Goal: Information Seeking & Learning: Learn about a topic

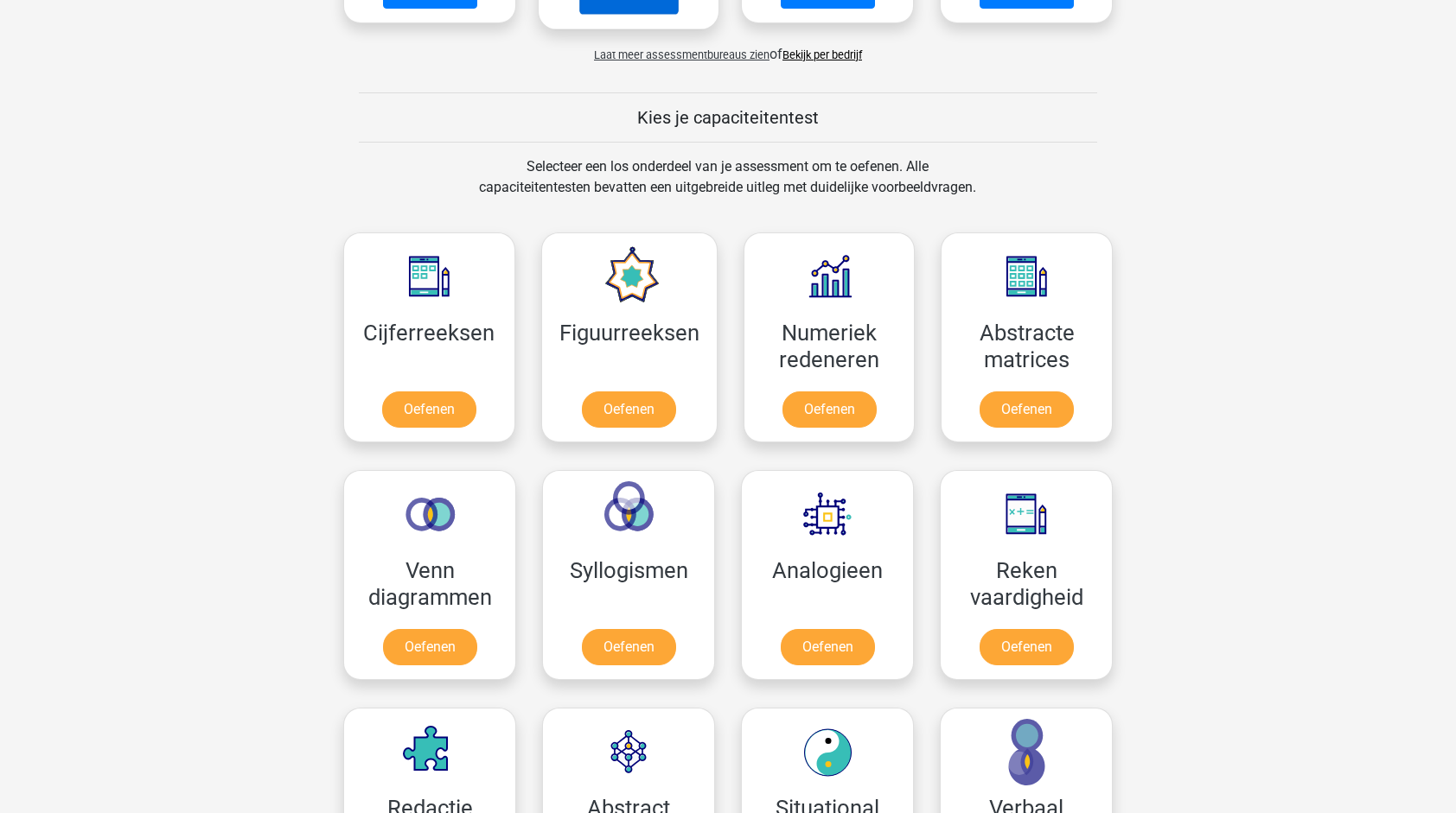
scroll to position [578, 0]
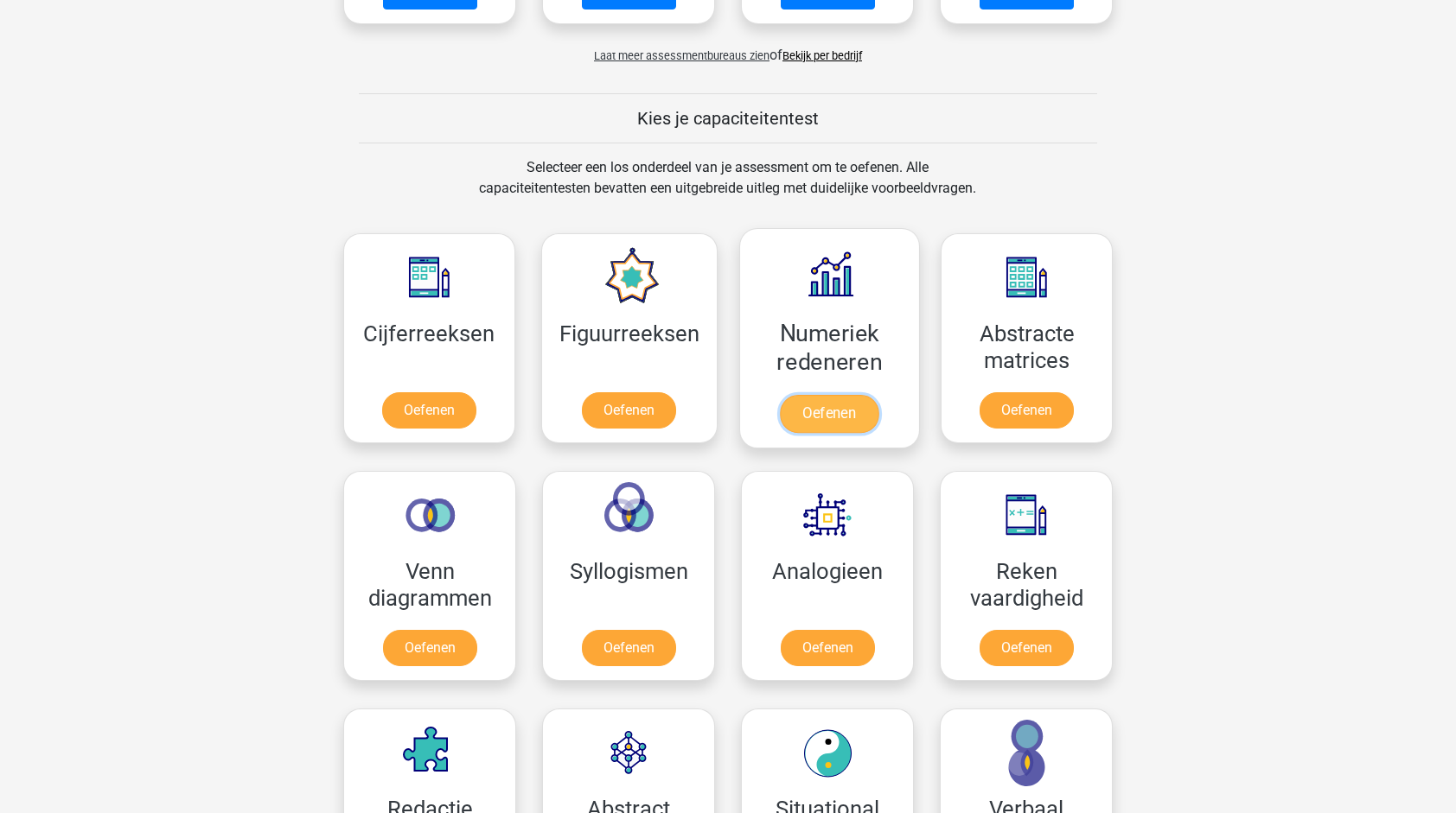
click at [780, 429] on link "Oefenen" at bounding box center [829, 414] width 99 height 38
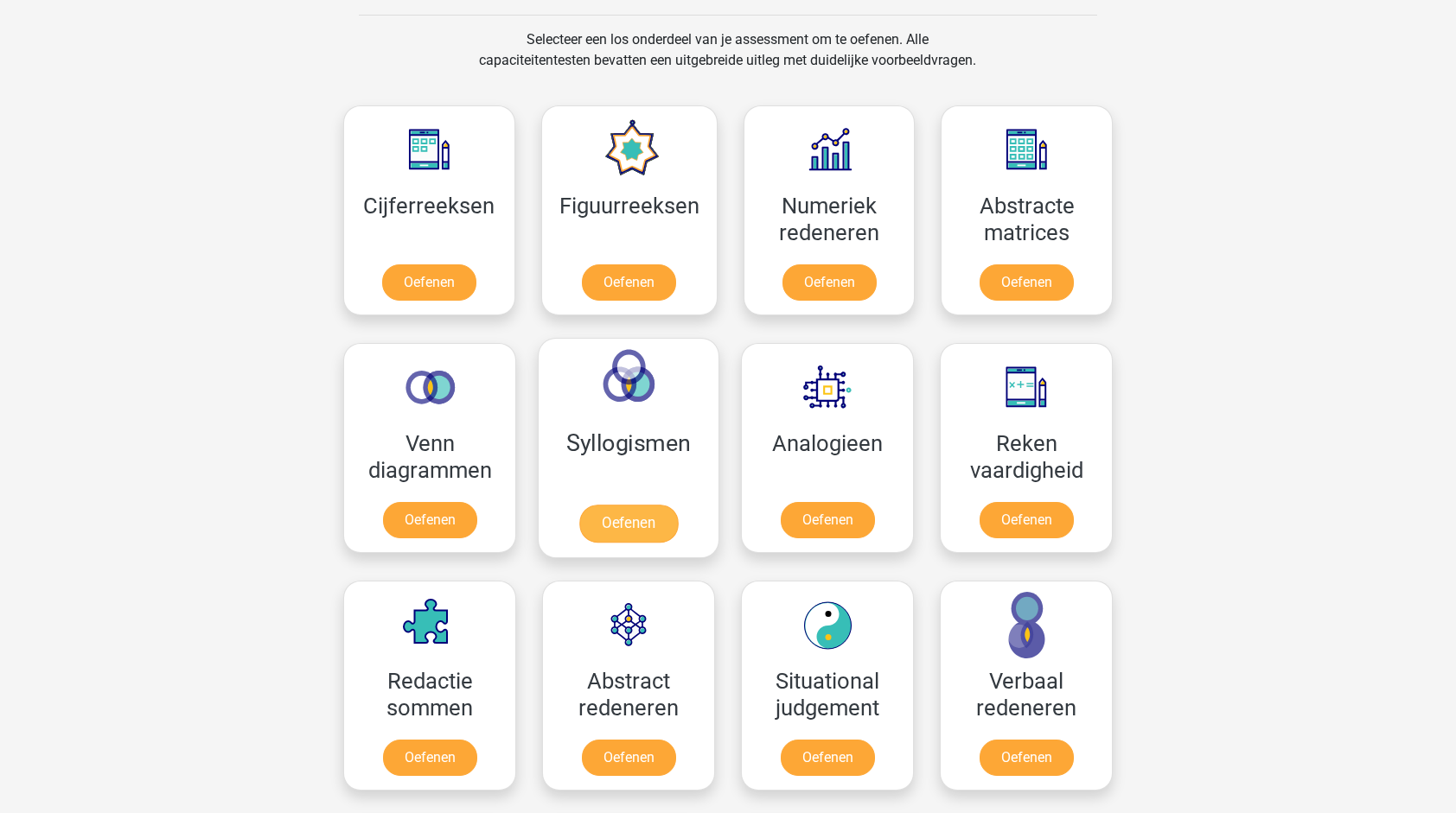
scroll to position [702, 0]
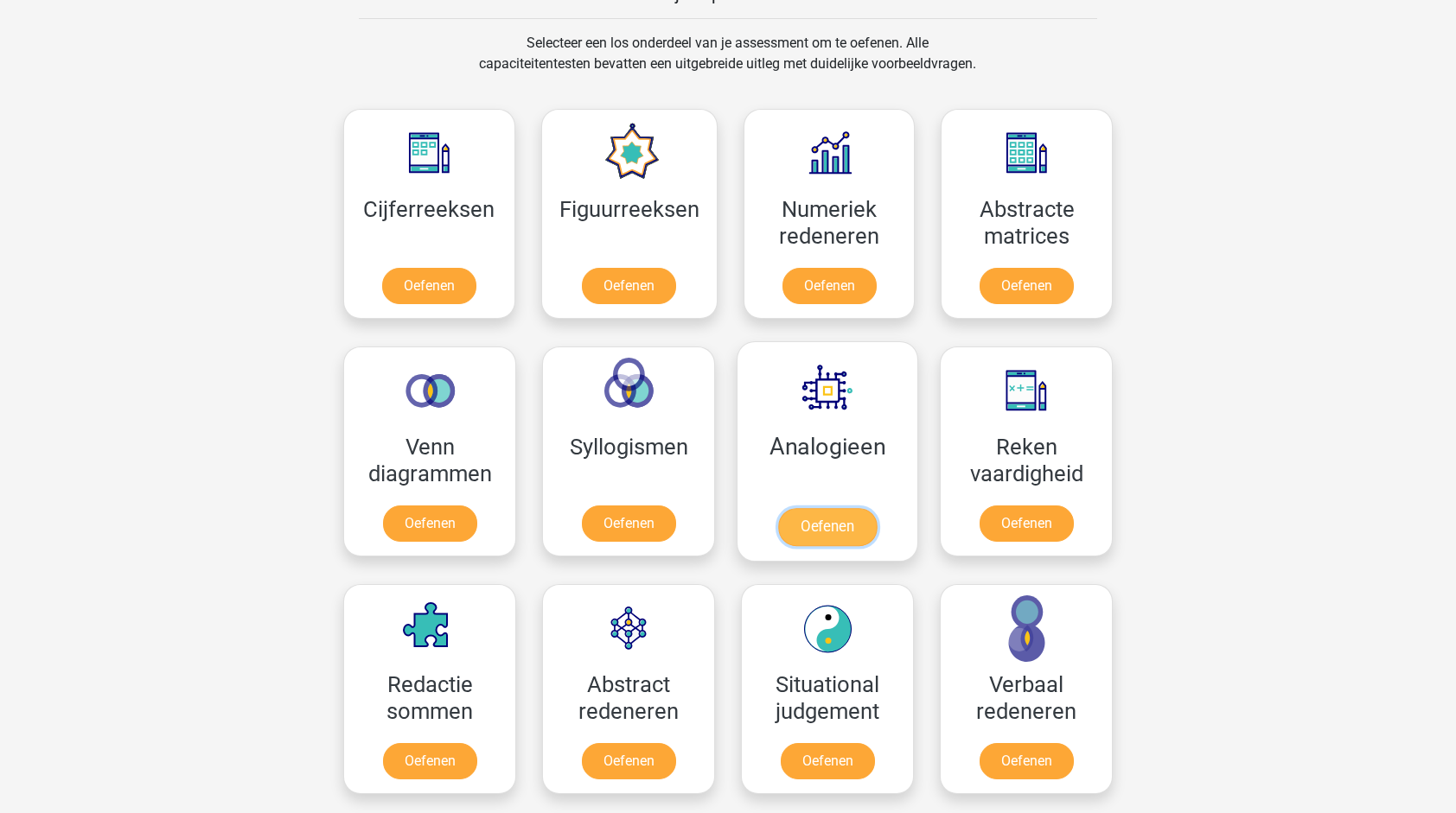
click at [846, 536] on link "Oefenen" at bounding box center [827, 527] width 99 height 38
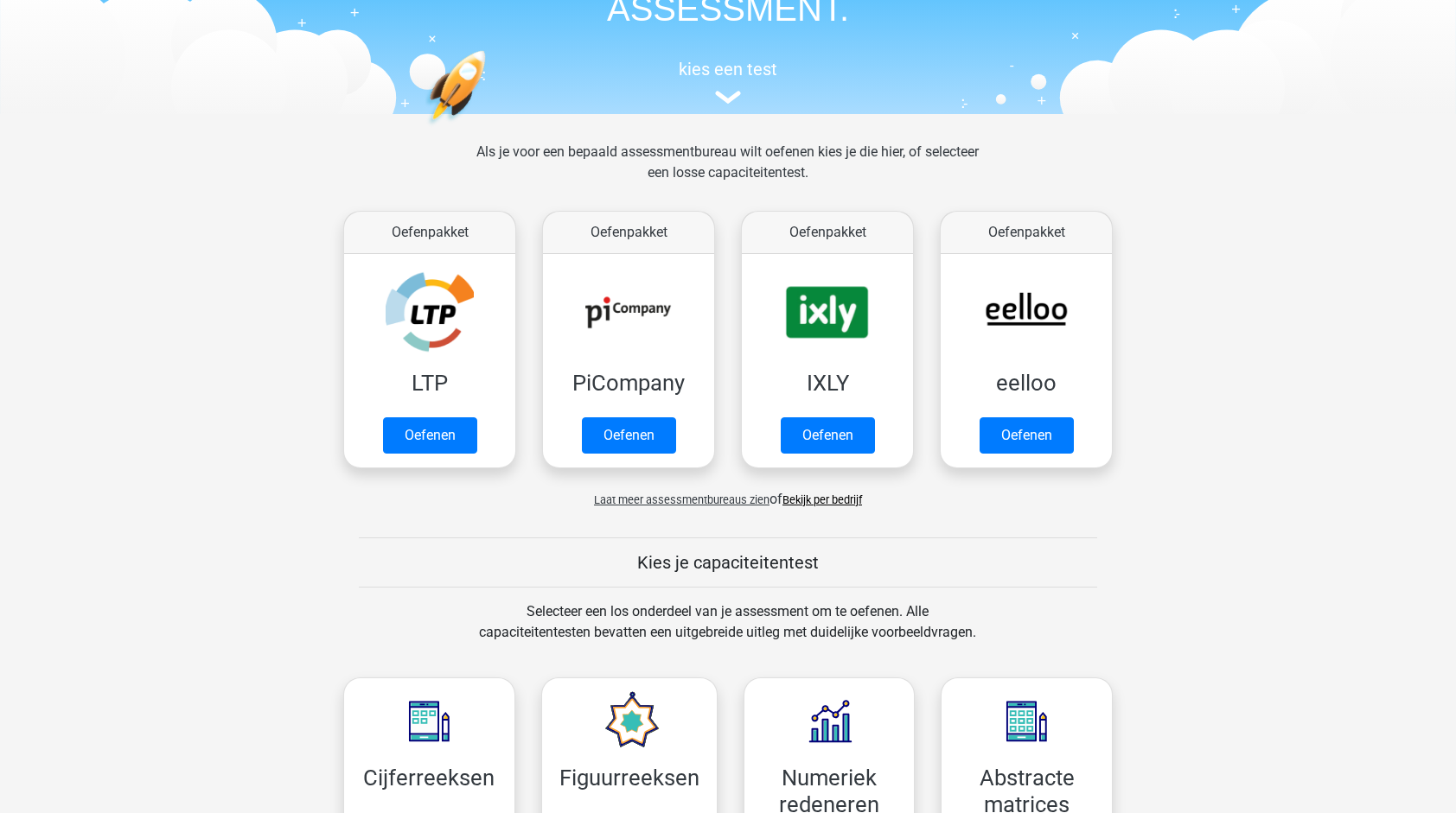
scroll to position [128, 0]
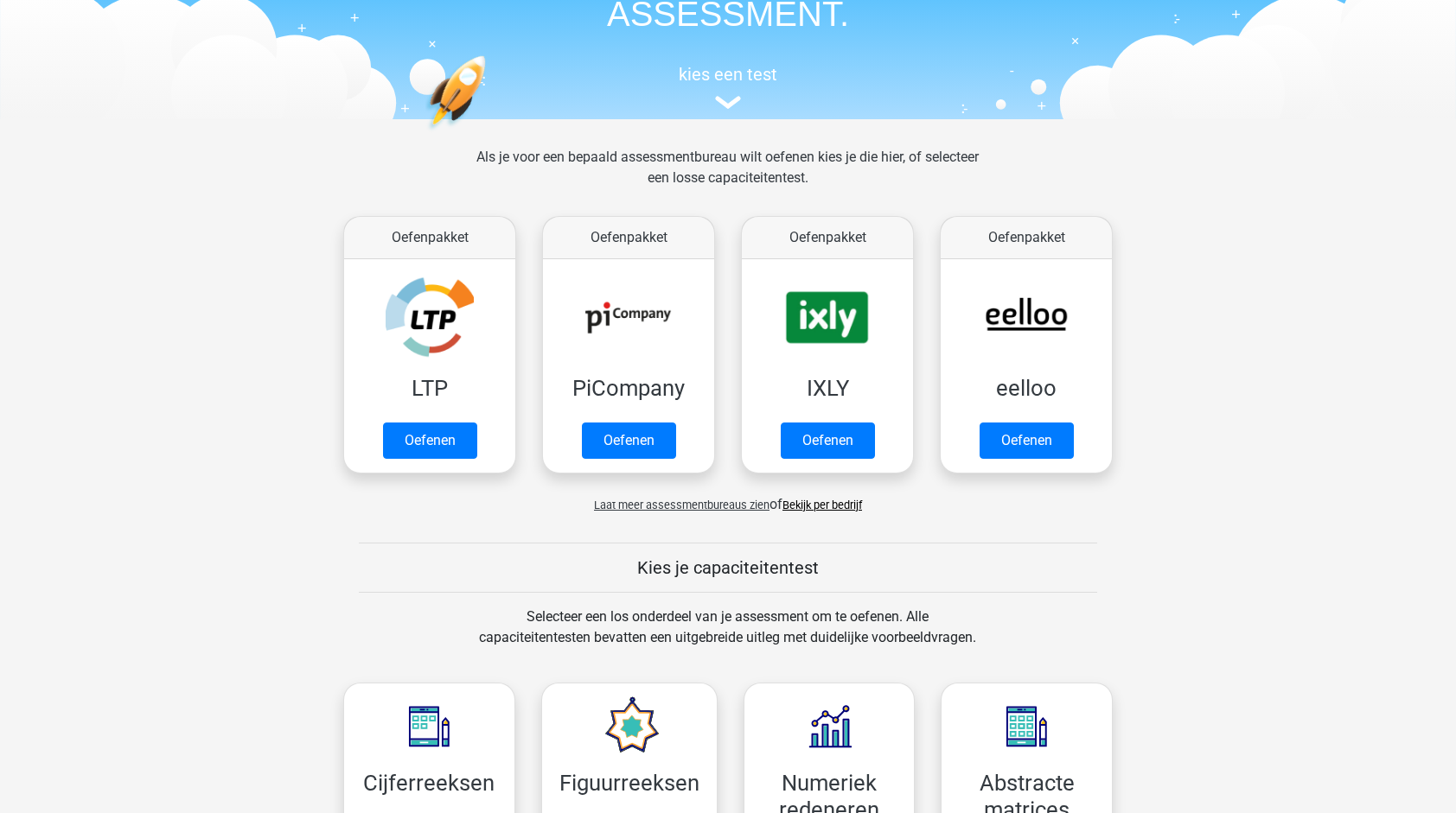
click at [741, 110] on div "kies een test" at bounding box center [728, 84] width 795 height 57
click at [444, 426] on link "Oefenen" at bounding box center [430, 445] width 99 height 38
click at [678, 426] on link "Oefenen" at bounding box center [628, 445] width 99 height 38
click at [813, 426] on link "Oefenen" at bounding box center [827, 445] width 99 height 38
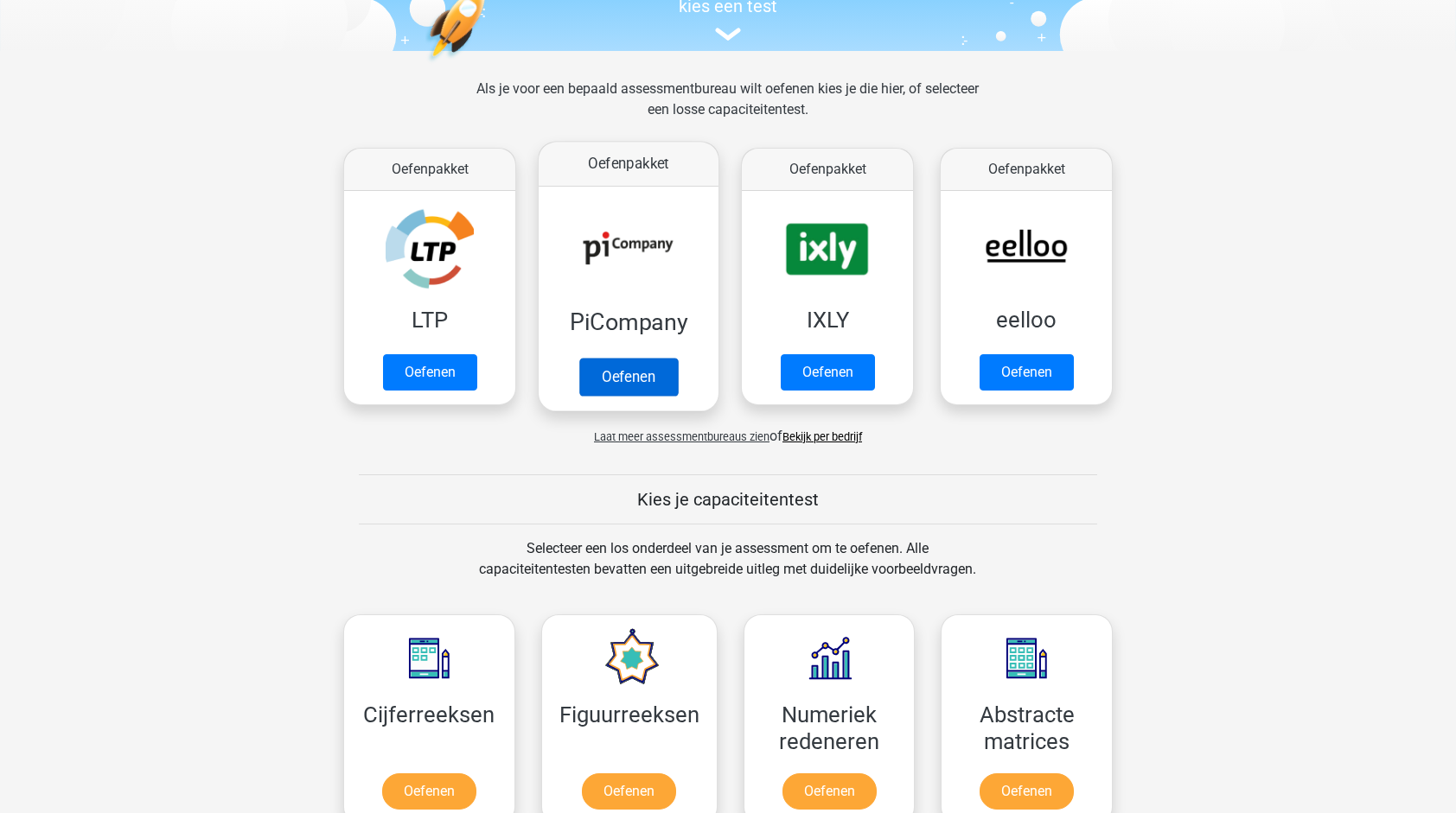
scroll to position [0, 0]
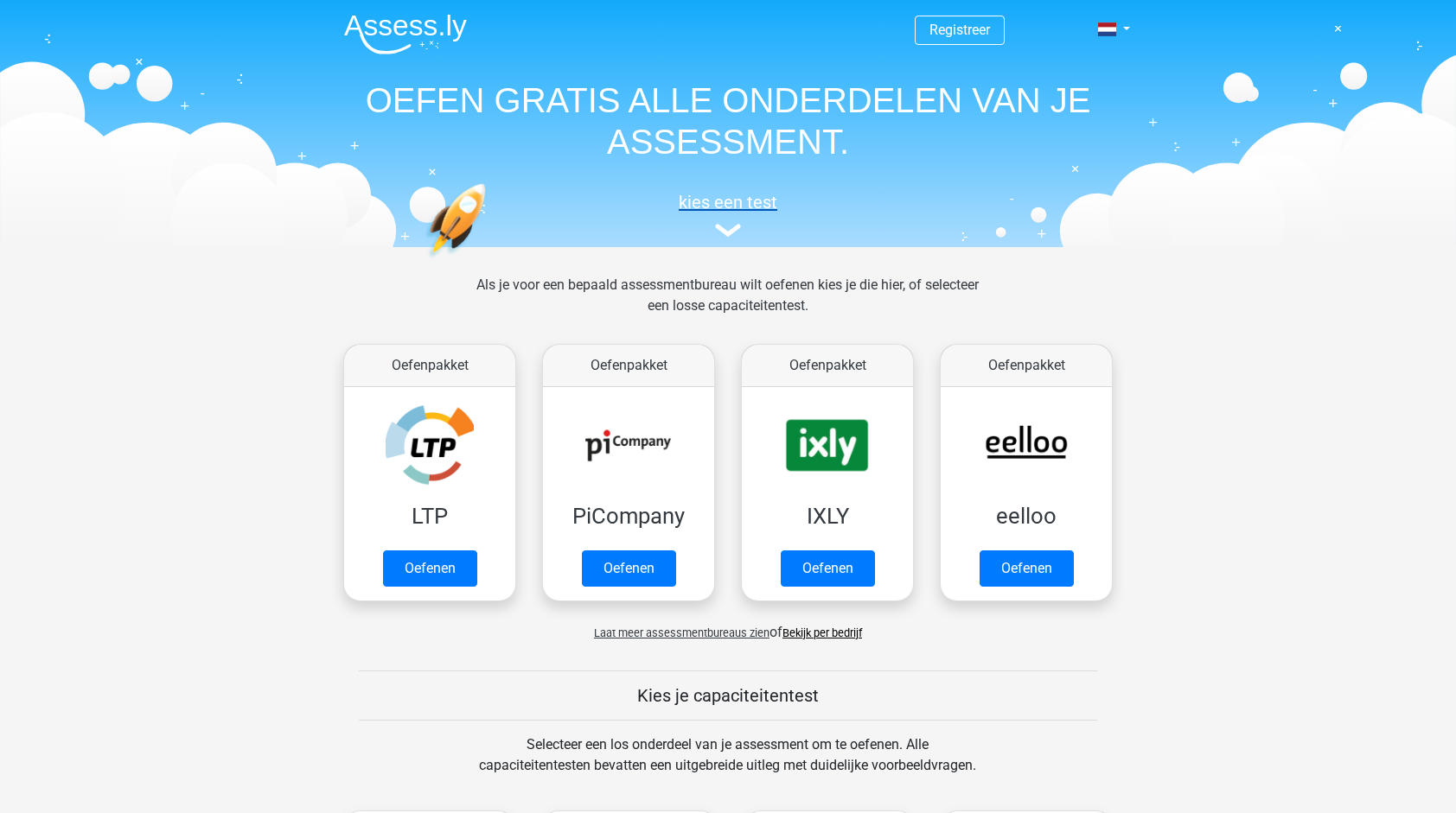
click at [724, 199] on h5 "kies een test" at bounding box center [728, 202] width 795 height 21
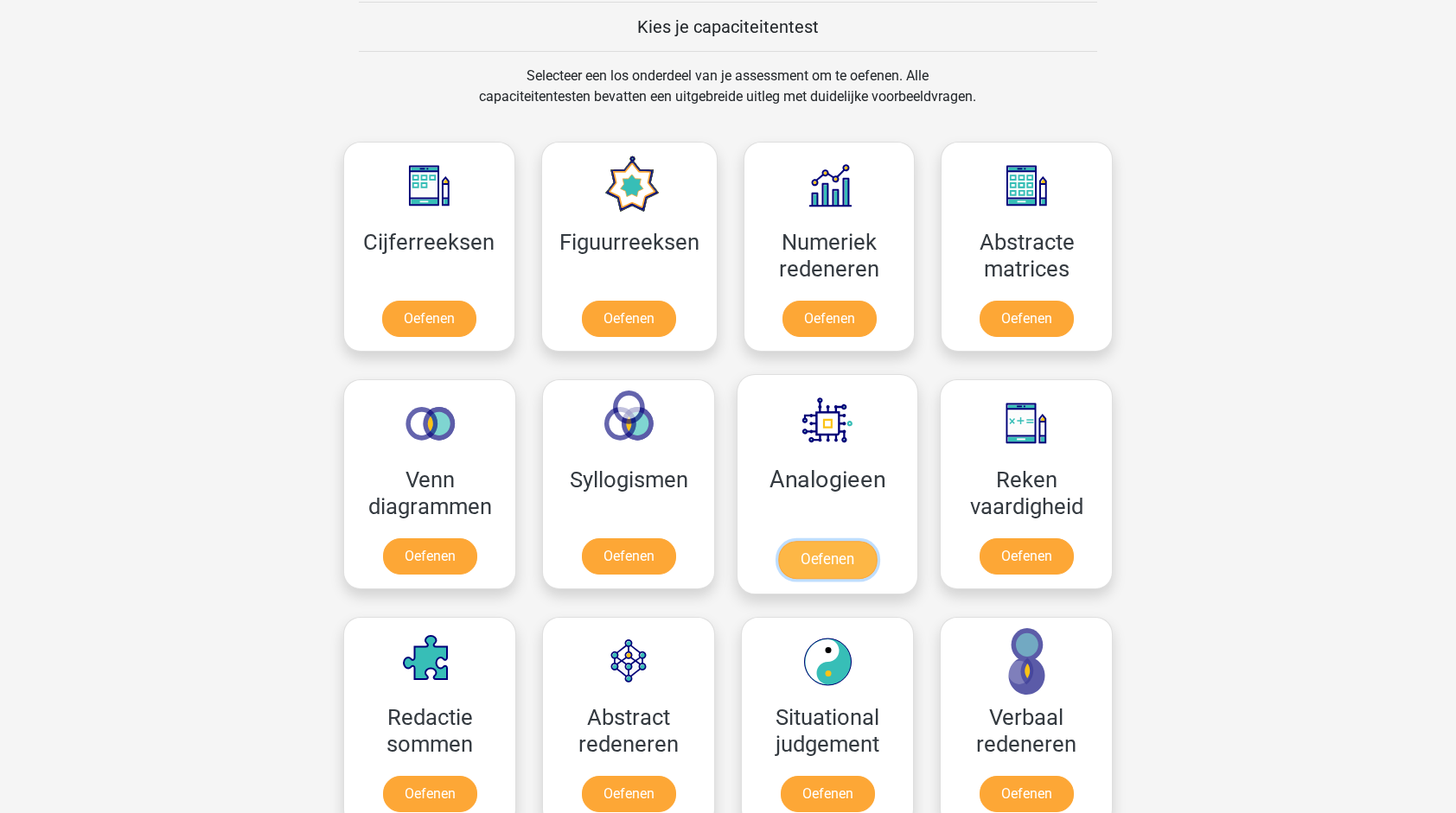
click at [813, 551] on link "Oefenen" at bounding box center [827, 560] width 99 height 38
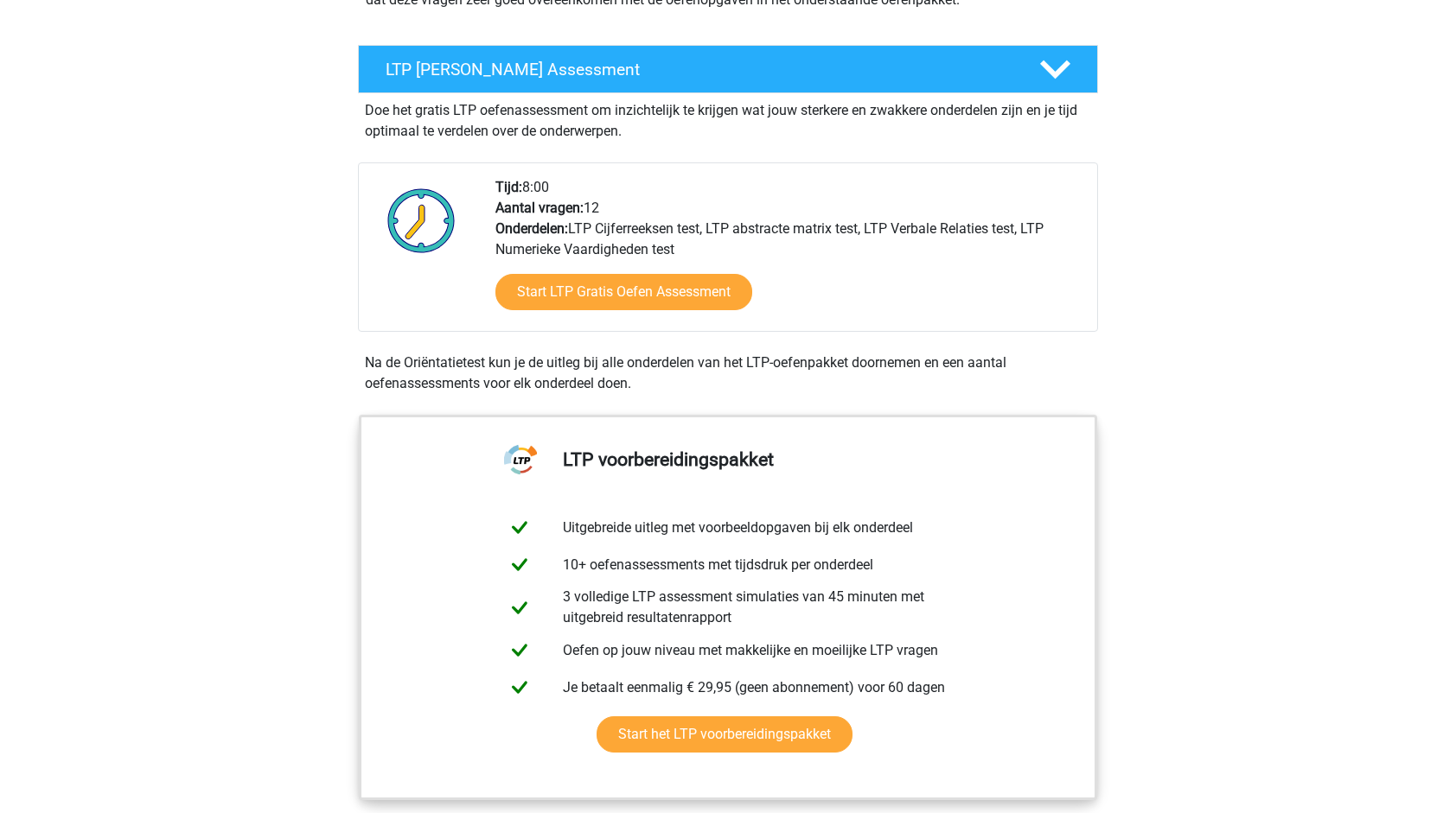
scroll to position [284, 0]
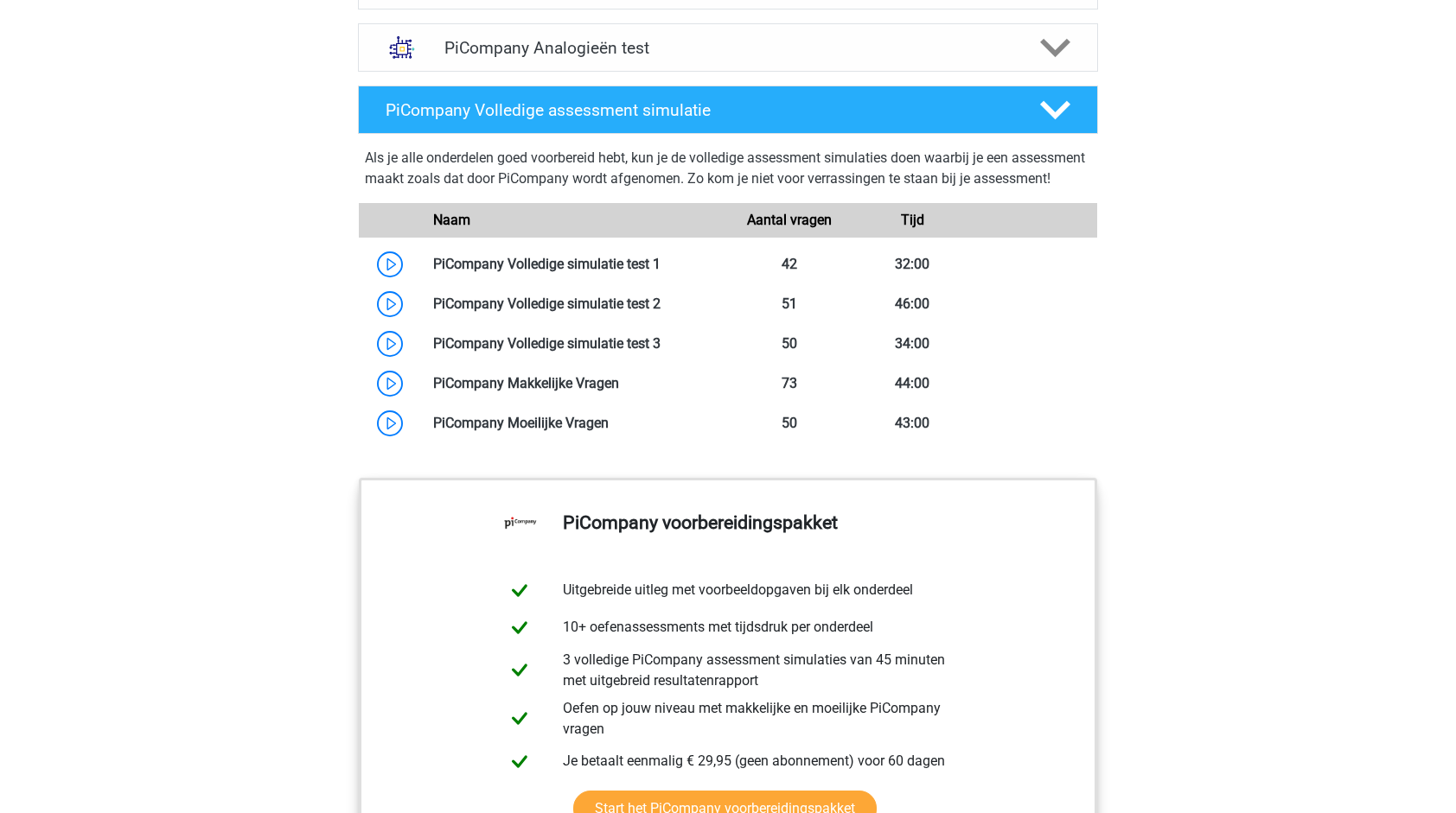
scroll to position [1345, 0]
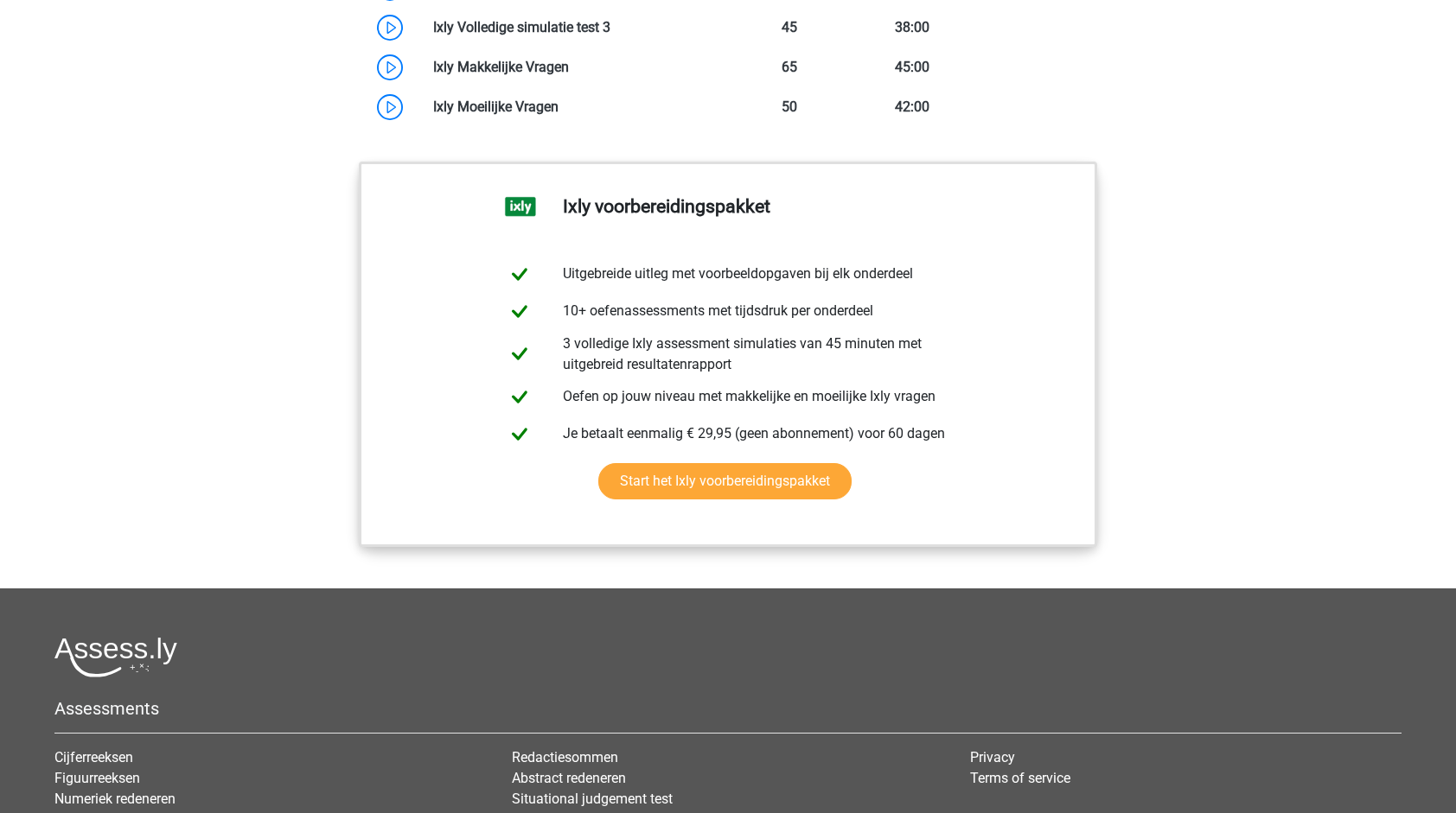
scroll to position [1730, 0]
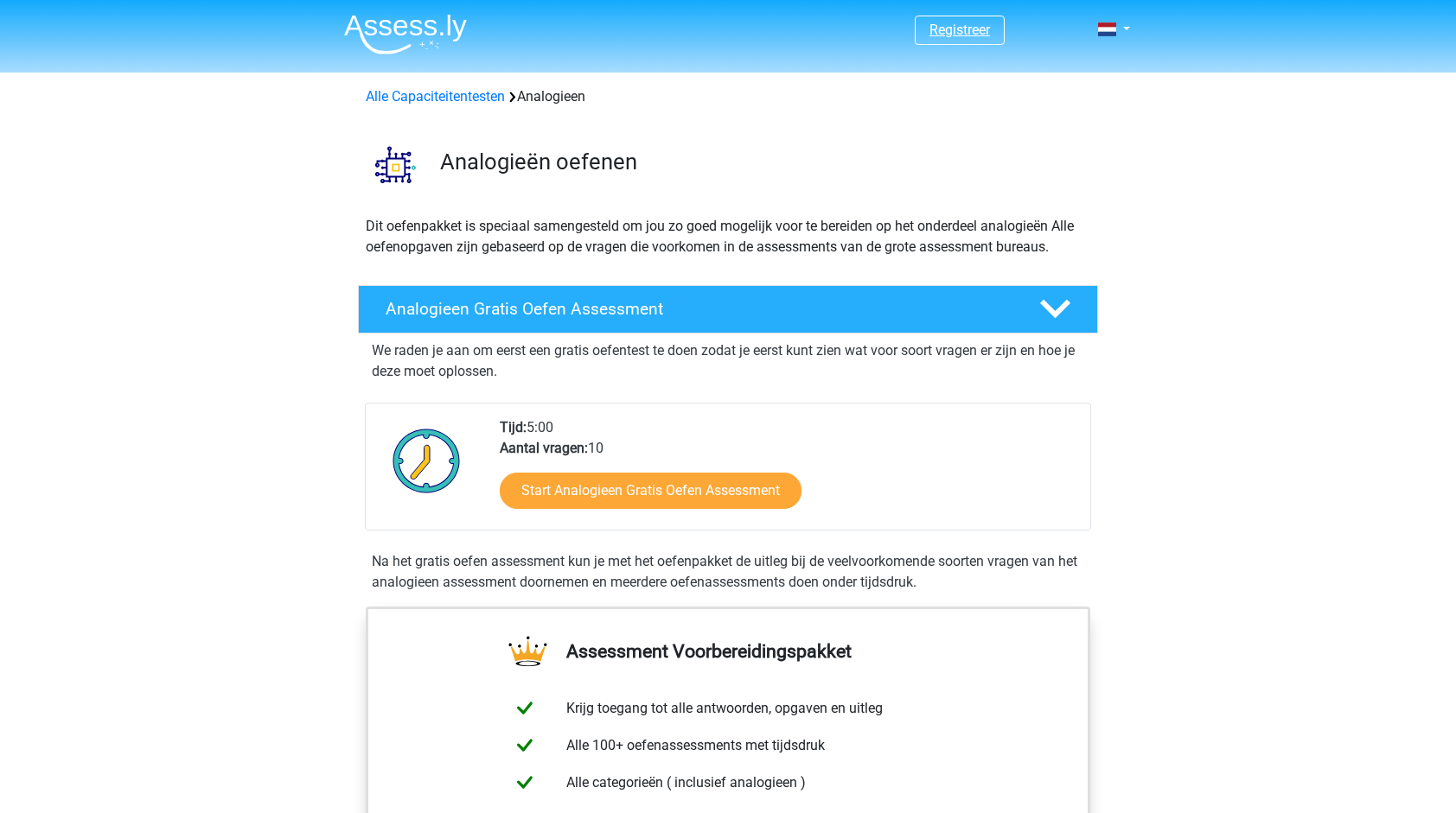
click at [984, 25] on link "Registreer" at bounding box center [960, 30] width 61 height 16
click at [1125, 19] on link at bounding box center [1108, 29] width 35 height 21
click at [1057, 126] on link "Login" at bounding box center [1063, 125] width 120 height 28
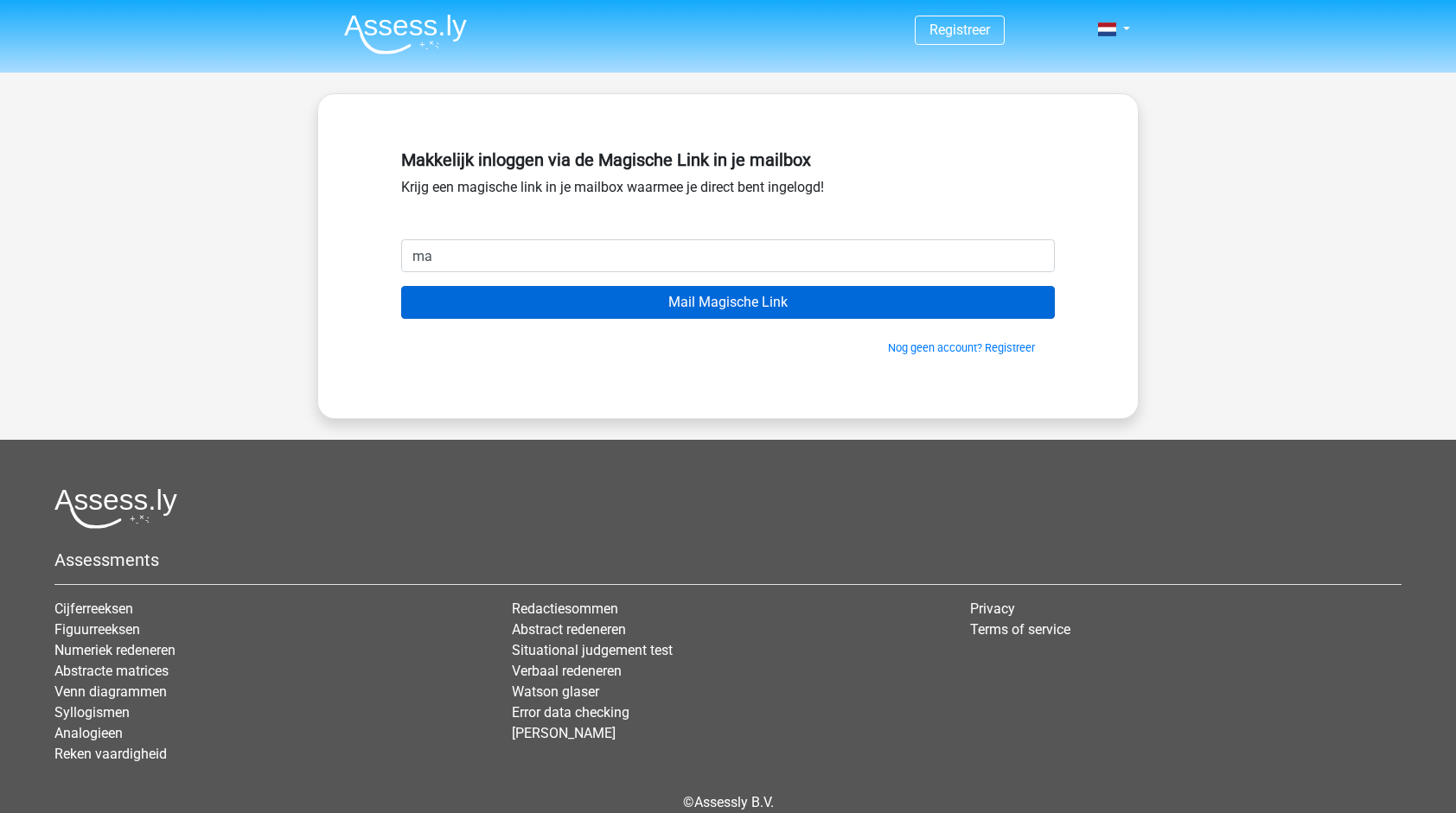
type input "[EMAIL_ADDRESS][DOMAIN_NAME]"
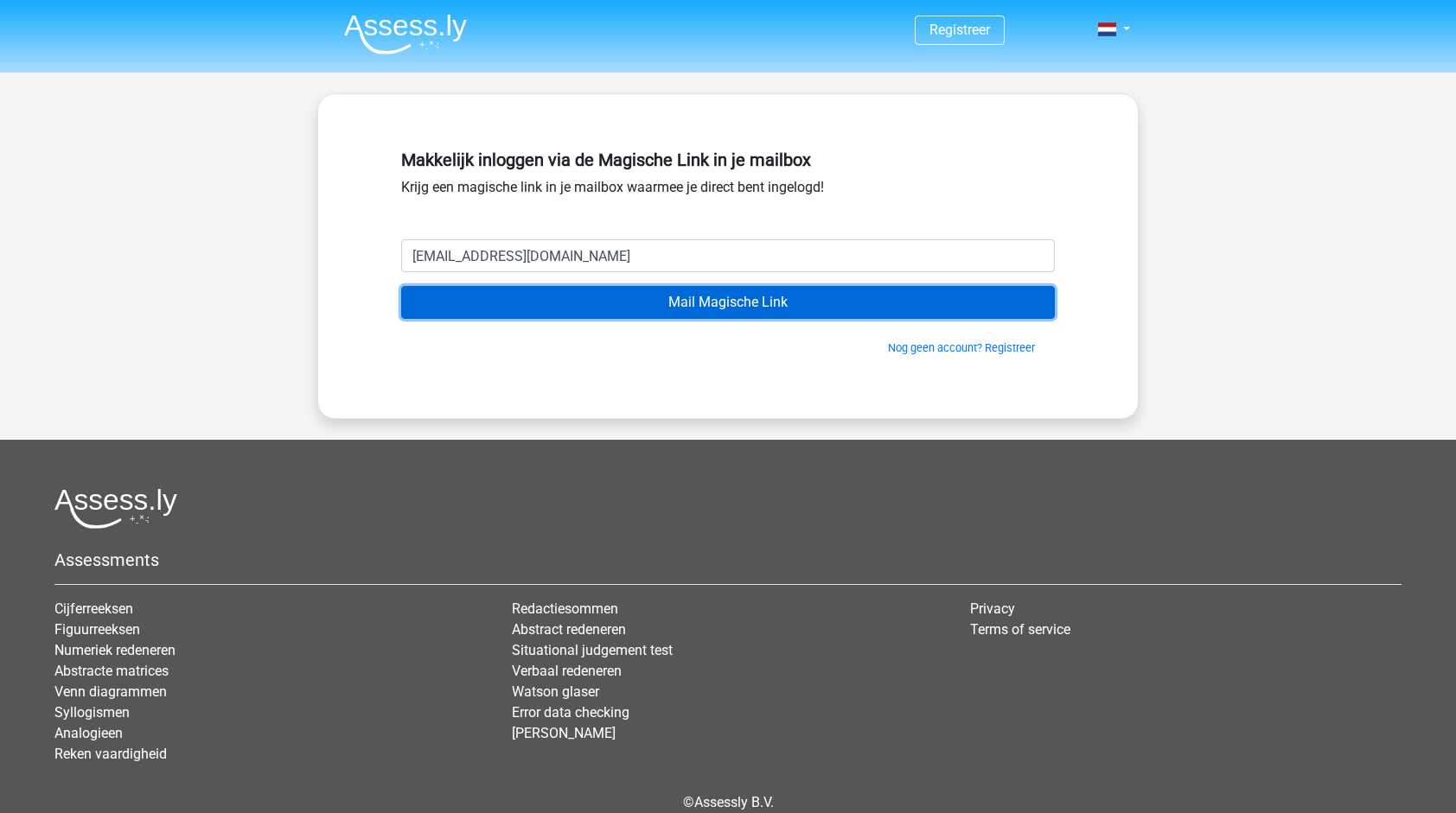
click at [872, 301] on input "Mail Magische Link" at bounding box center [728, 302] width 654 height 33
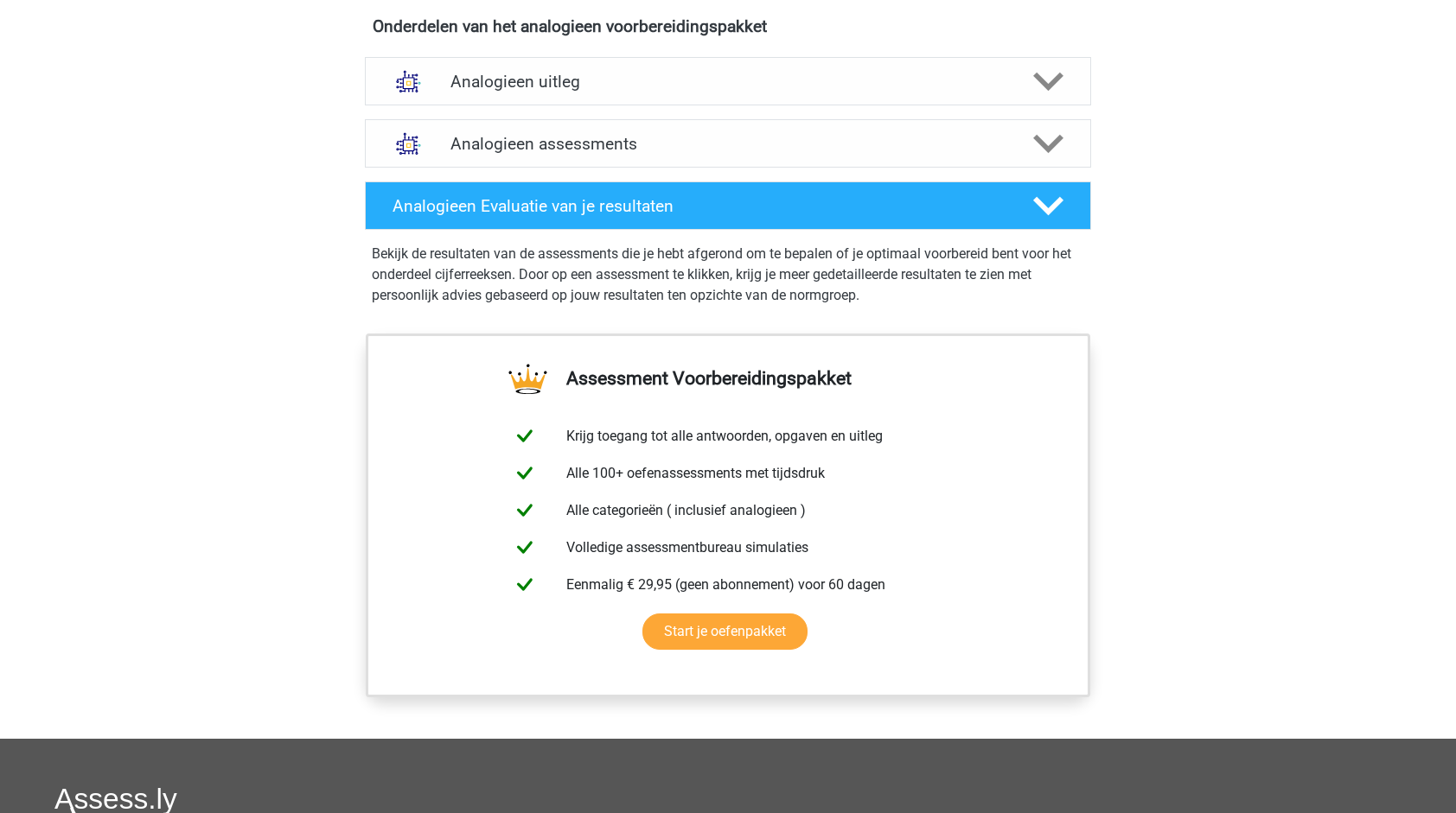
scroll to position [1131, 0]
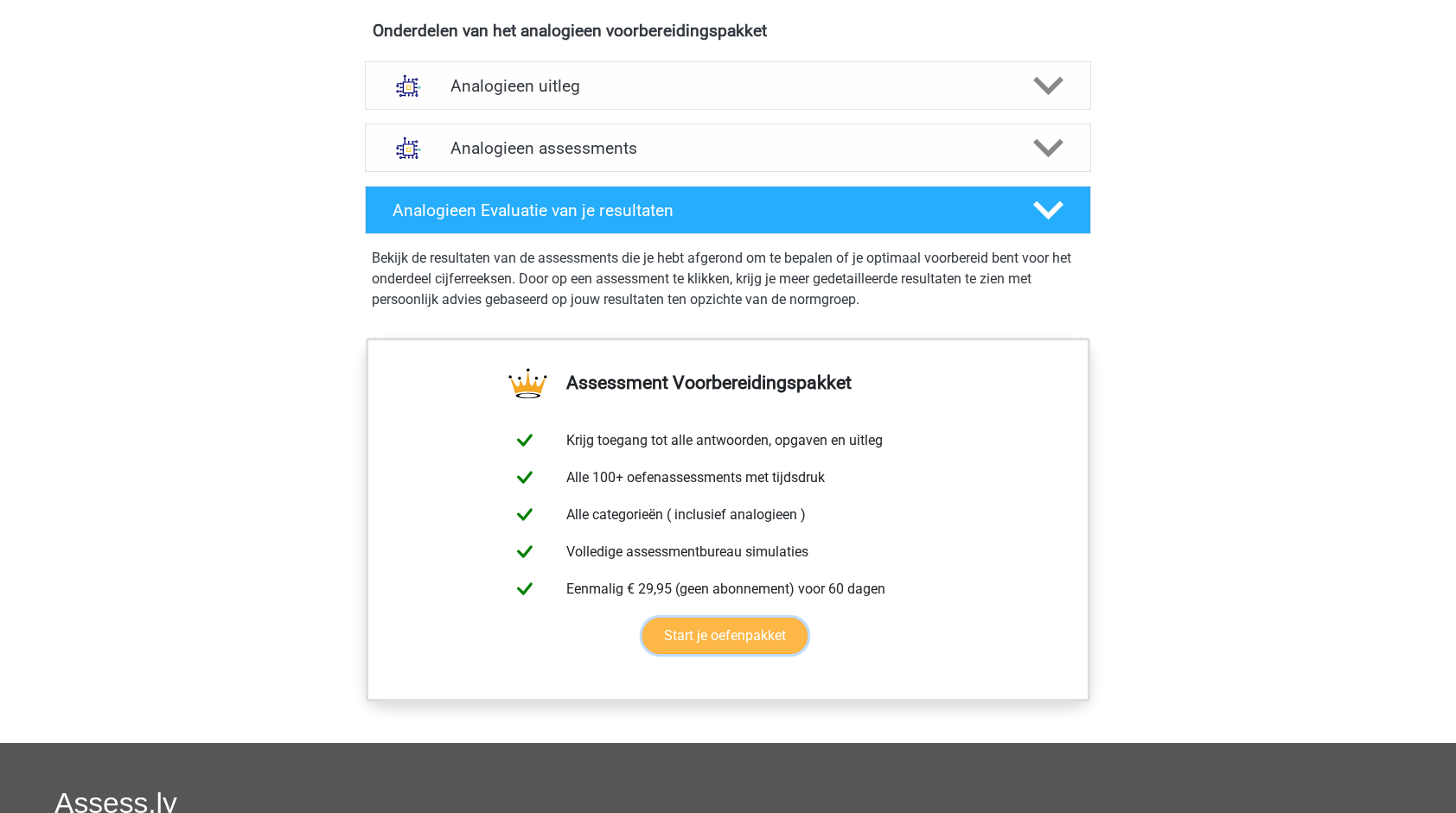
click at [702, 640] on link "Start je oefenpakket" at bounding box center [726, 636] width 165 height 36
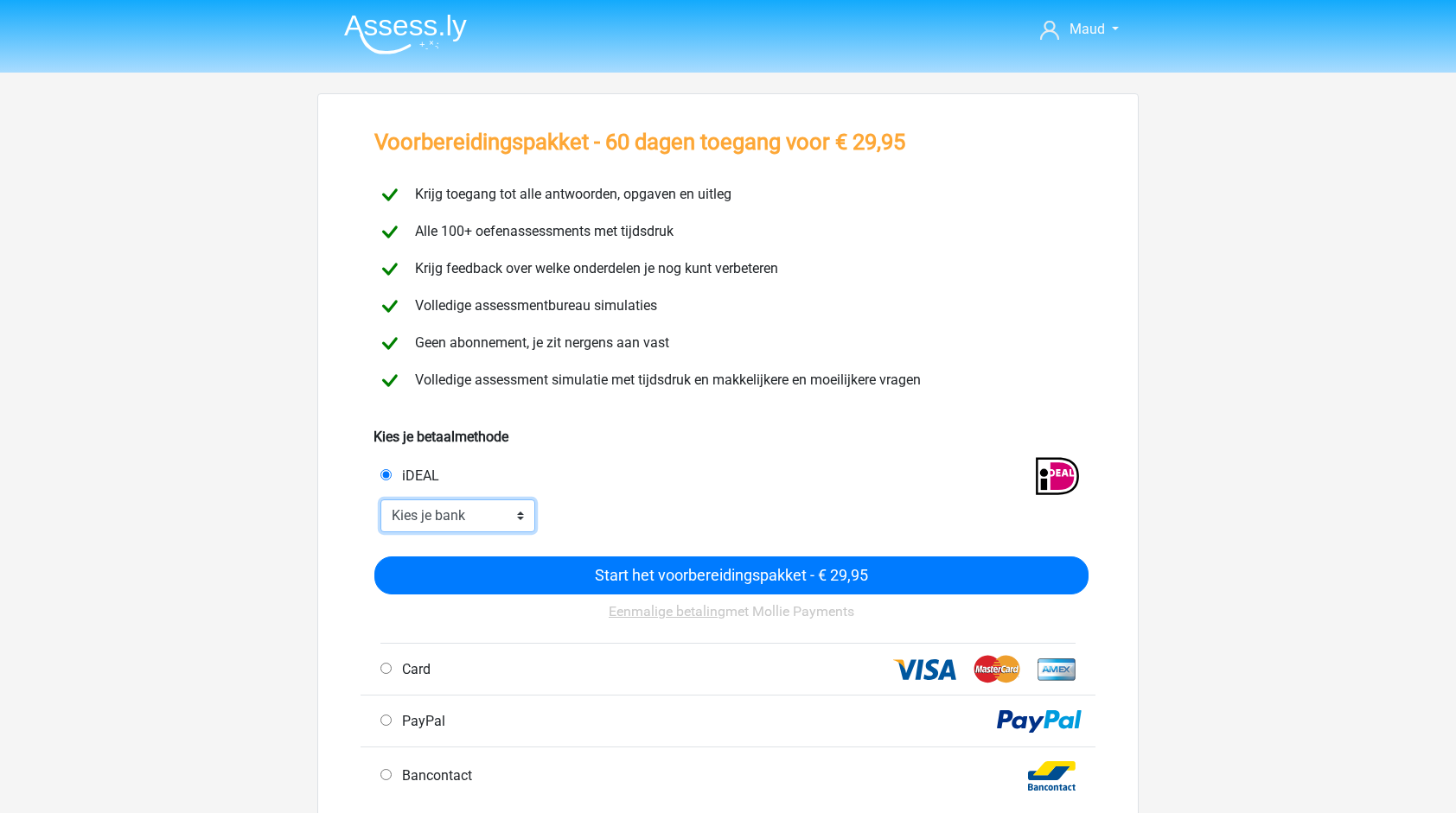
click at [435, 513] on select "Kies je bank ABN AMRO ING Rabobank ASN Bank bunq Knab N26 NN Regiobank Revolut …" at bounding box center [457, 516] width 154 height 33
select select "ideal_ABNANL2A"
click at [381, 500] on select "Kies je bank ABN AMRO ING Rabobank ASN Bank bunq Knab N26 NN Regiobank Revolut …" at bounding box center [457, 516] width 154 height 33
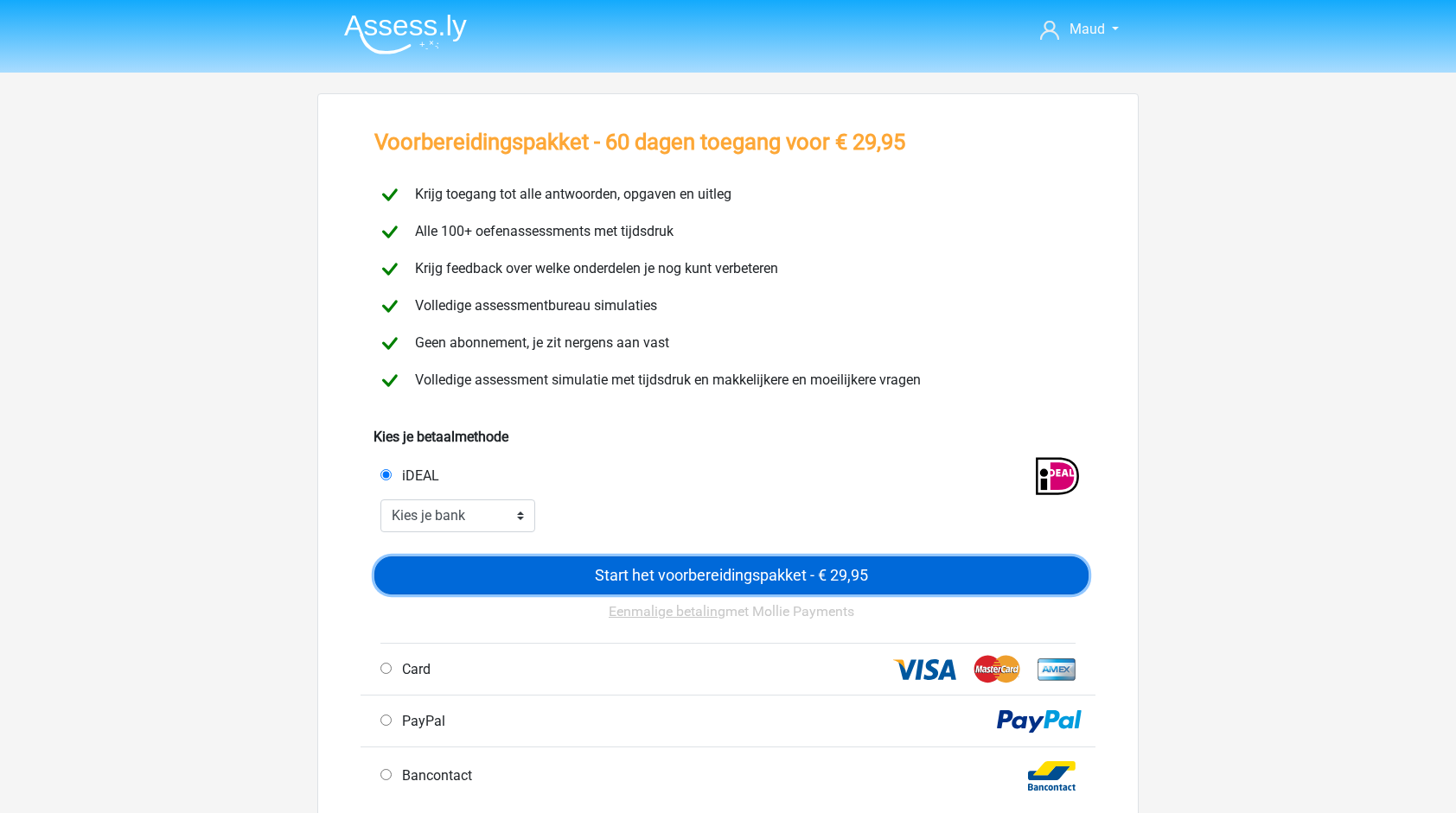
click at [720, 568] on input "Start het voorbereidingspakket - € 29,95" at bounding box center [731, 576] width 715 height 38
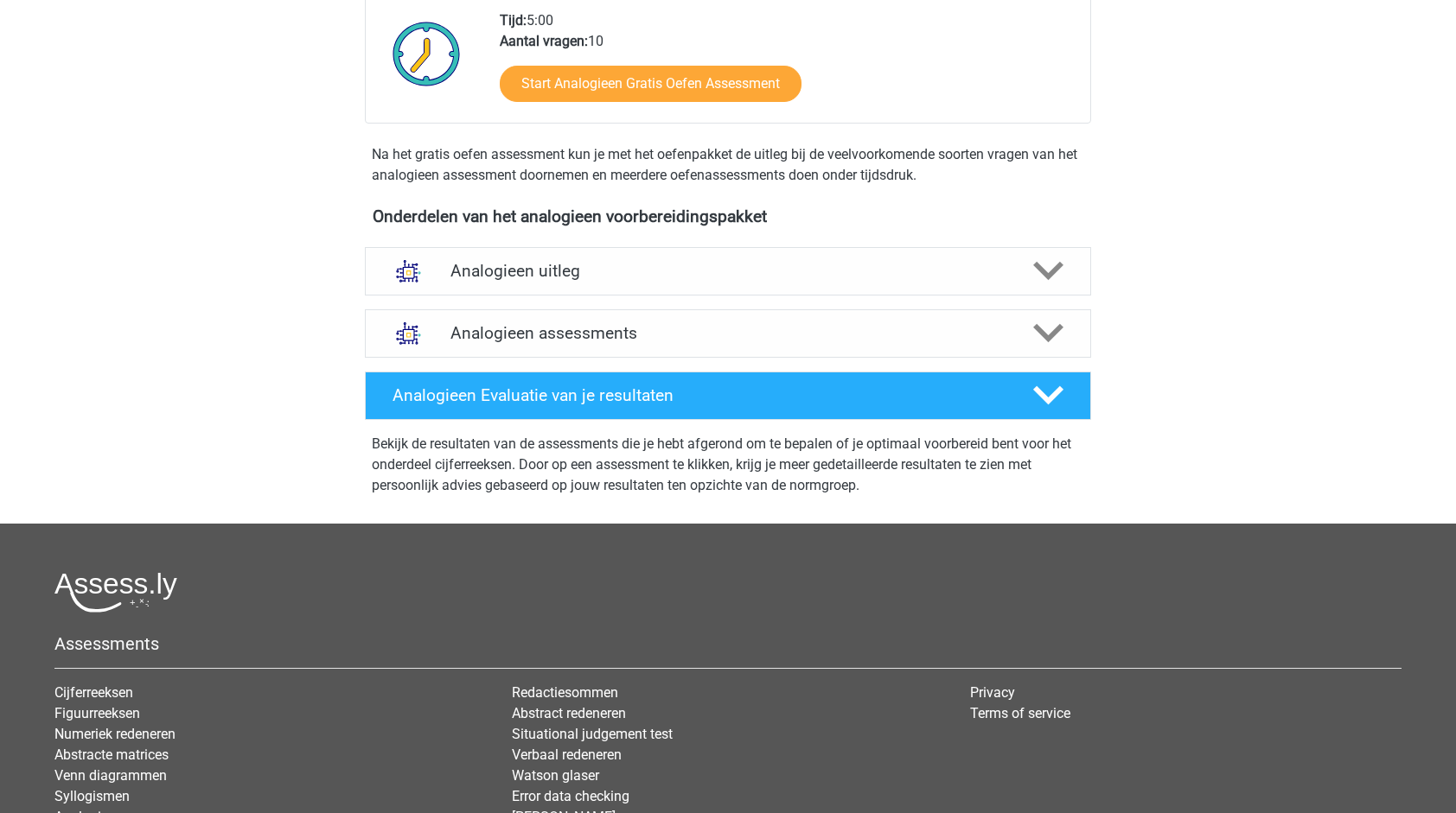
scroll to position [877, 0]
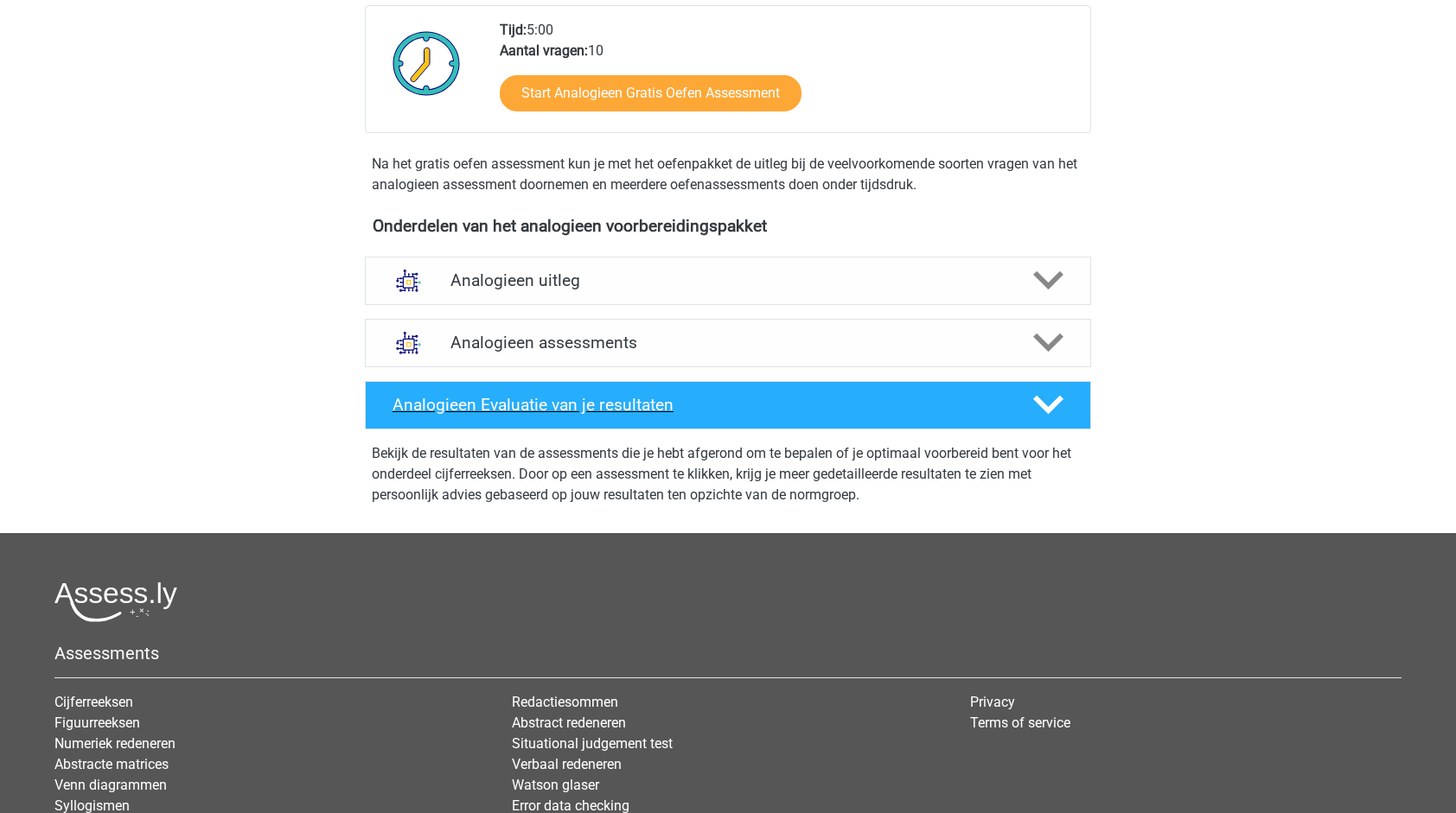
click at [685, 421] on div "Analogieen Evaluatie van je resultaten" at bounding box center [728, 406] width 727 height 49
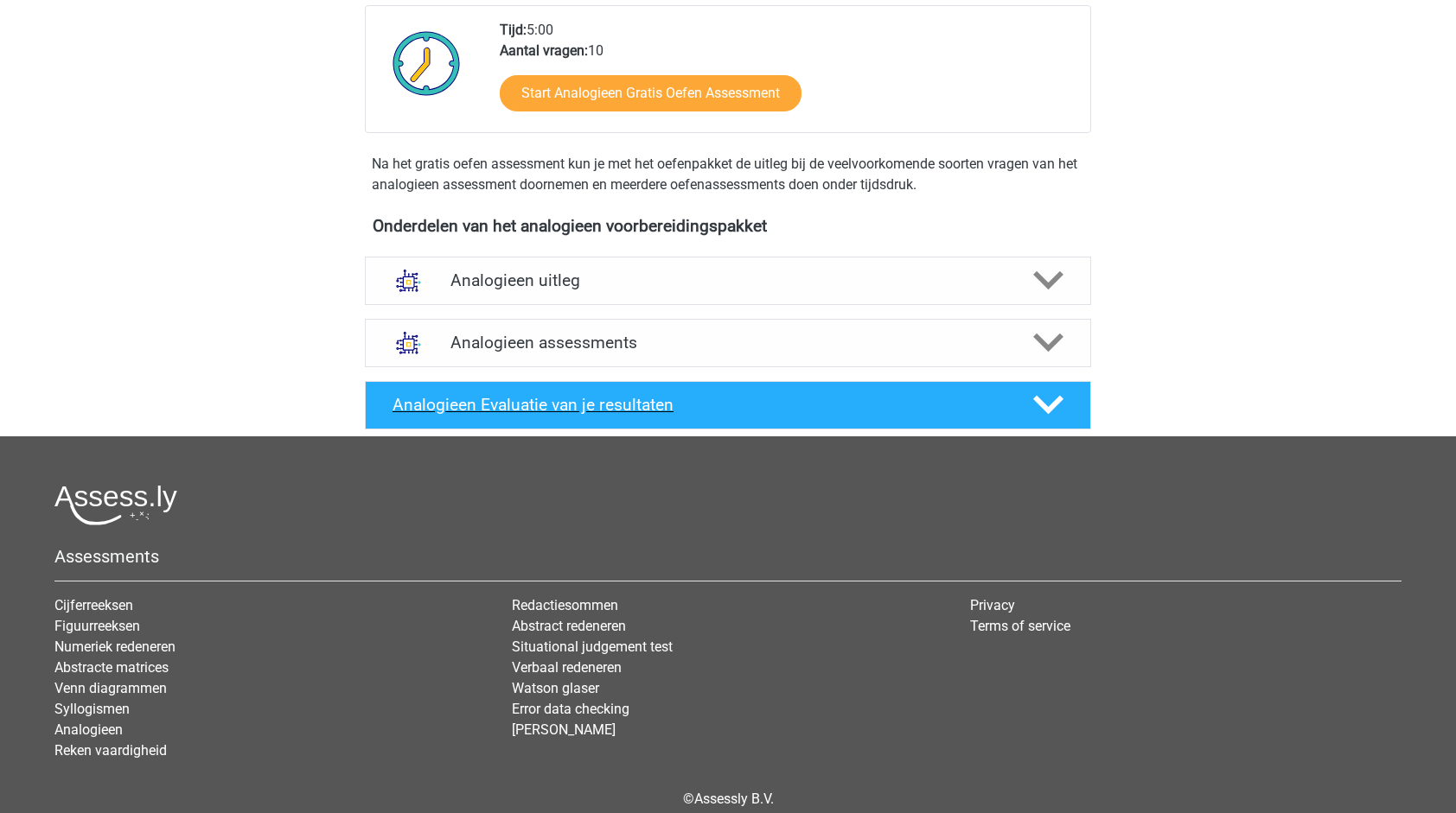
click at [685, 421] on div "Analogieen Evaluatie van je resultaten" at bounding box center [728, 406] width 727 height 49
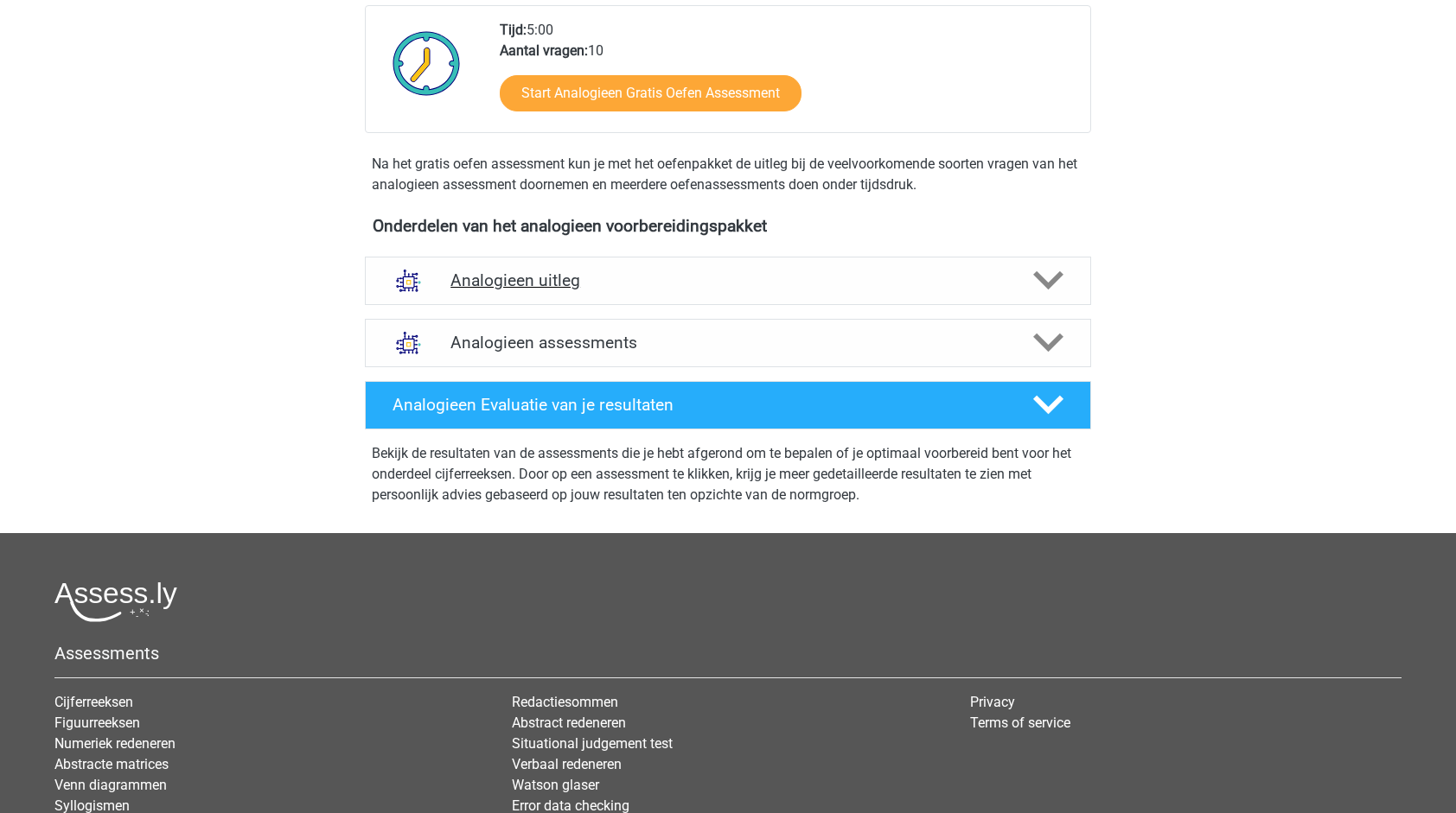
click at [709, 286] on h4 "Analogieen uitleg" at bounding box center [728, 281] width 555 height 20
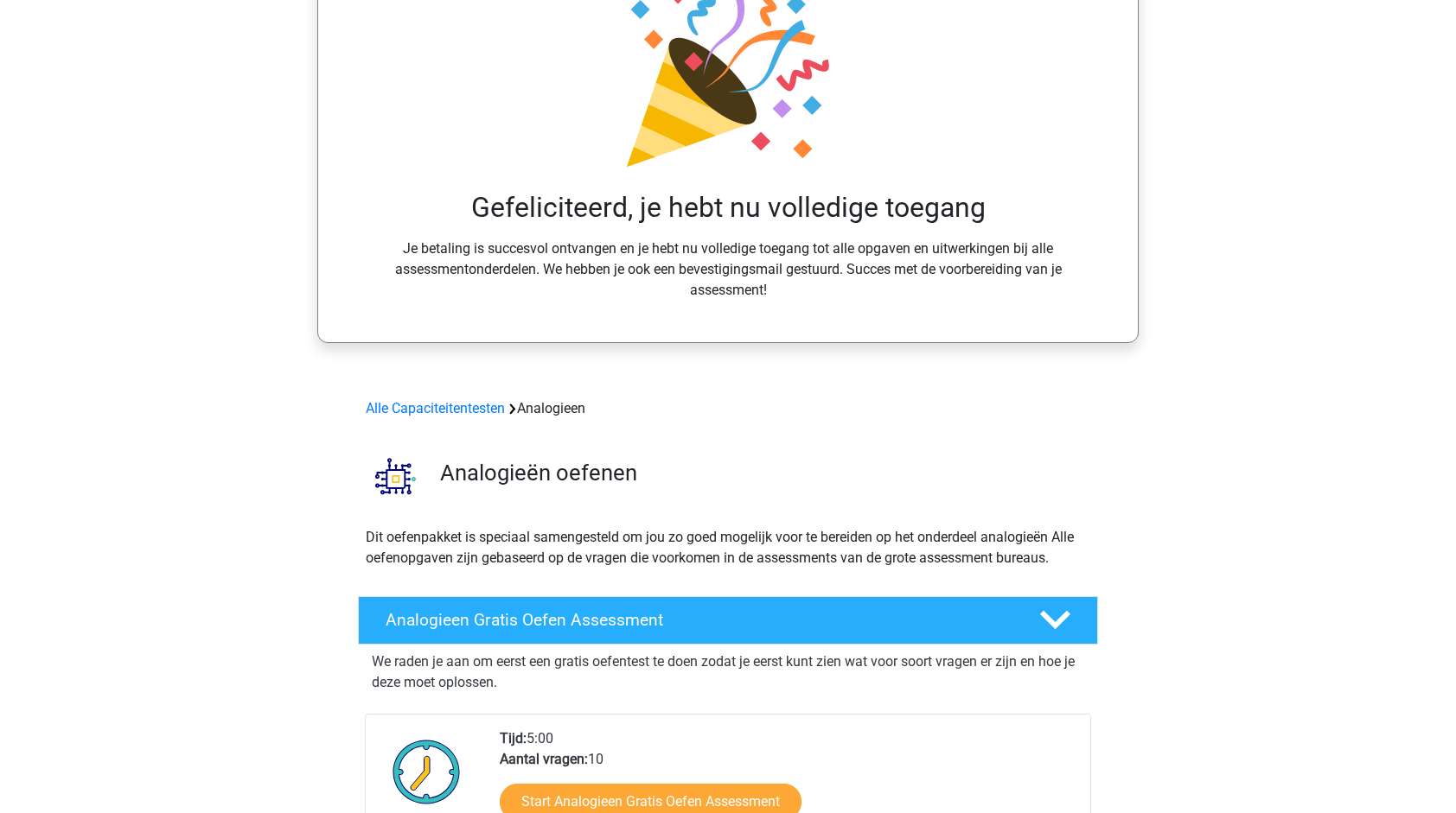
scroll to position [0, 0]
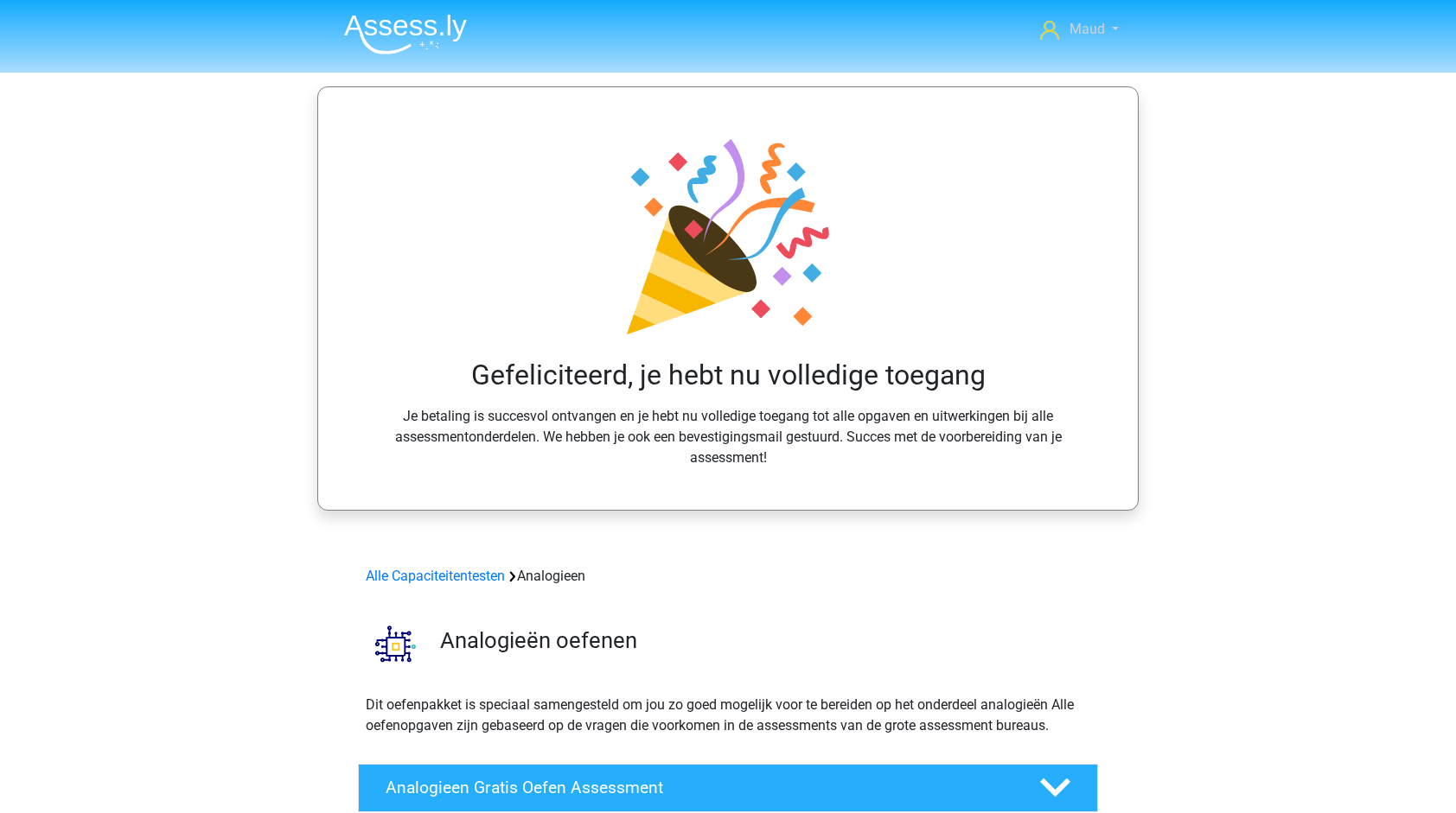
click at [1074, 36] on span "Maud" at bounding box center [1087, 29] width 36 height 16
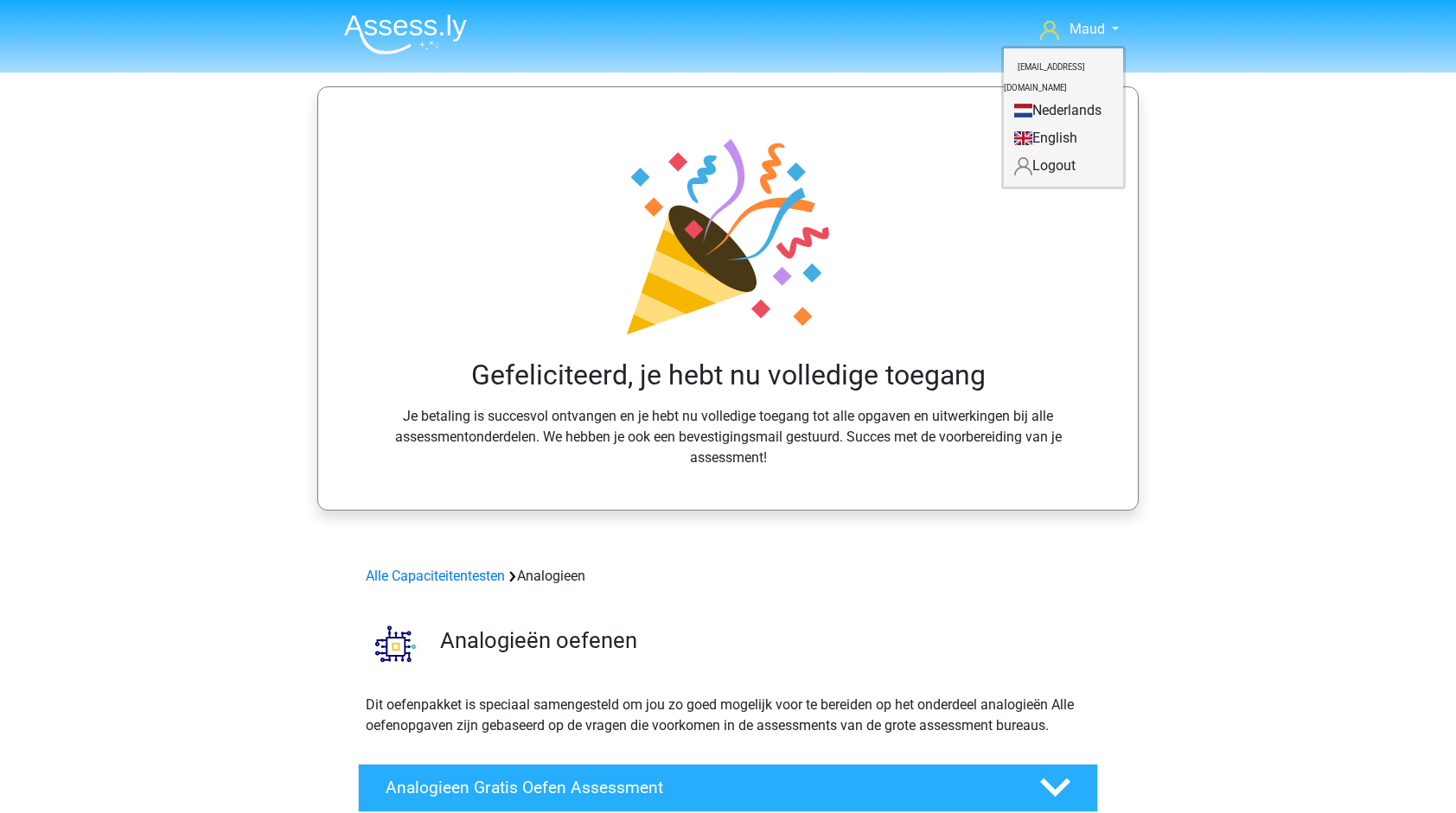
click at [601, 325] on div "Gefeliciteerd, je hebt nu volledige toegang Je betaling is succesvol ontvangen …" at bounding box center [728, 298] width 736 height 339
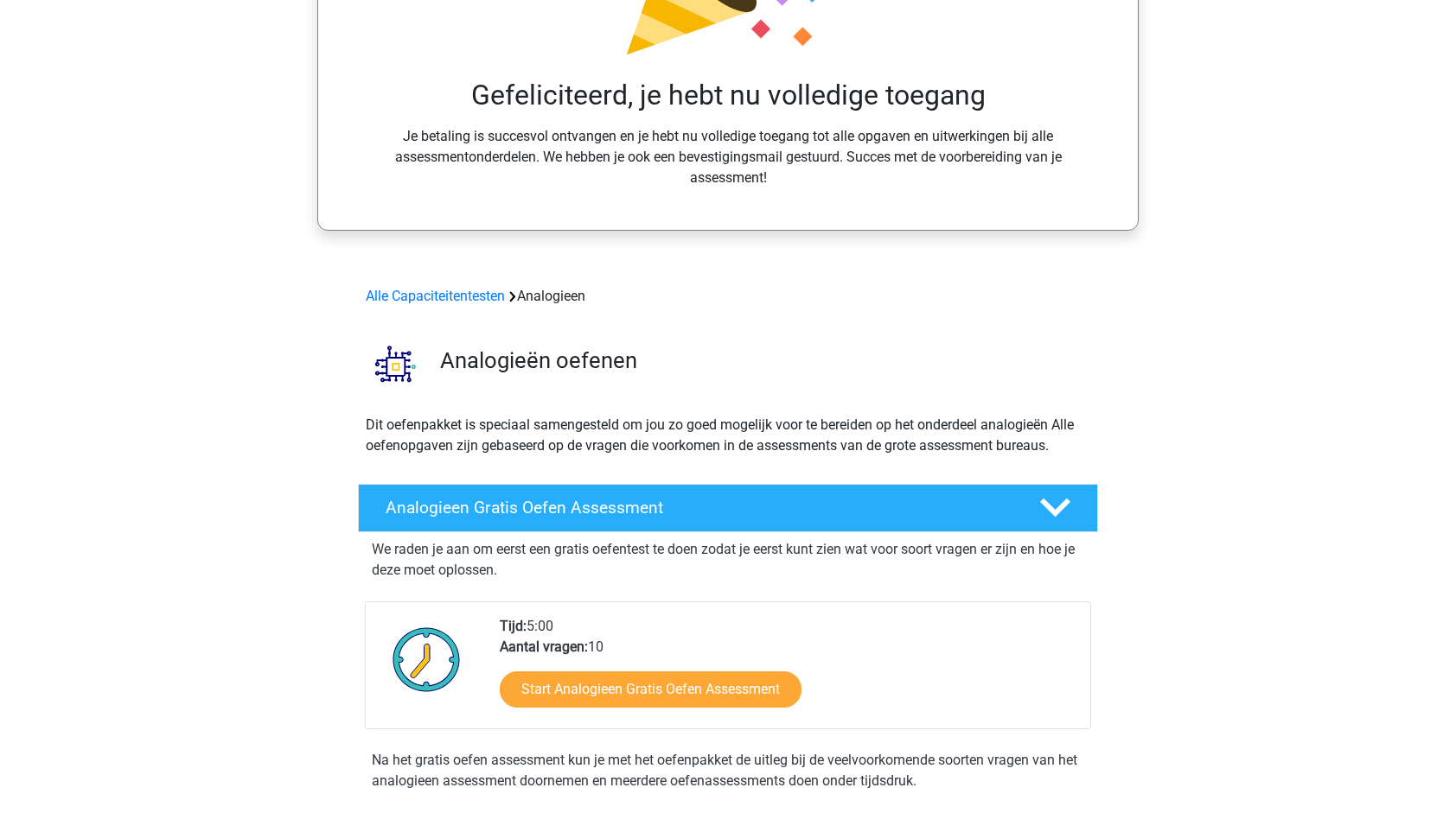
scroll to position [274, 0]
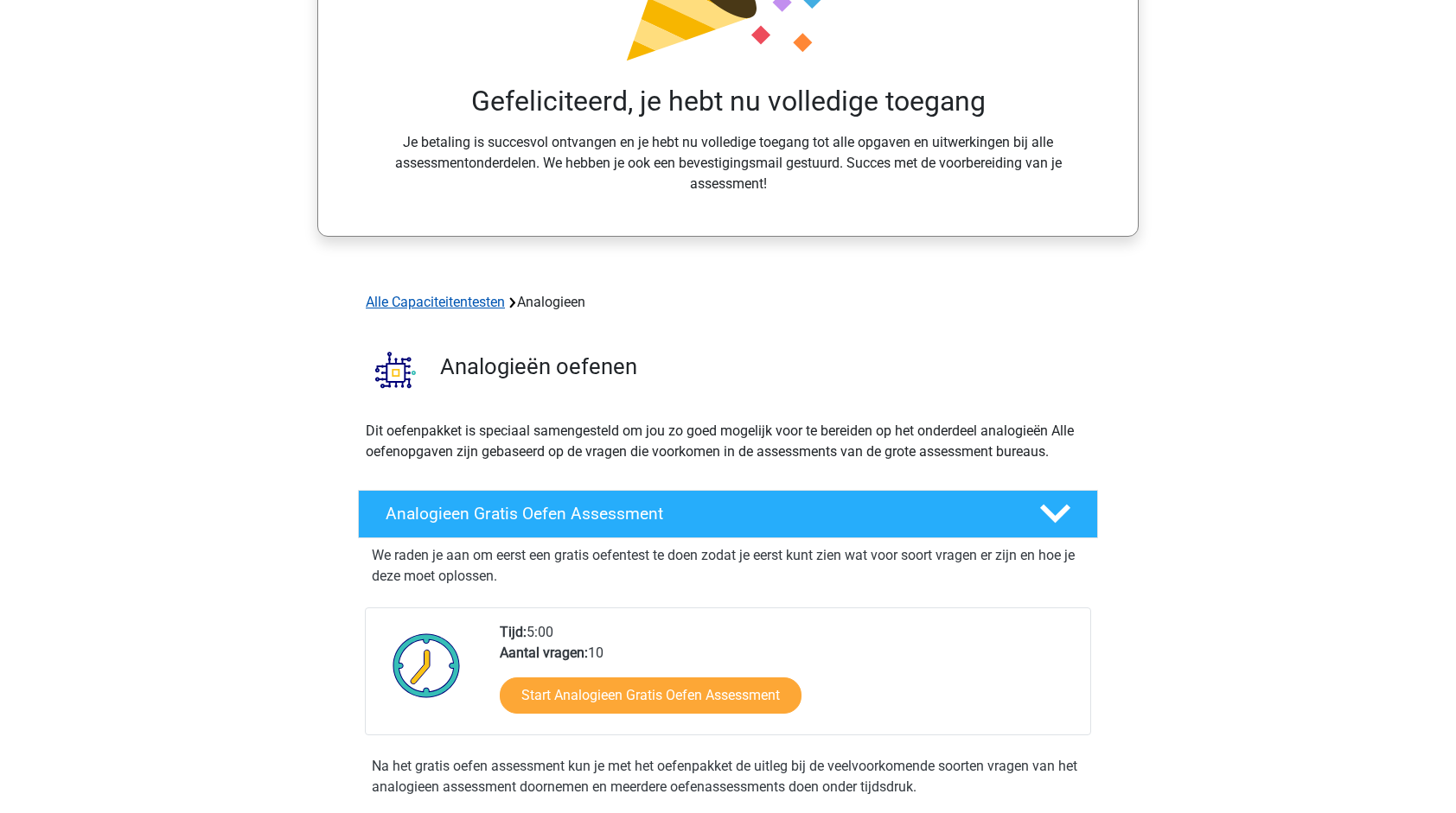
click at [474, 302] on link "Alle Capaciteitentesten" at bounding box center [436, 302] width 140 height 16
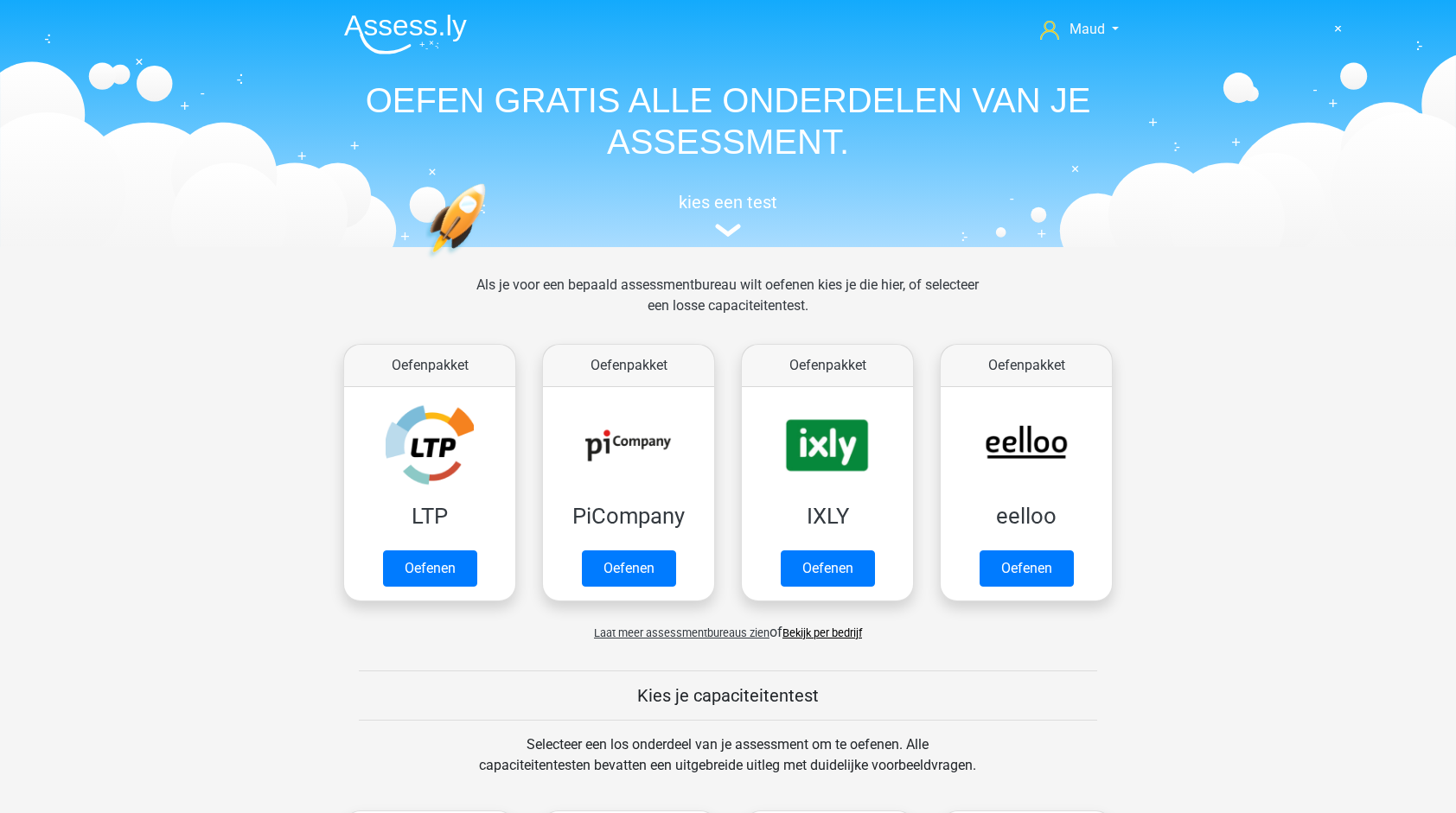
scroll to position [733, 0]
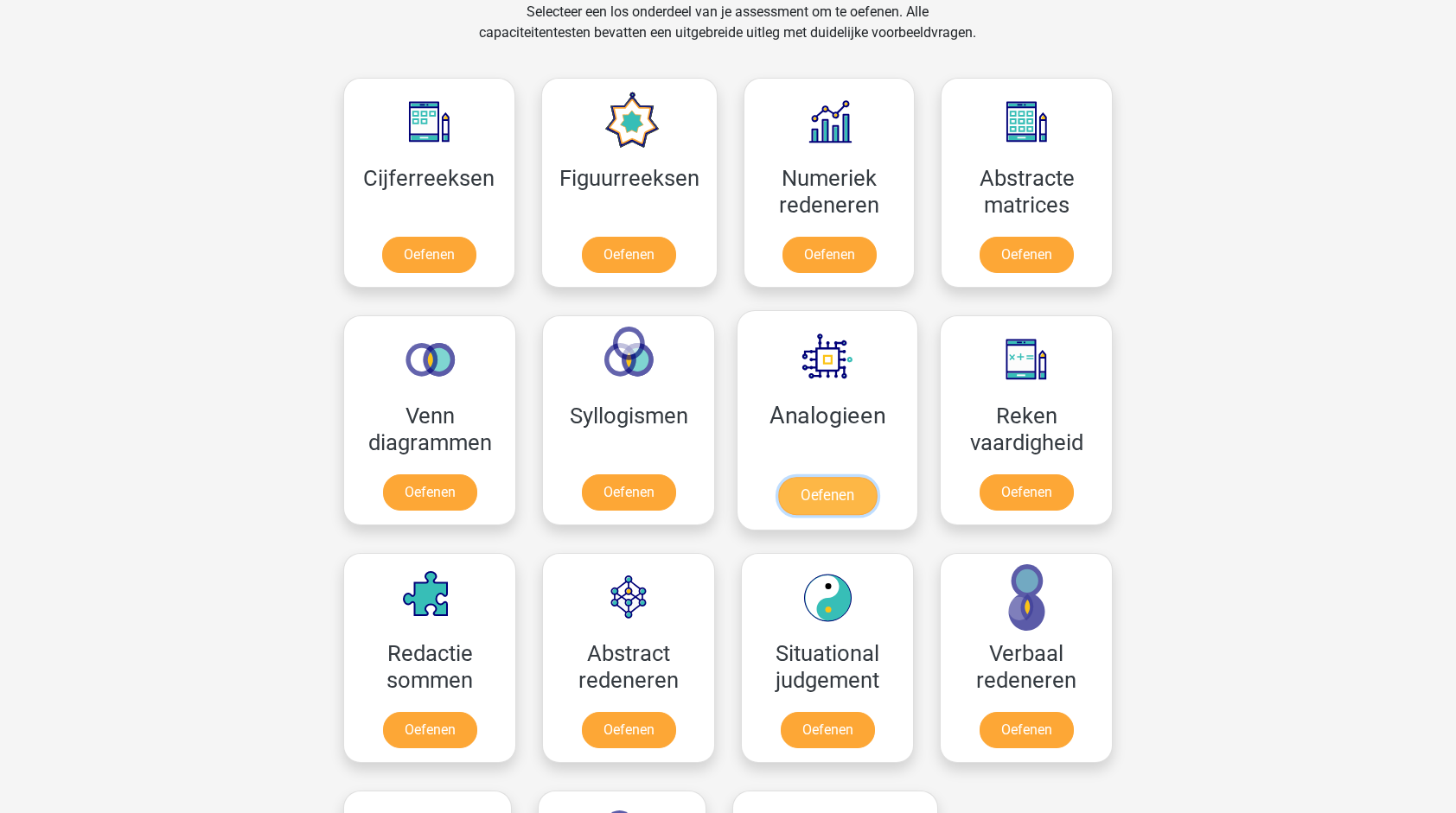
click at [839, 492] on link "Oefenen" at bounding box center [827, 496] width 99 height 38
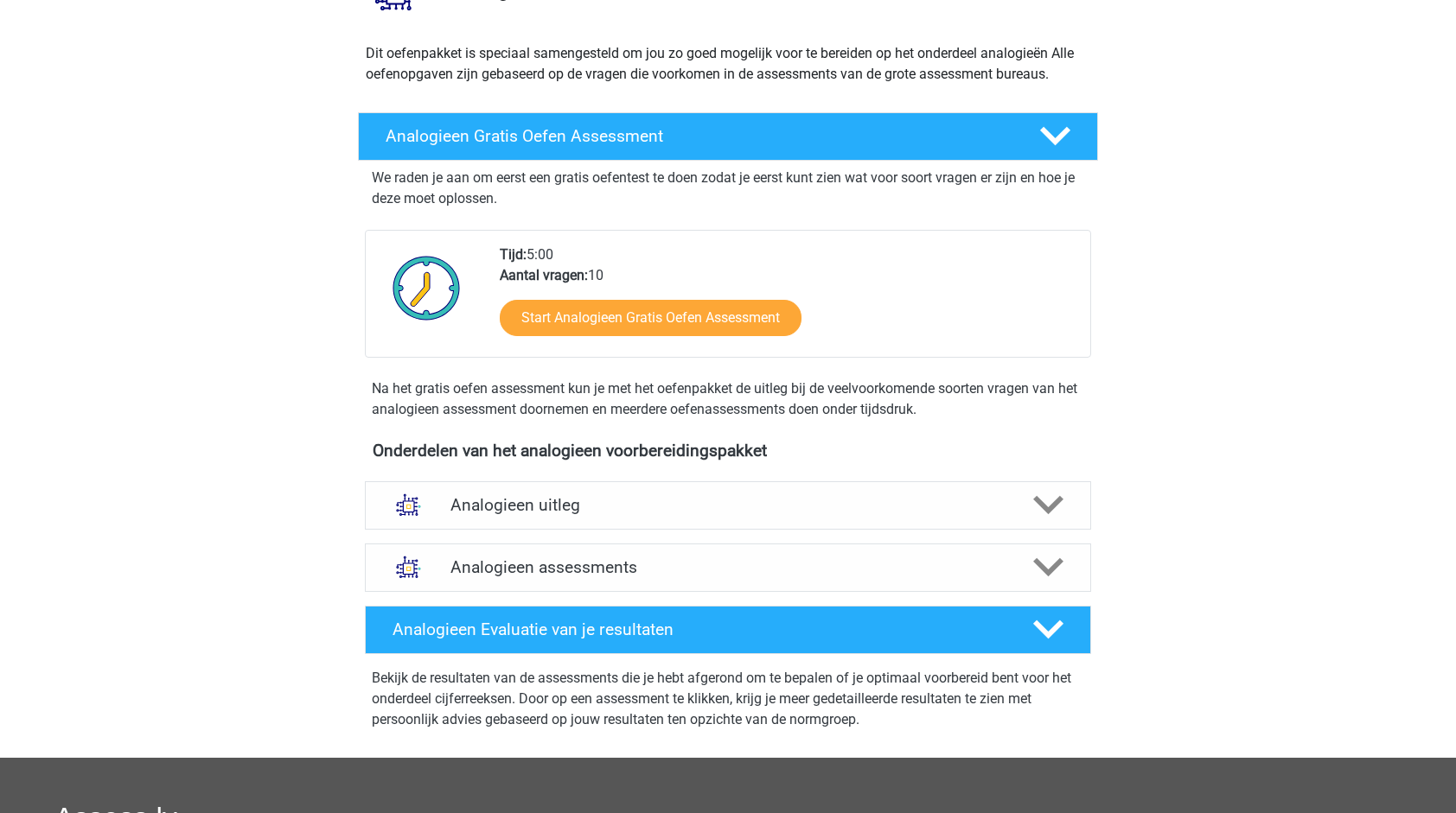
scroll to position [173, 0]
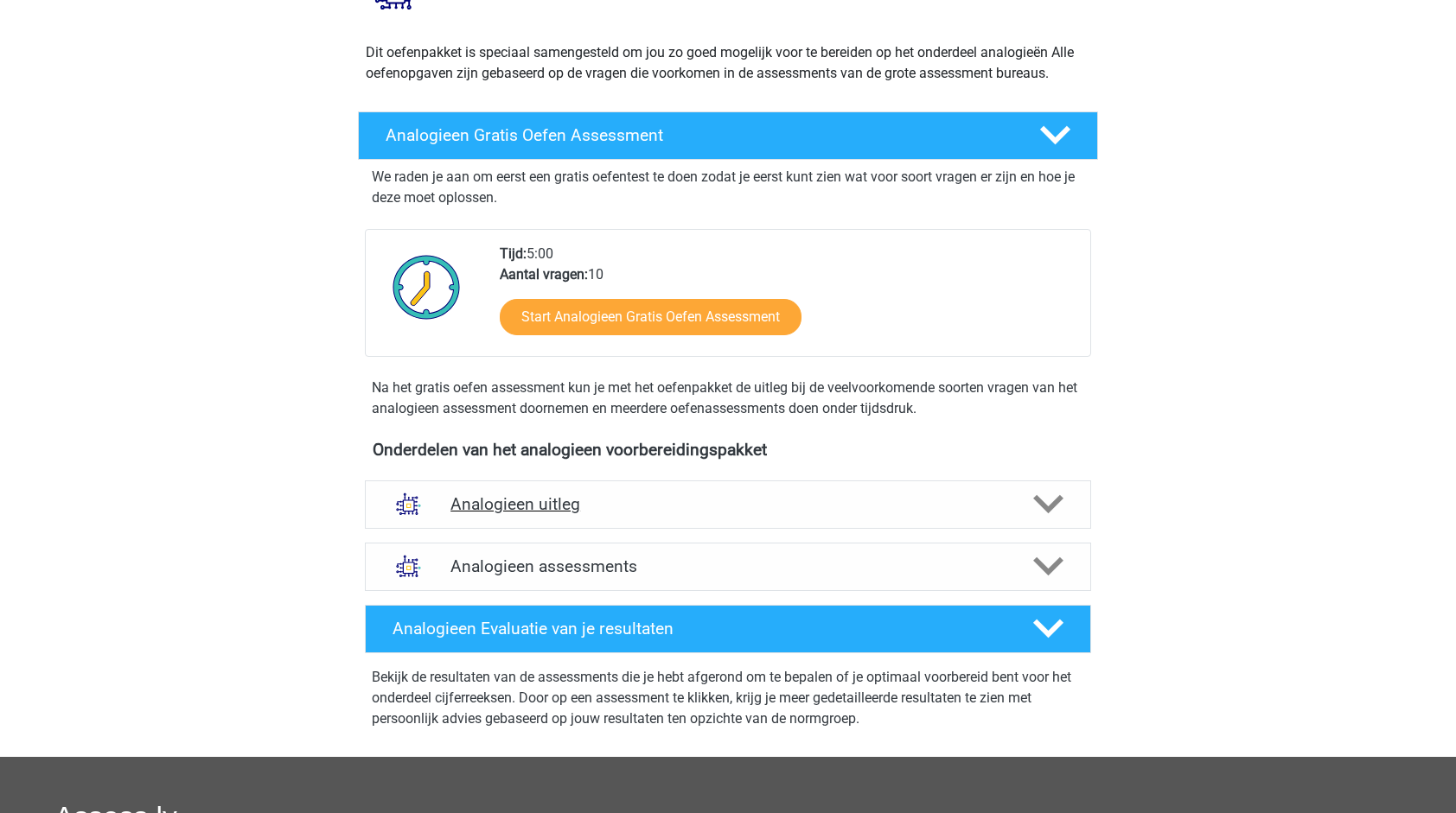
click at [546, 498] on h4 "Analogieen uitleg" at bounding box center [728, 504] width 555 height 20
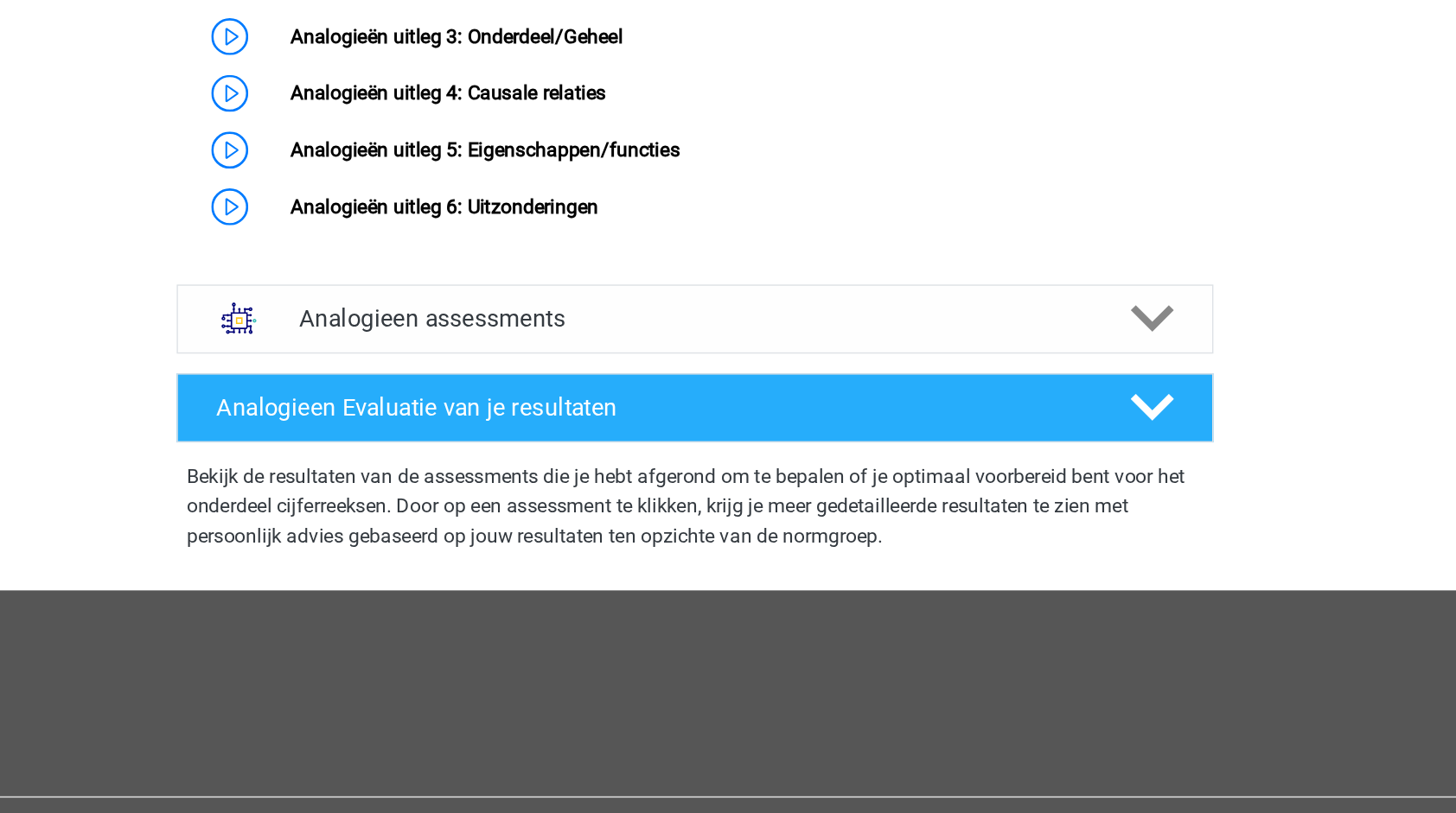
scroll to position [814, 0]
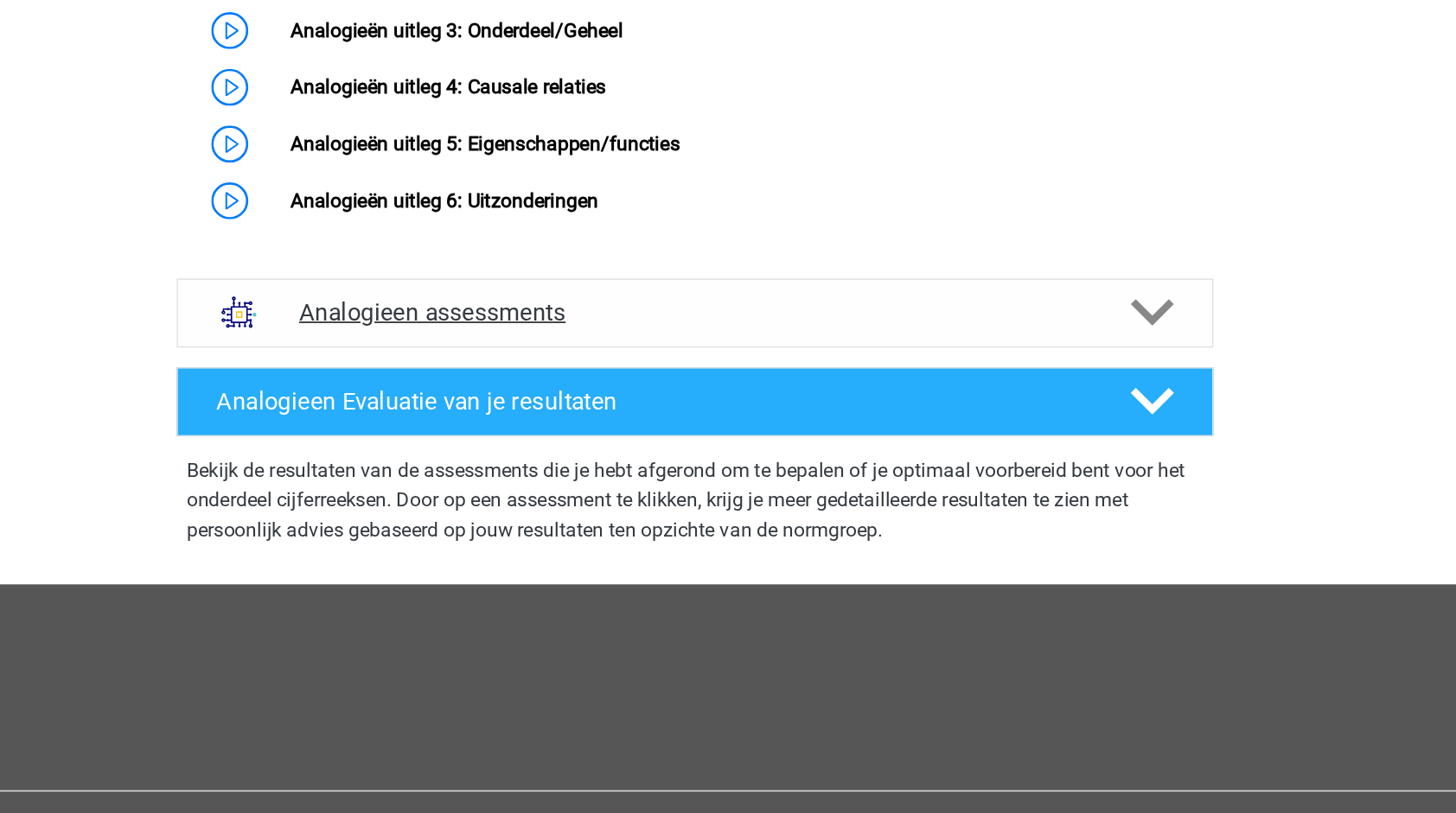
click at [685, 472] on h4 "Analogieen assessments" at bounding box center [728, 462] width 555 height 20
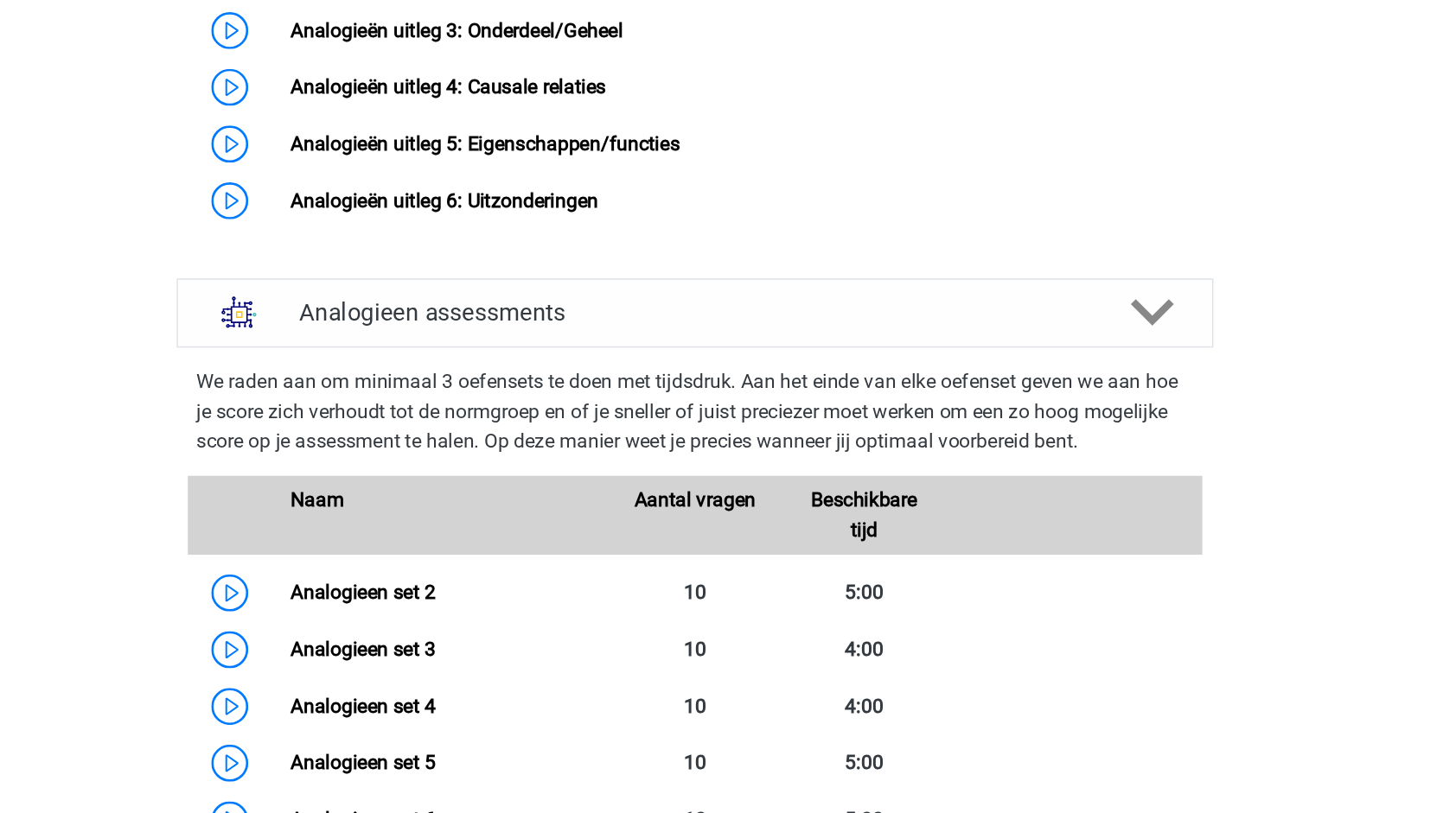
scroll to position [948, 0]
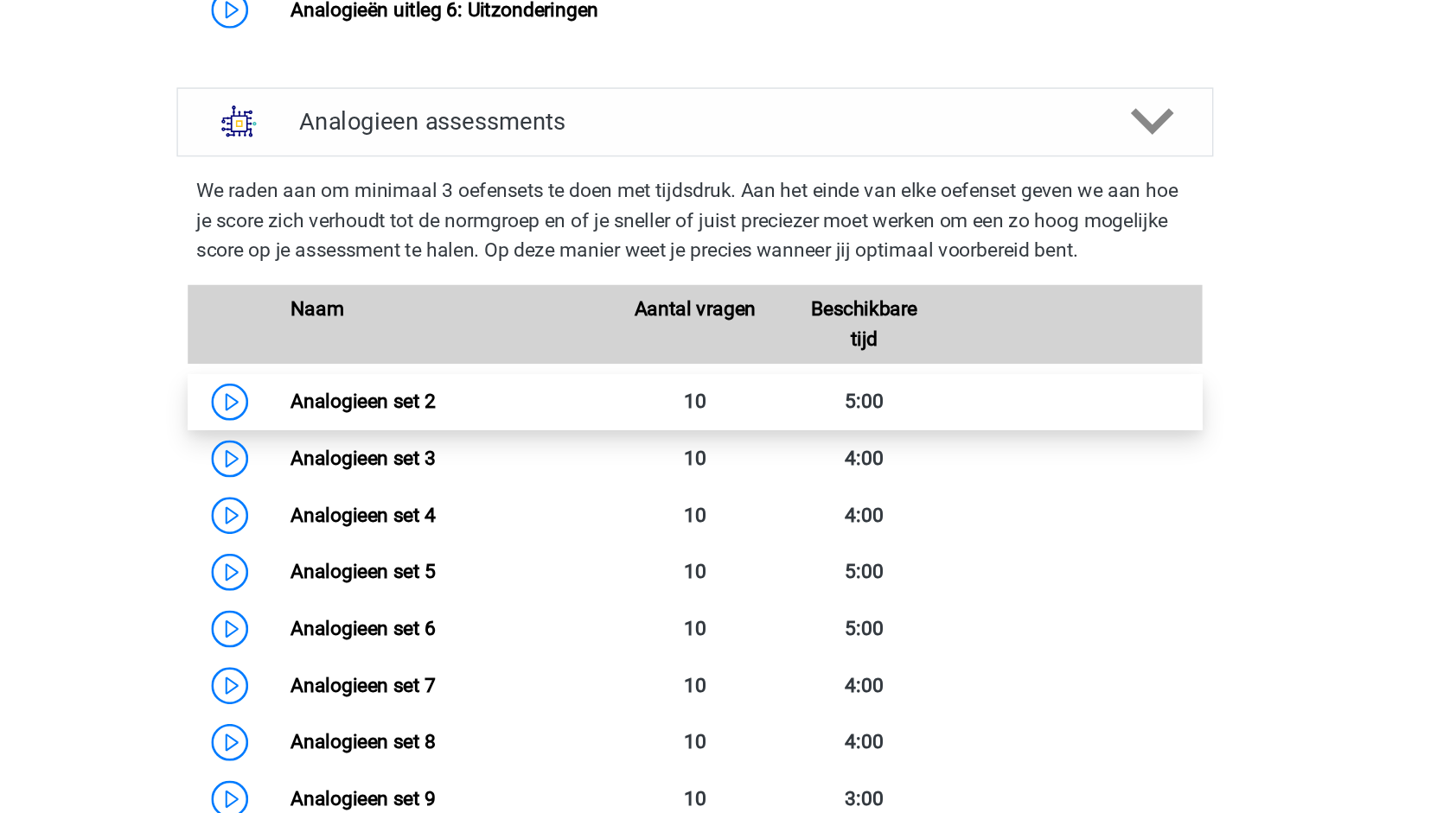
click at [509, 532] on link "Analogieen set 2" at bounding box center [495, 524] width 102 height 16
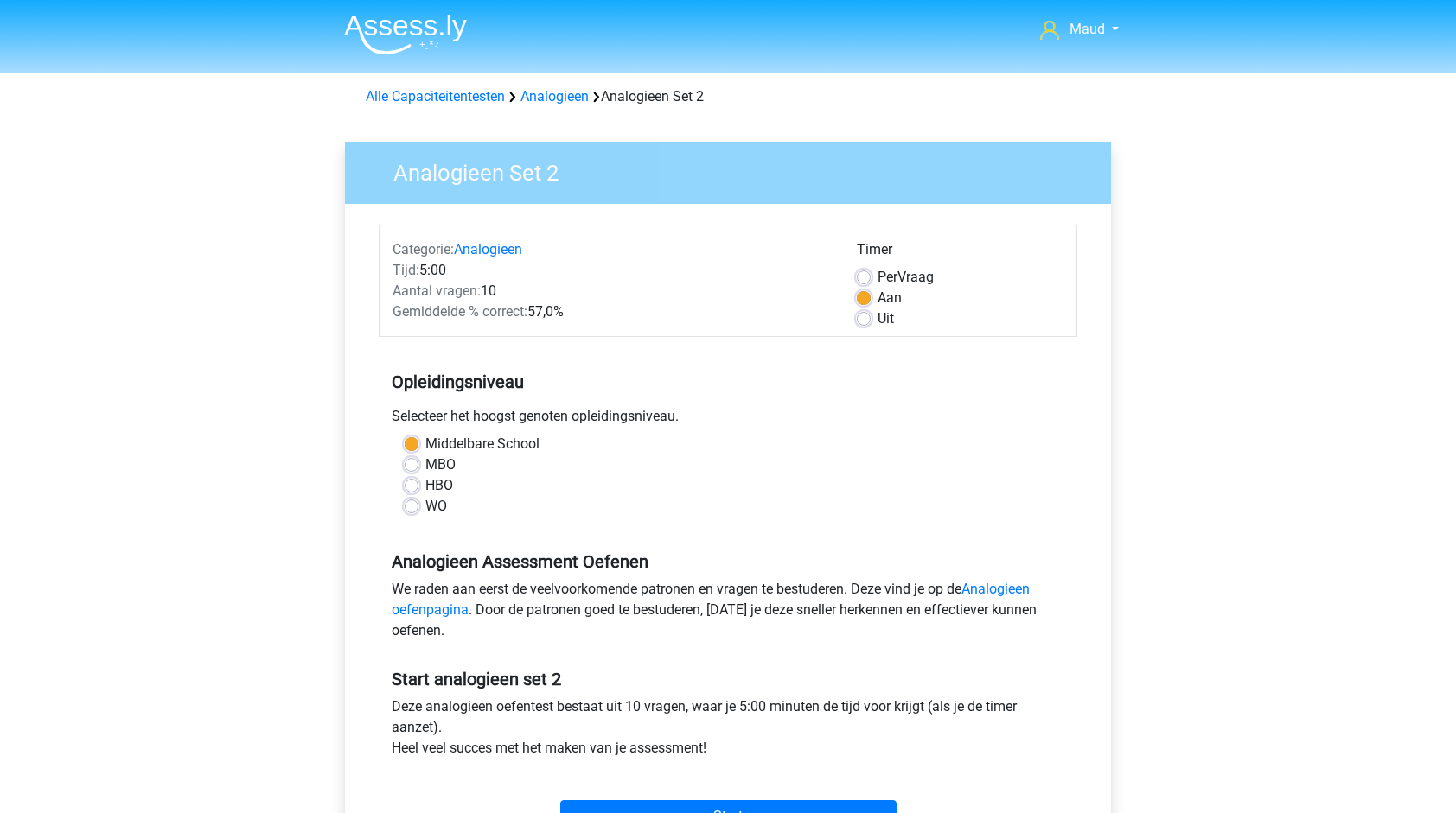
click at [426, 483] on label "HBO" at bounding box center [439, 485] width 28 height 21
click at [415, 483] on input "HBO" at bounding box center [412, 483] width 14 height 17
radio input "true"
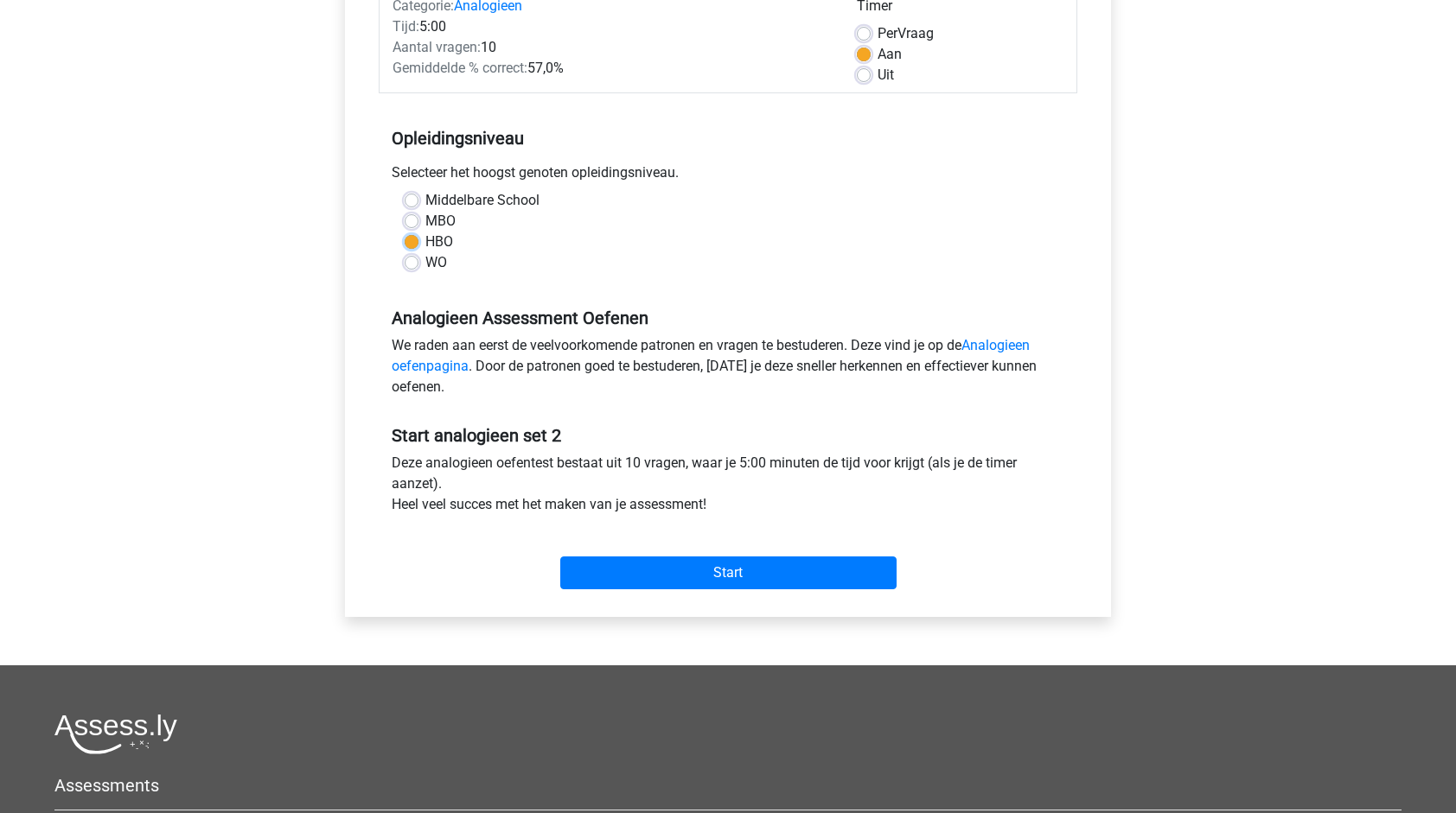
scroll to position [249, 0]
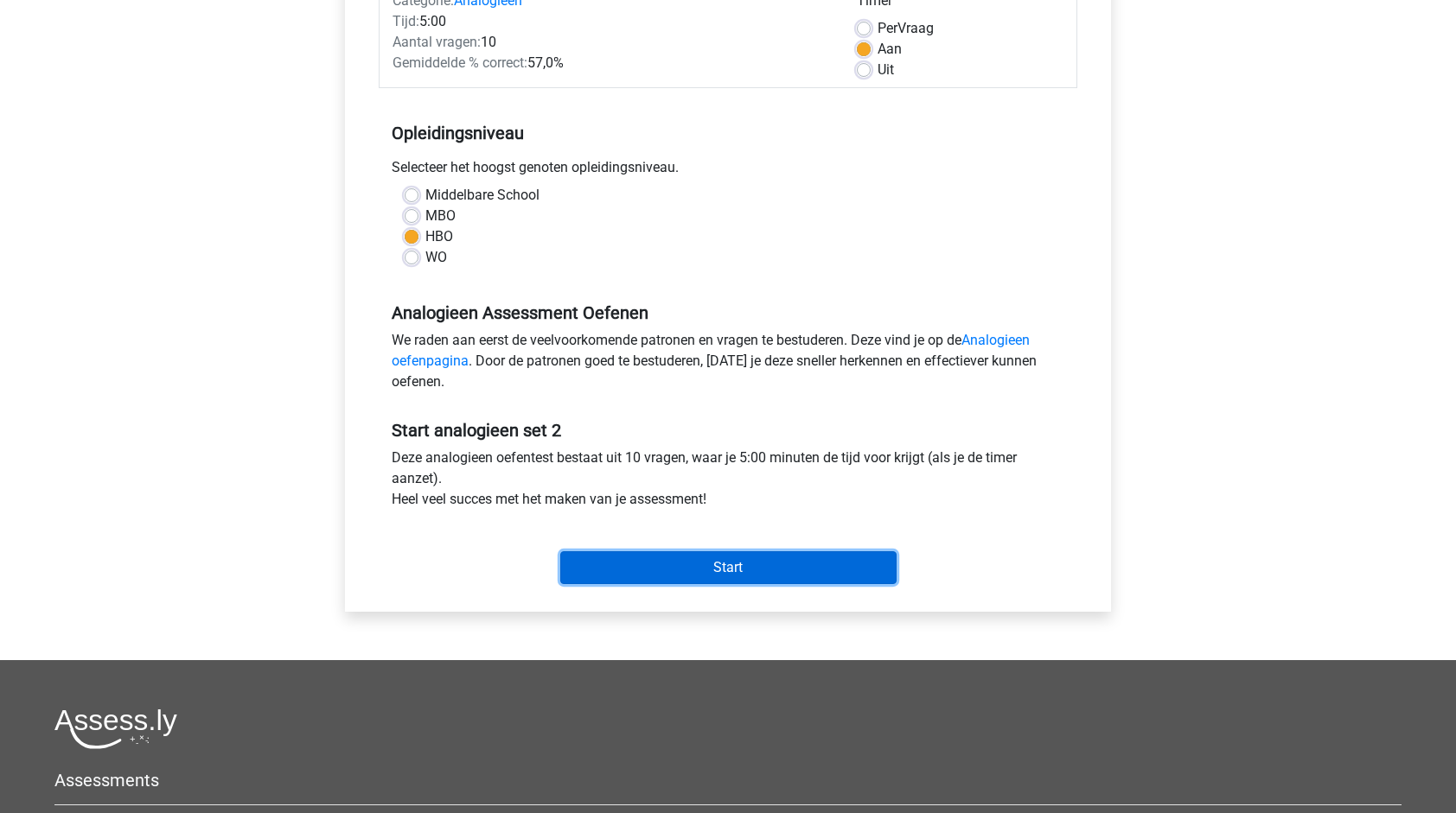
click at [728, 578] on input "Start" at bounding box center [728, 568] width 337 height 33
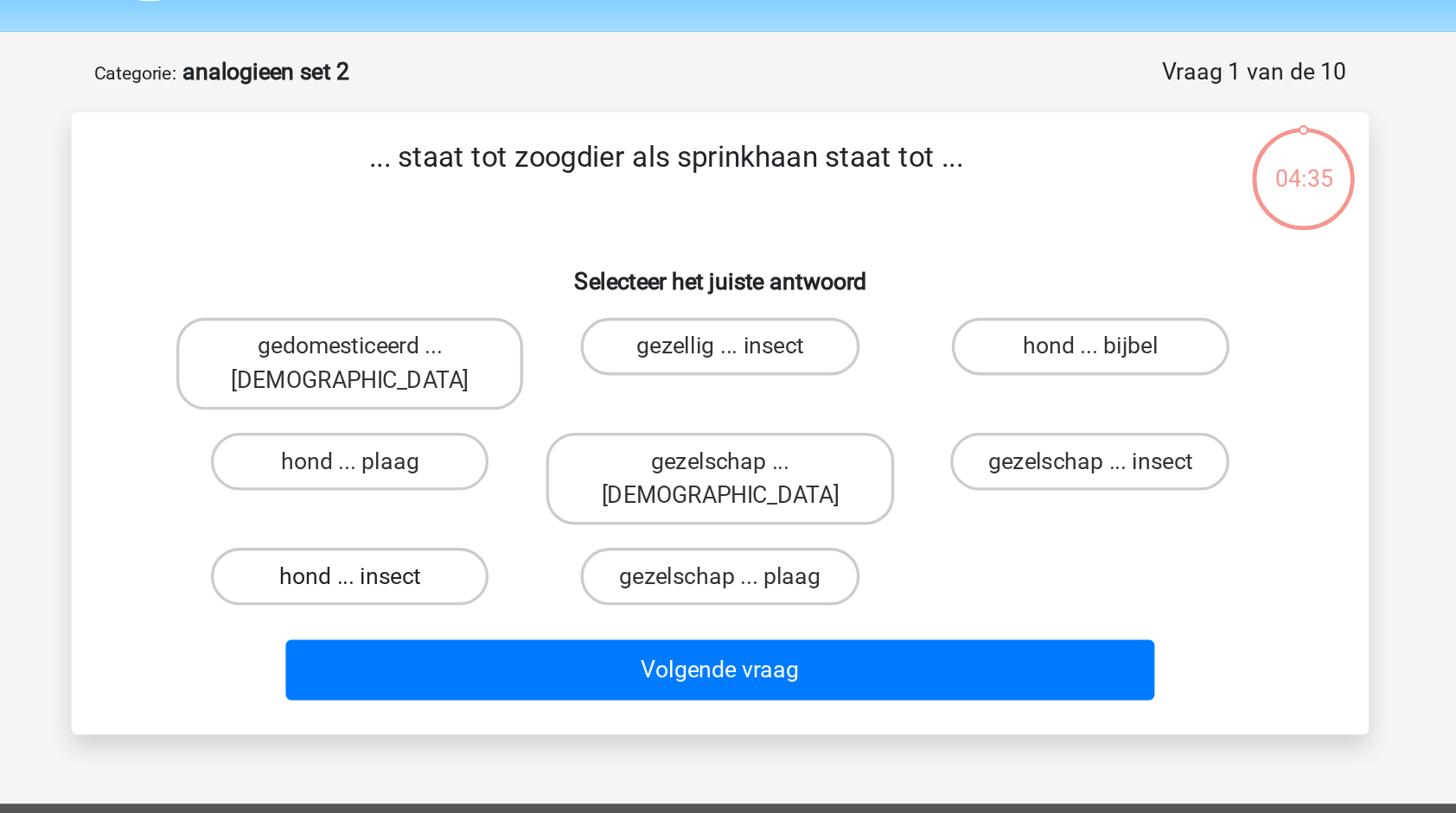
click at [570, 383] on label "hond ... insect" at bounding box center [504, 400] width 166 height 35
click at [517, 401] on input "hond ... insect" at bounding box center [511, 406] width 11 height 11
radio input "true"
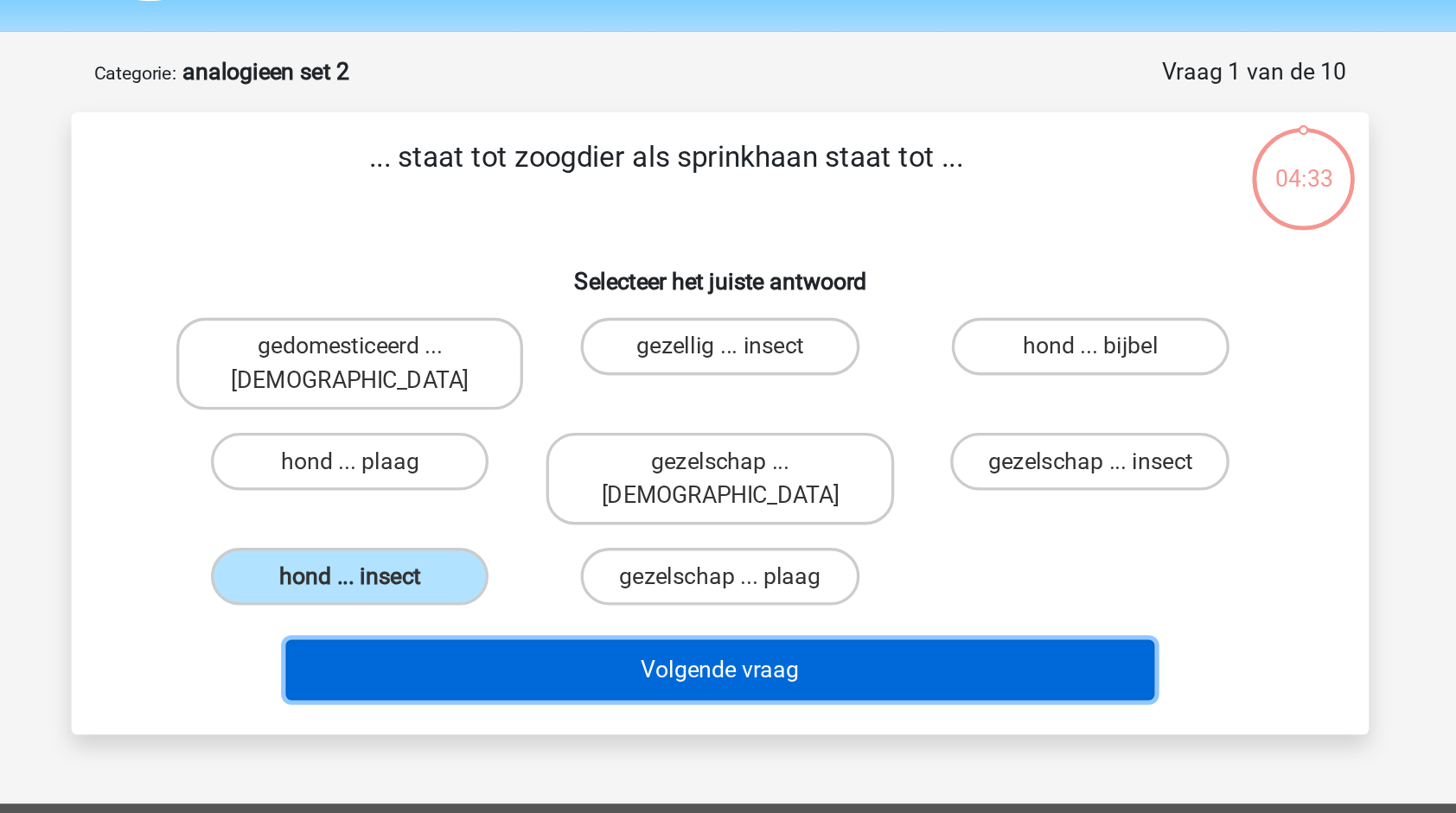
click at [649, 438] on button "Volgende vraag" at bounding box center [728, 456] width 523 height 36
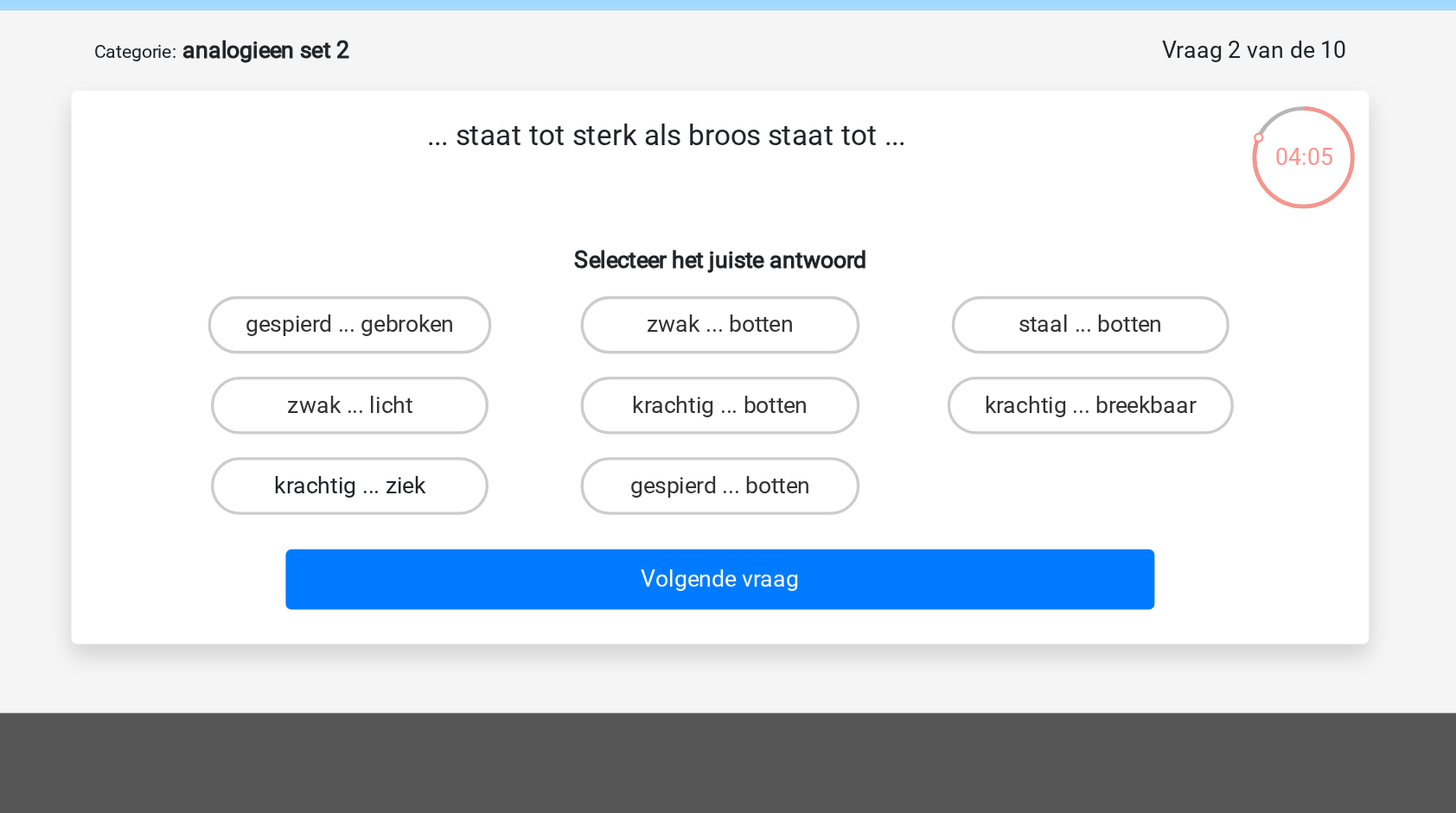
click at [559, 351] on label "krachtig ... ziek" at bounding box center [504, 359] width 166 height 35
click at [517, 359] on input "krachtig ... ziek" at bounding box center [511, 364] width 11 height 11
radio input "true"
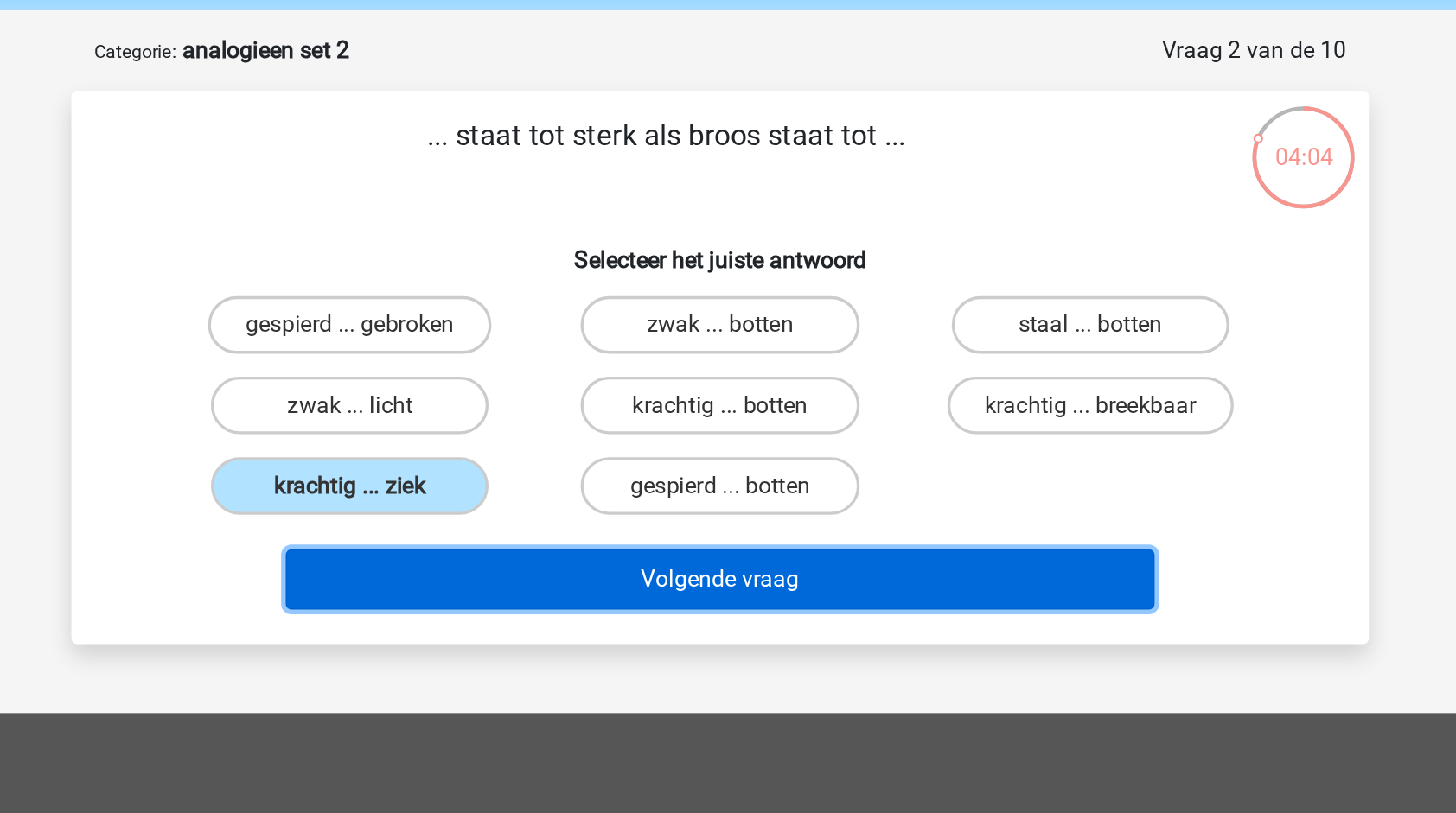
click at [637, 416] on button "Volgende vraag" at bounding box center [728, 414] width 523 height 36
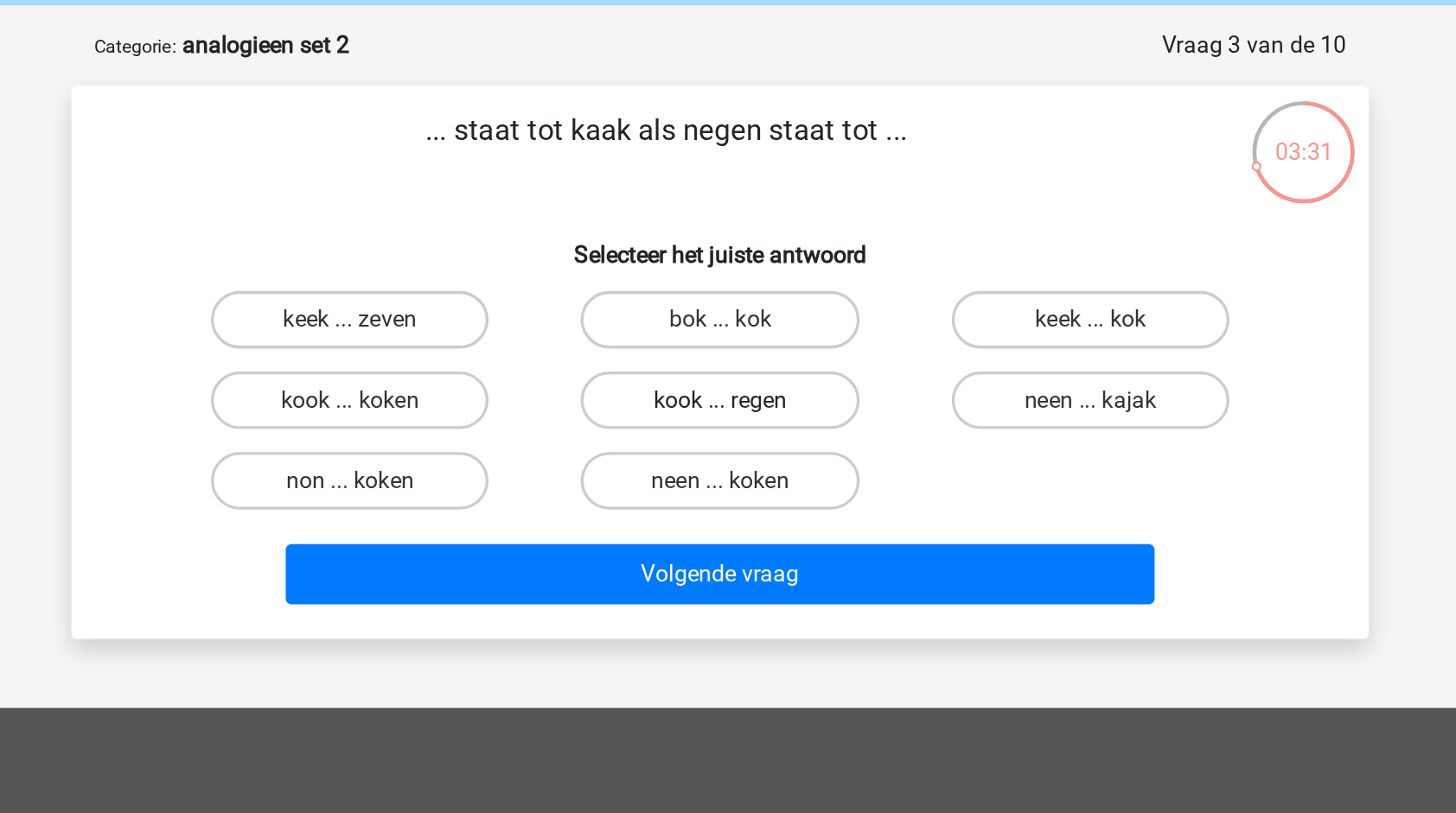
click at [790, 310] on label "kook ... regen" at bounding box center [727, 310] width 166 height 35
click at [739, 310] on input "kook ... regen" at bounding box center [733, 315] width 11 height 11
radio input "true"
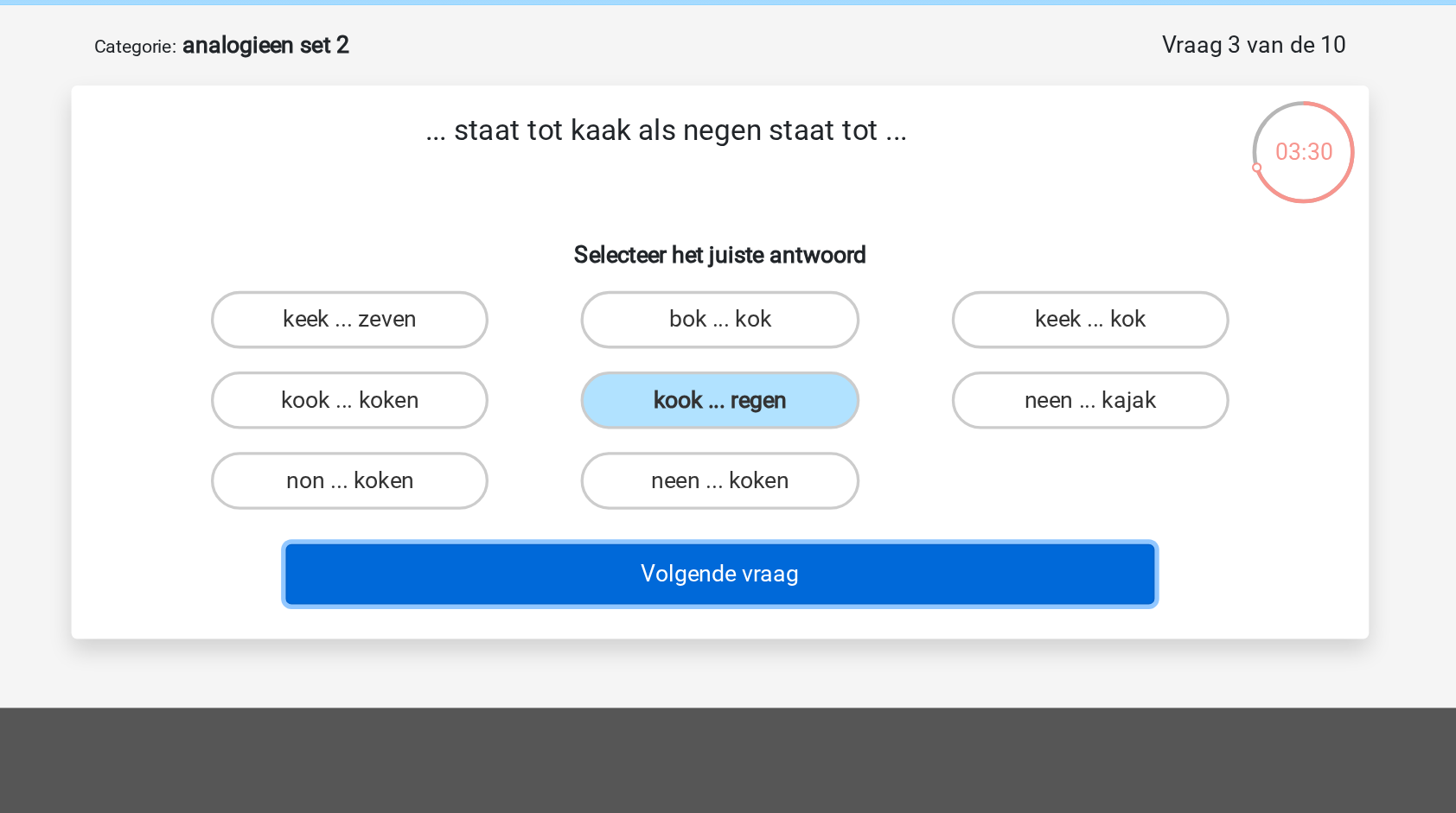
click at [775, 405] on button "Volgende vraag" at bounding box center [728, 414] width 523 height 36
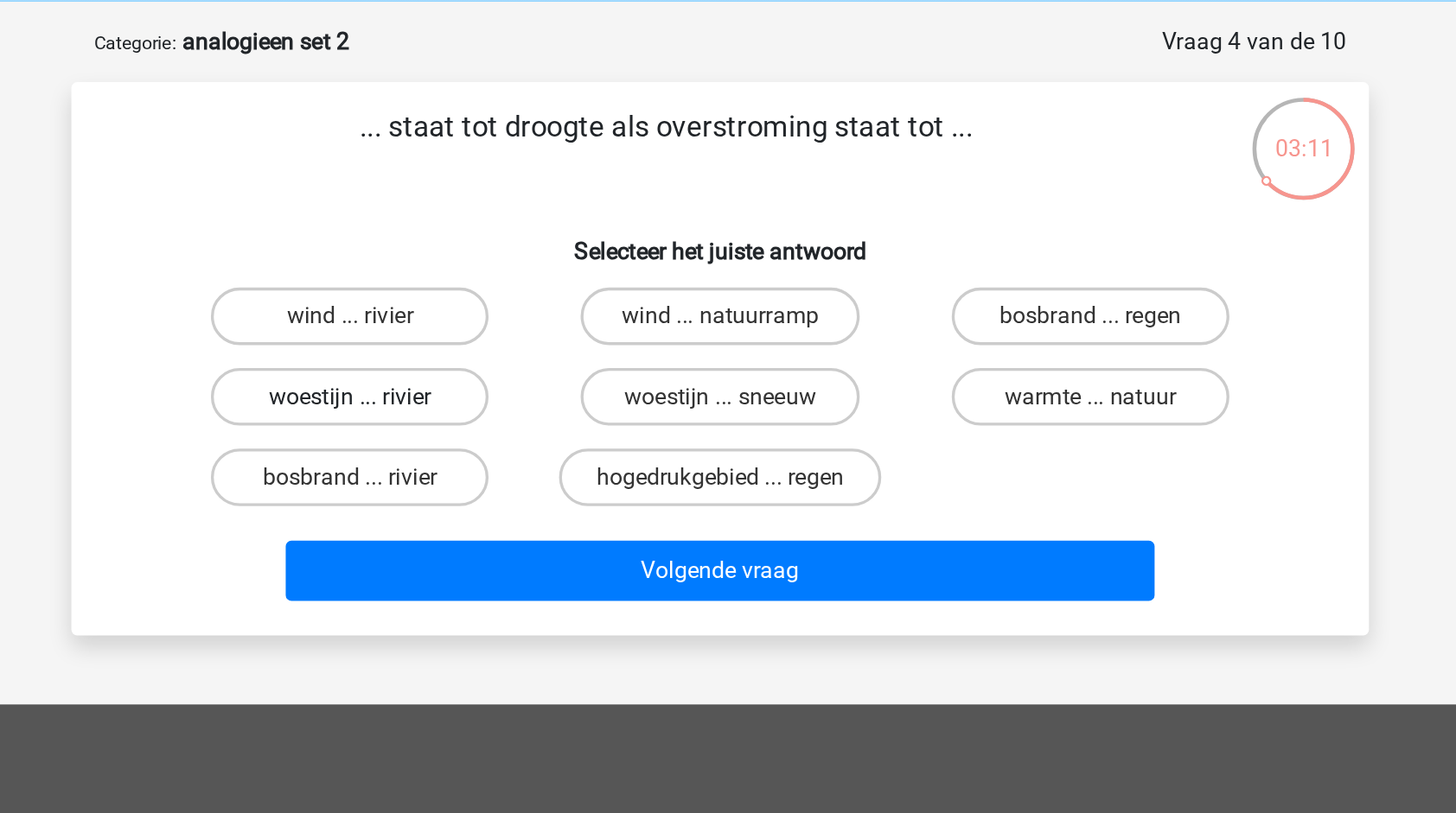
click at [565, 312] on label "woestijn ... rivier" at bounding box center [504, 310] width 166 height 35
click at [517, 312] on input "woestijn ... rivier" at bounding box center [511, 315] width 11 height 11
radio input "true"
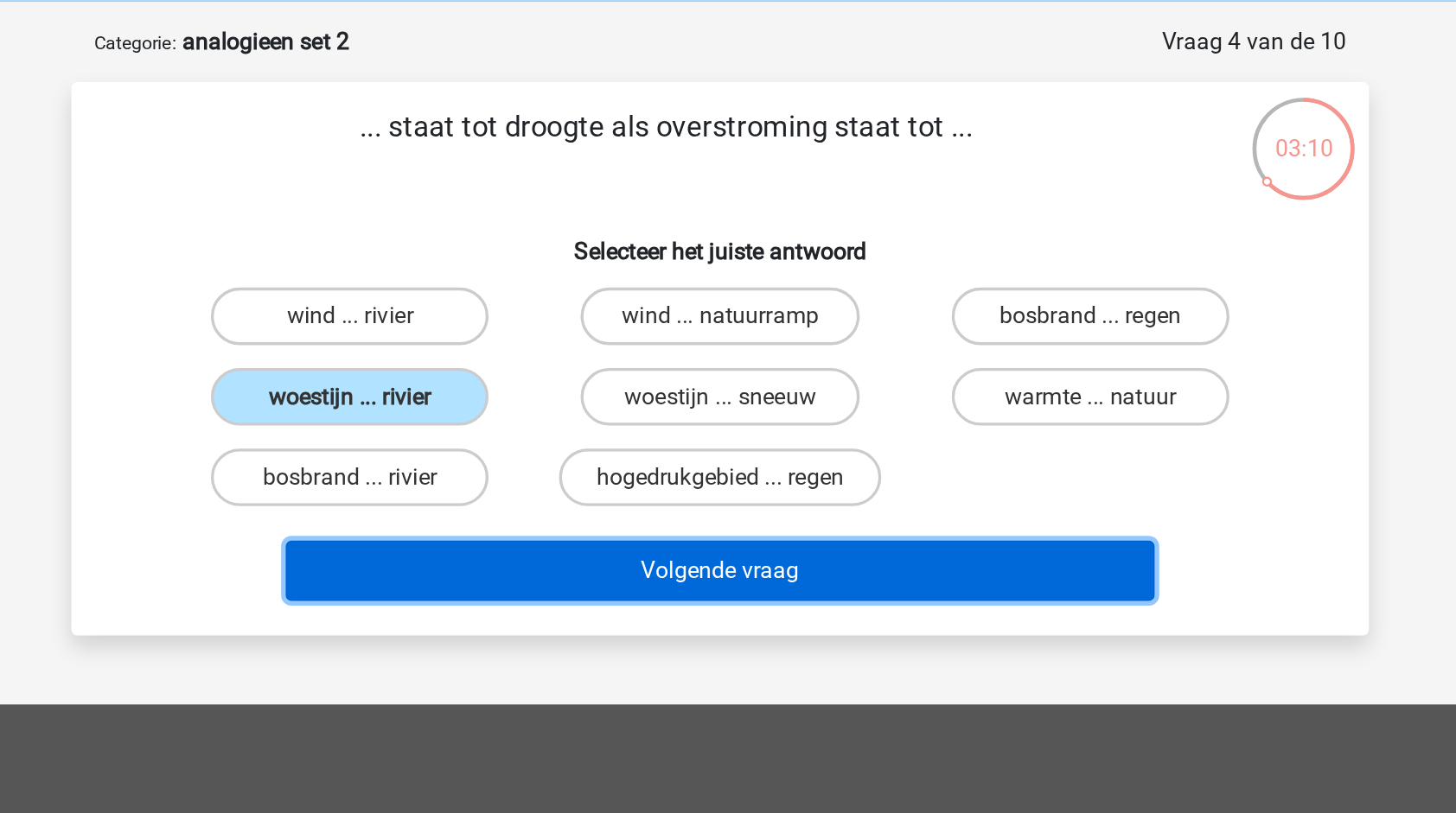
click at [659, 411] on button "Volgende vraag" at bounding box center [728, 414] width 523 height 36
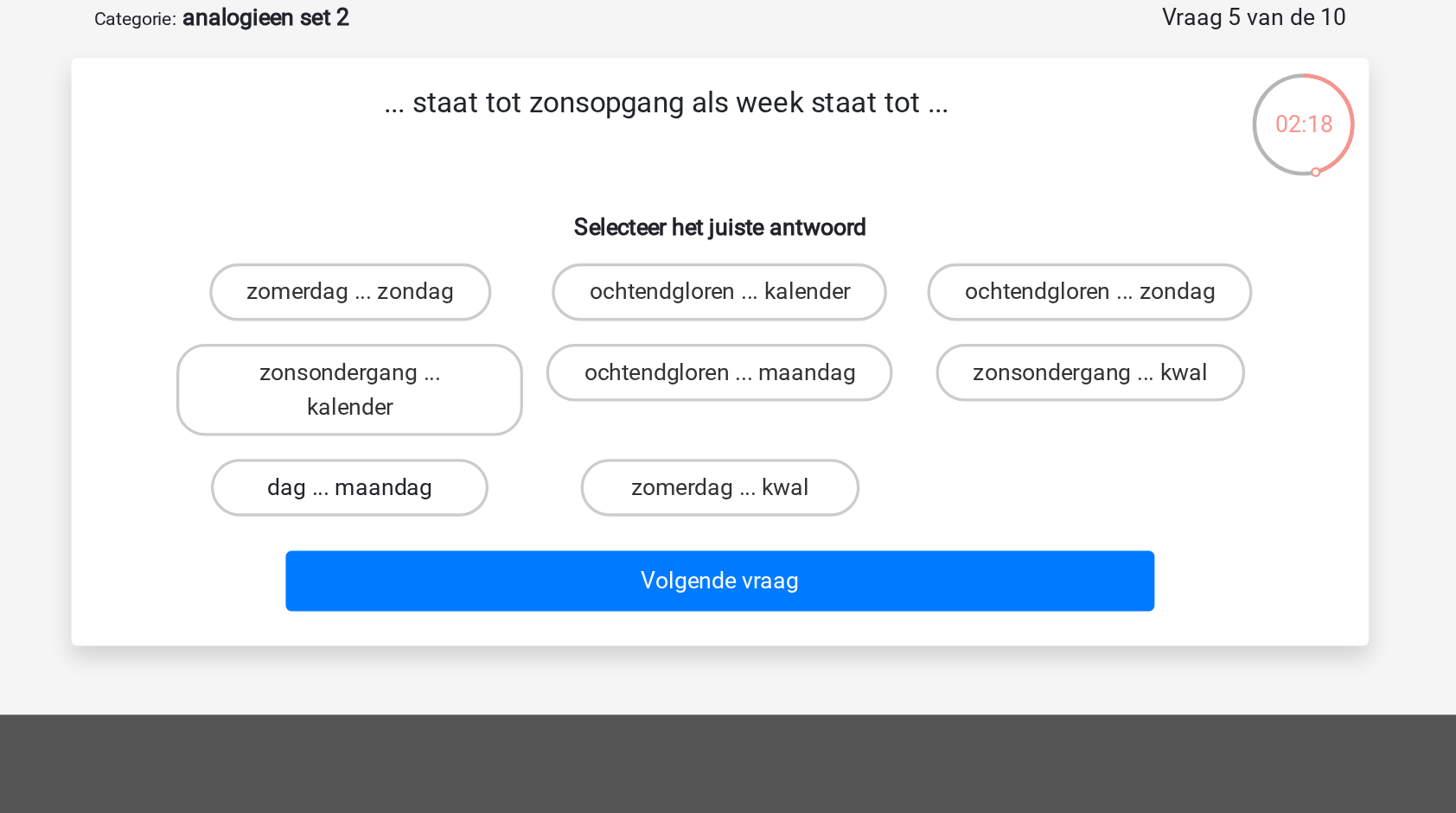
click at [549, 379] on label "dag ... maandag" at bounding box center [504, 380] width 166 height 35
click at [517, 380] on input "dag ... maandag" at bounding box center [511, 385] width 11 height 11
radio input "true"
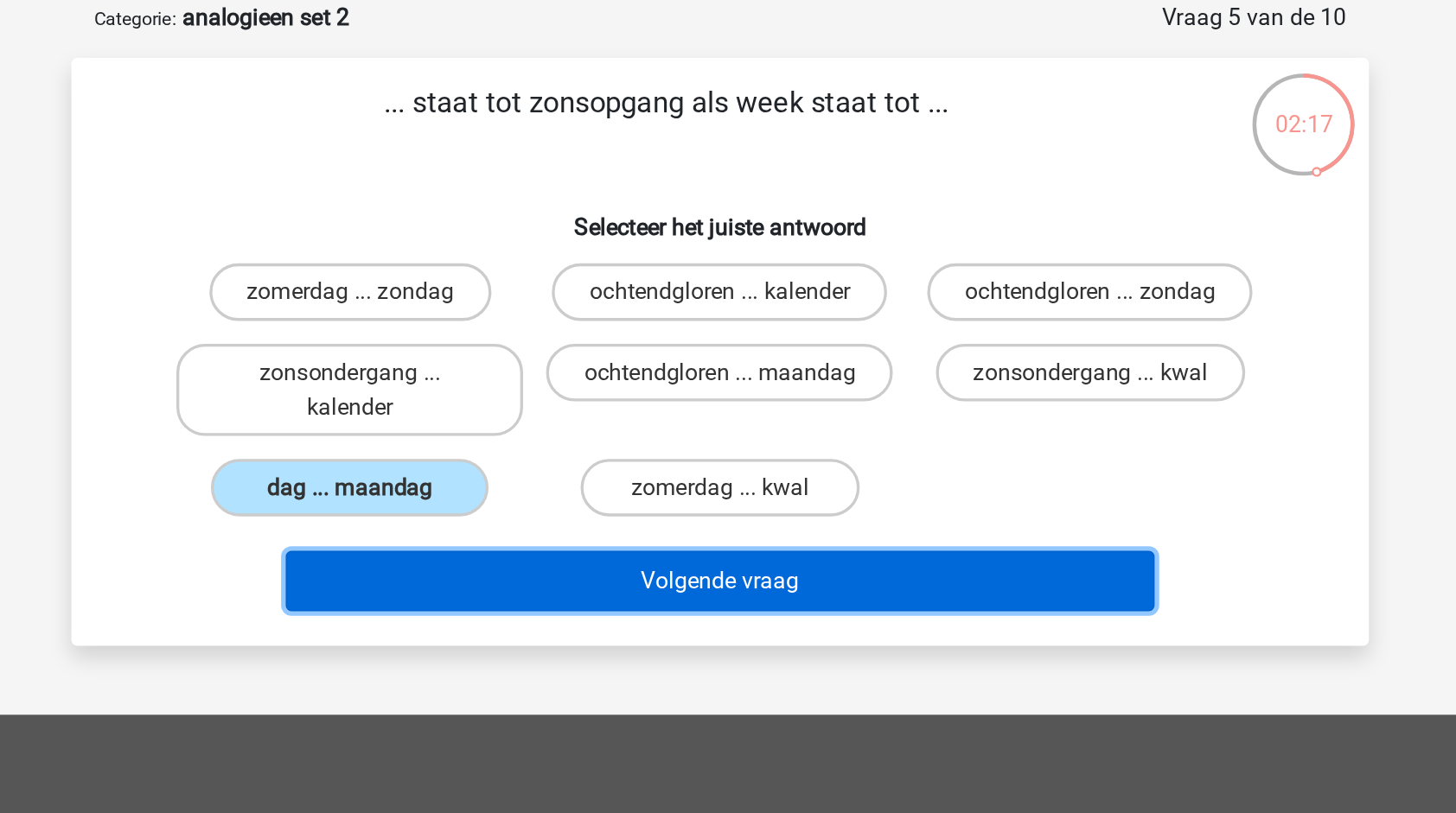
click at [656, 449] on button "Volgende vraag" at bounding box center [728, 435] width 523 height 36
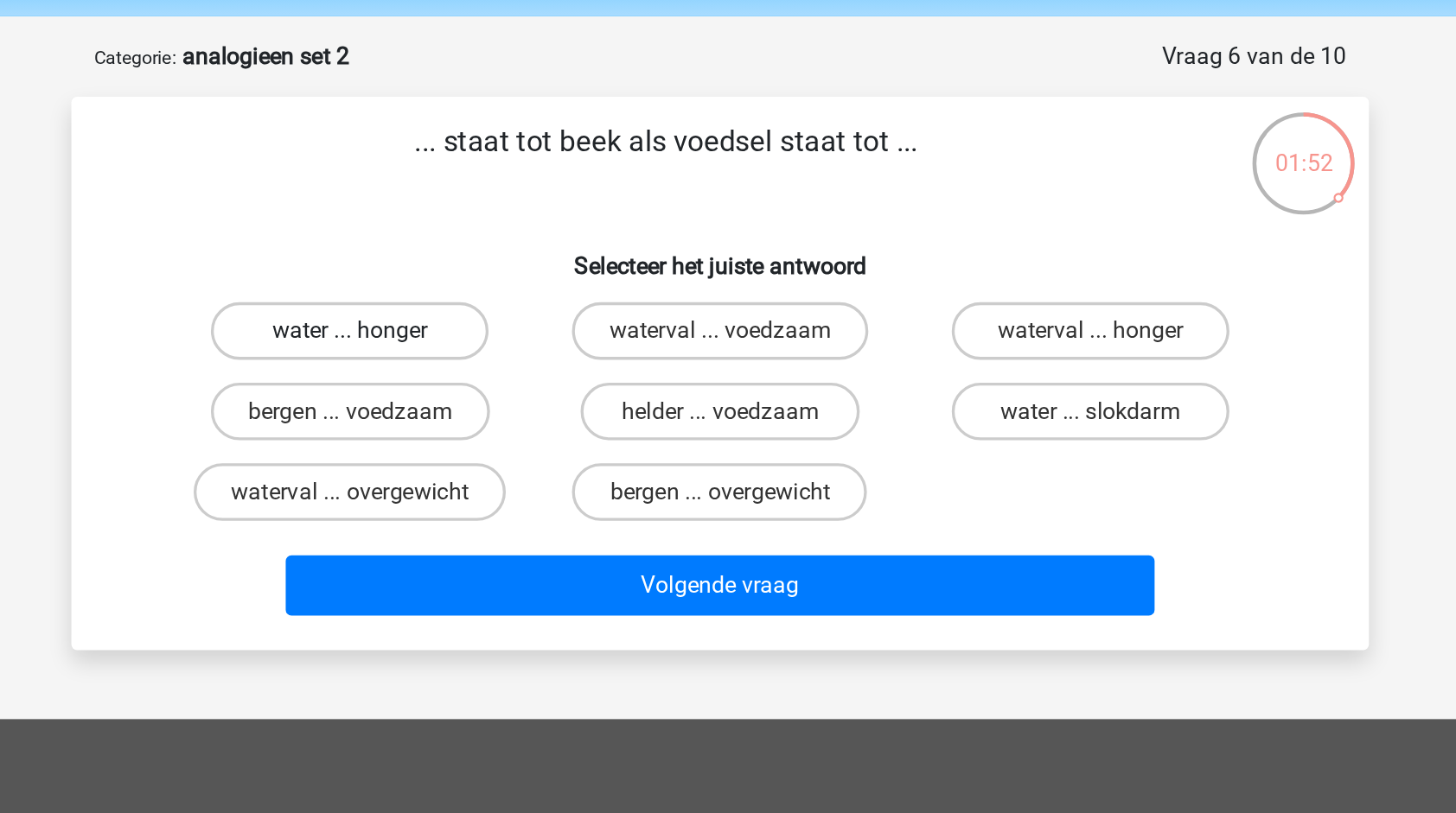
click at [557, 257] on label "water ... honger" at bounding box center [504, 262] width 166 height 35
click at [517, 262] on input "water ... honger" at bounding box center [511, 267] width 11 height 11
radio input "true"
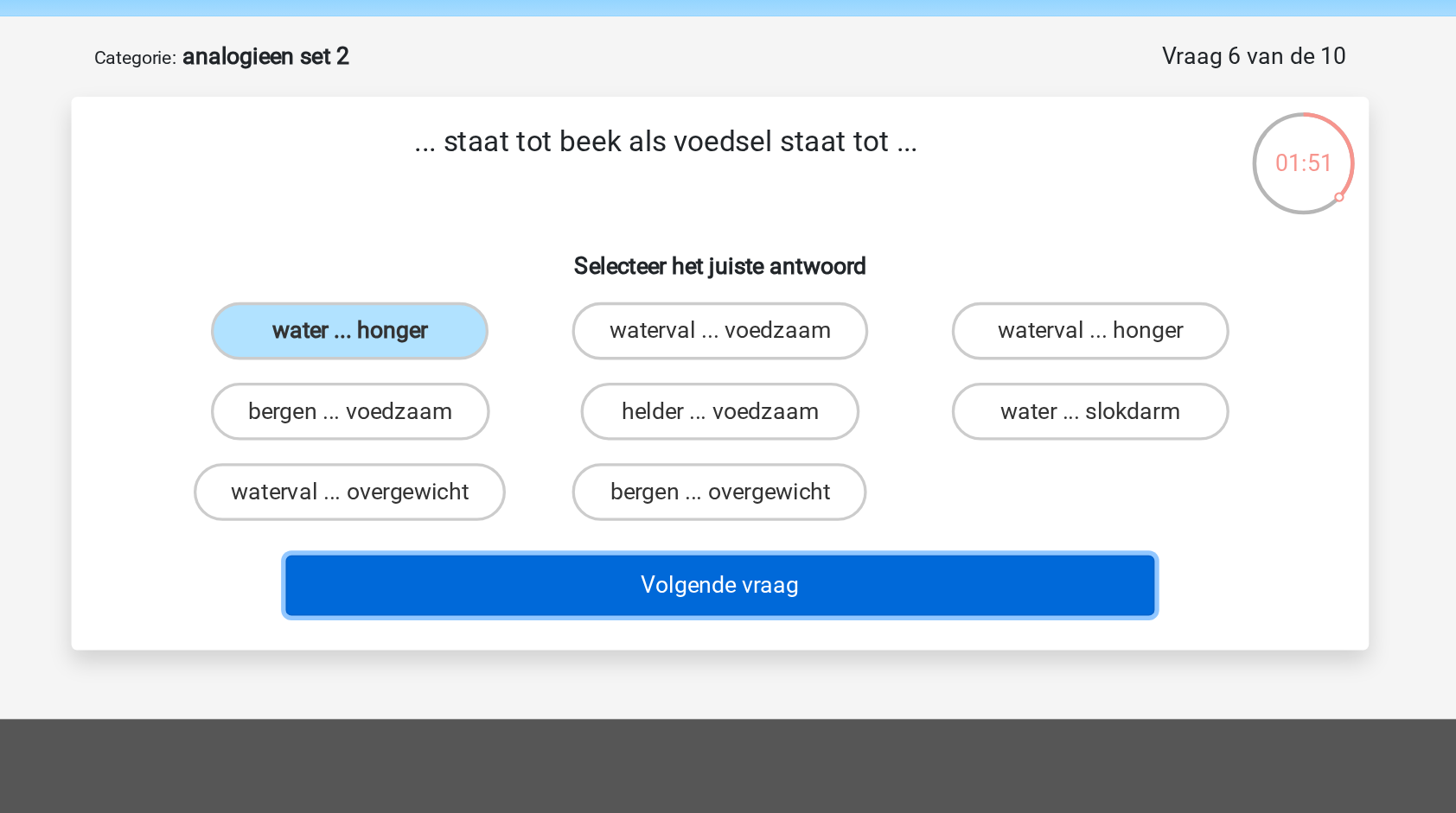
click at [665, 423] on button "Volgende vraag" at bounding box center [728, 414] width 523 height 36
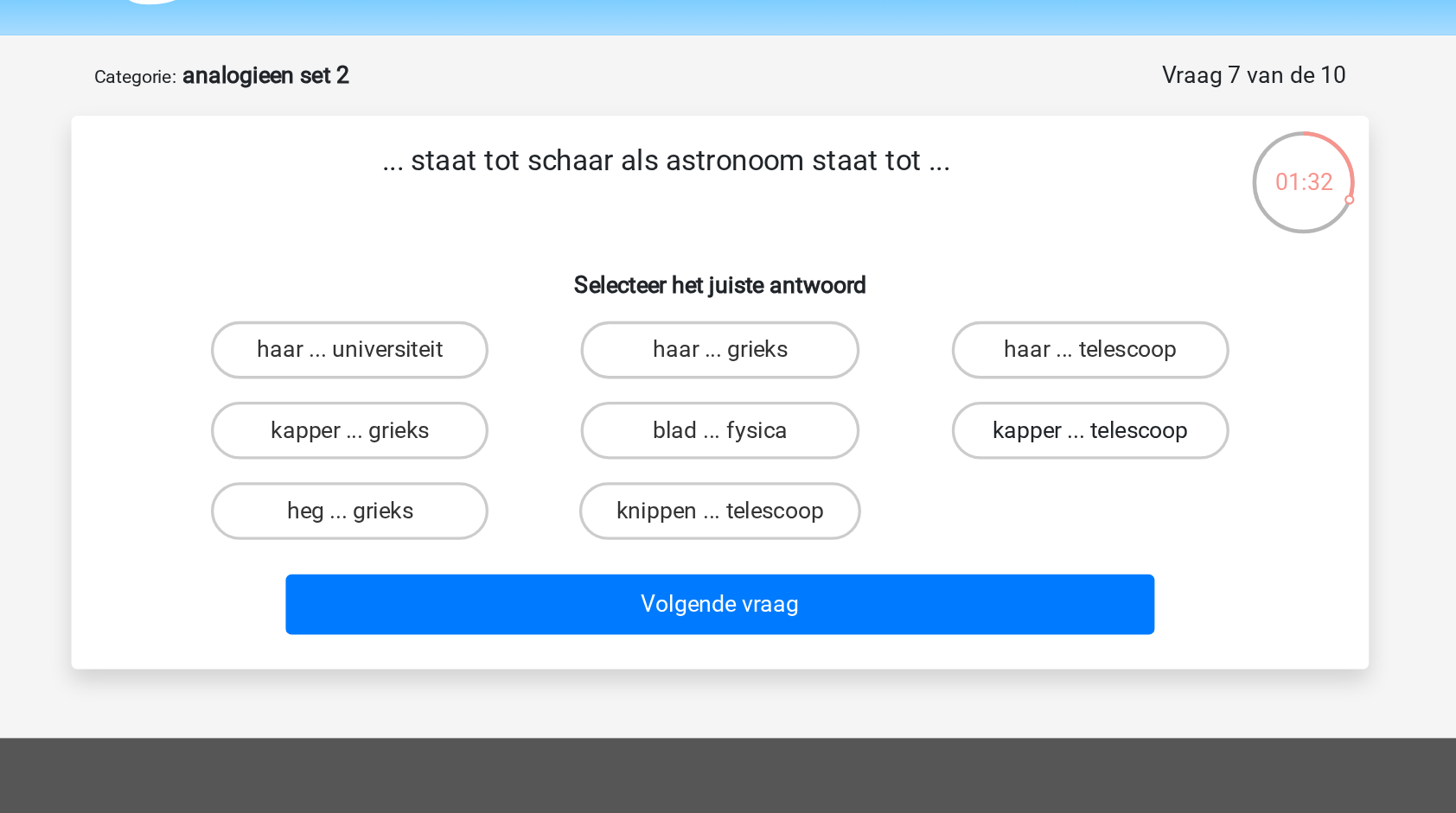
click at [947, 307] on label "kapper ... telescoop" at bounding box center [950, 310] width 166 height 35
click at [951, 310] on input "kapper ... telescoop" at bounding box center [956, 315] width 11 height 11
radio input "true"
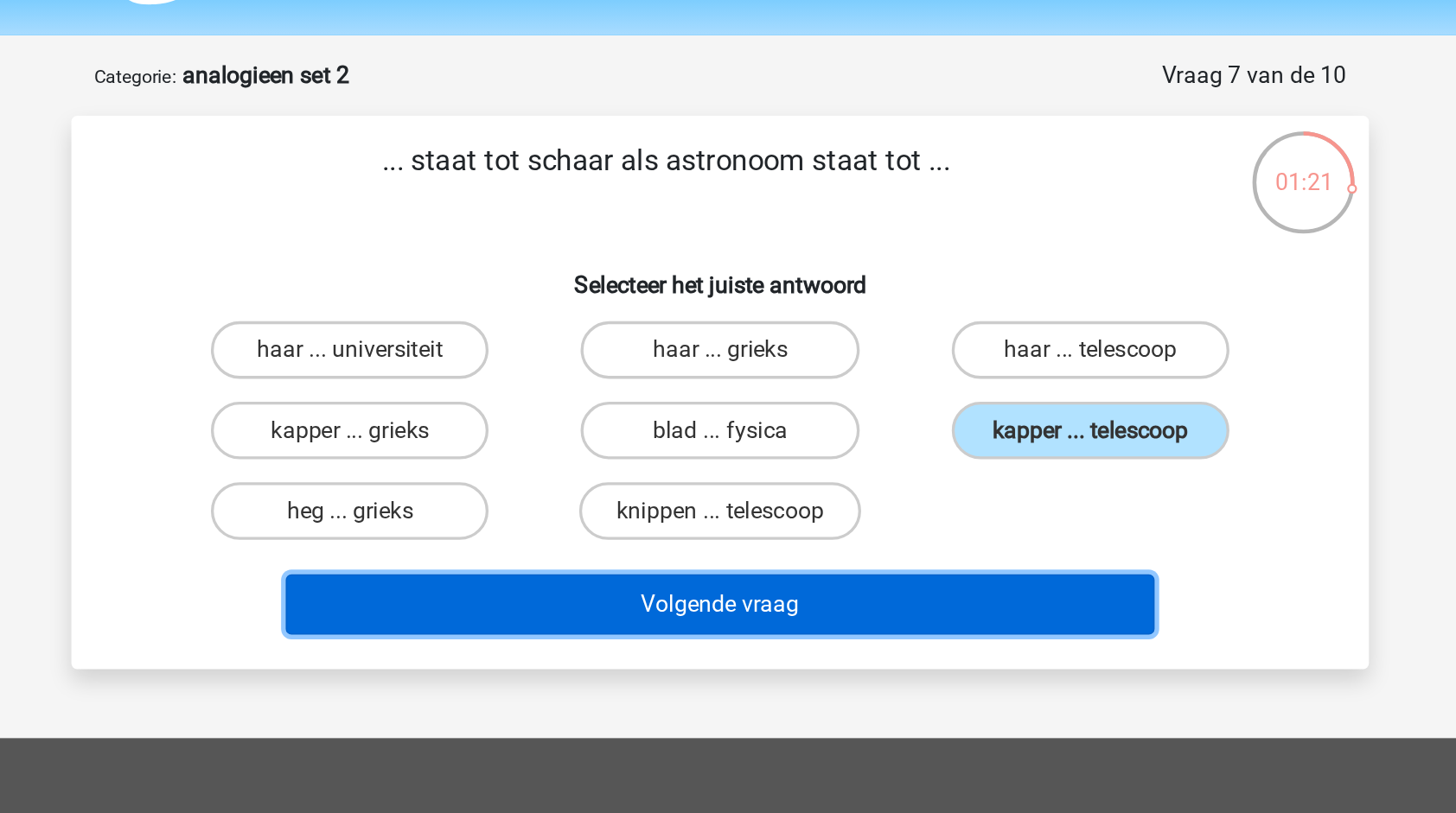
click at [723, 411] on button "Volgende vraag" at bounding box center [728, 414] width 523 height 36
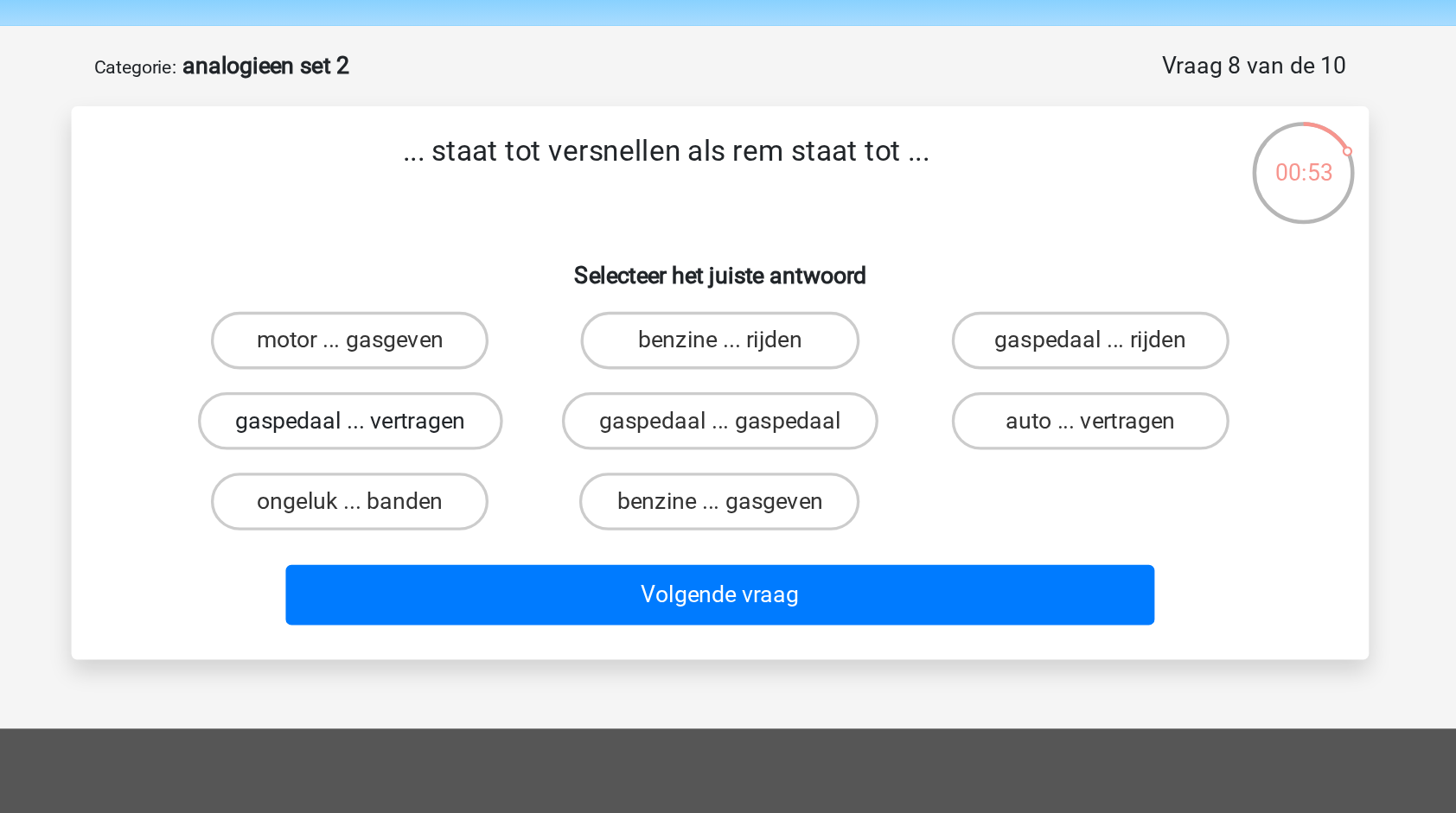
click at [575, 308] on label "gaspedaal ... vertragen" at bounding box center [506, 310] width 183 height 35
click at [517, 310] on input "gaspedaal ... vertragen" at bounding box center [511, 315] width 11 height 11
radio input "true"
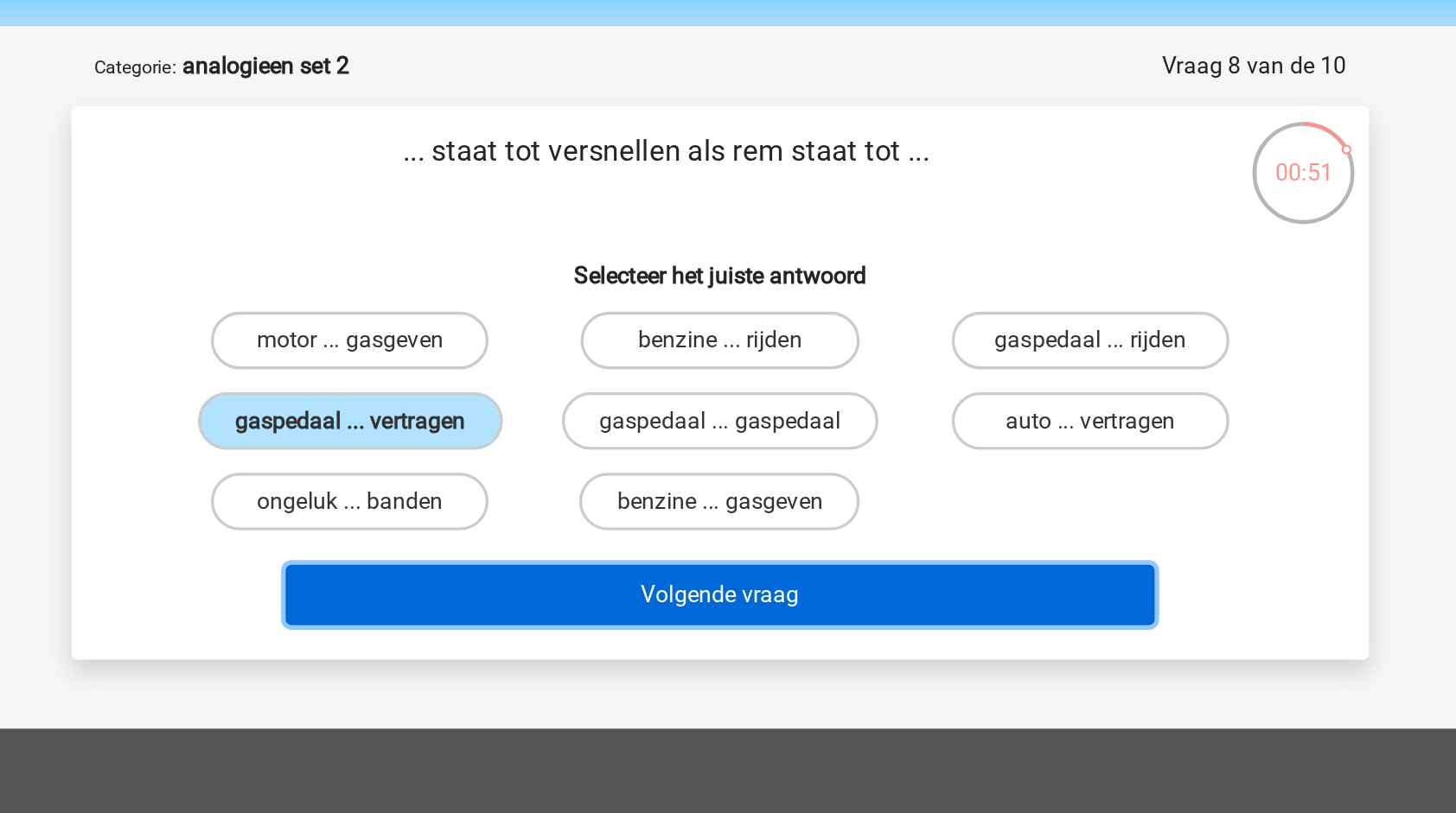
click at [670, 414] on button "Volgende vraag" at bounding box center [728, 414] width 523 height 36
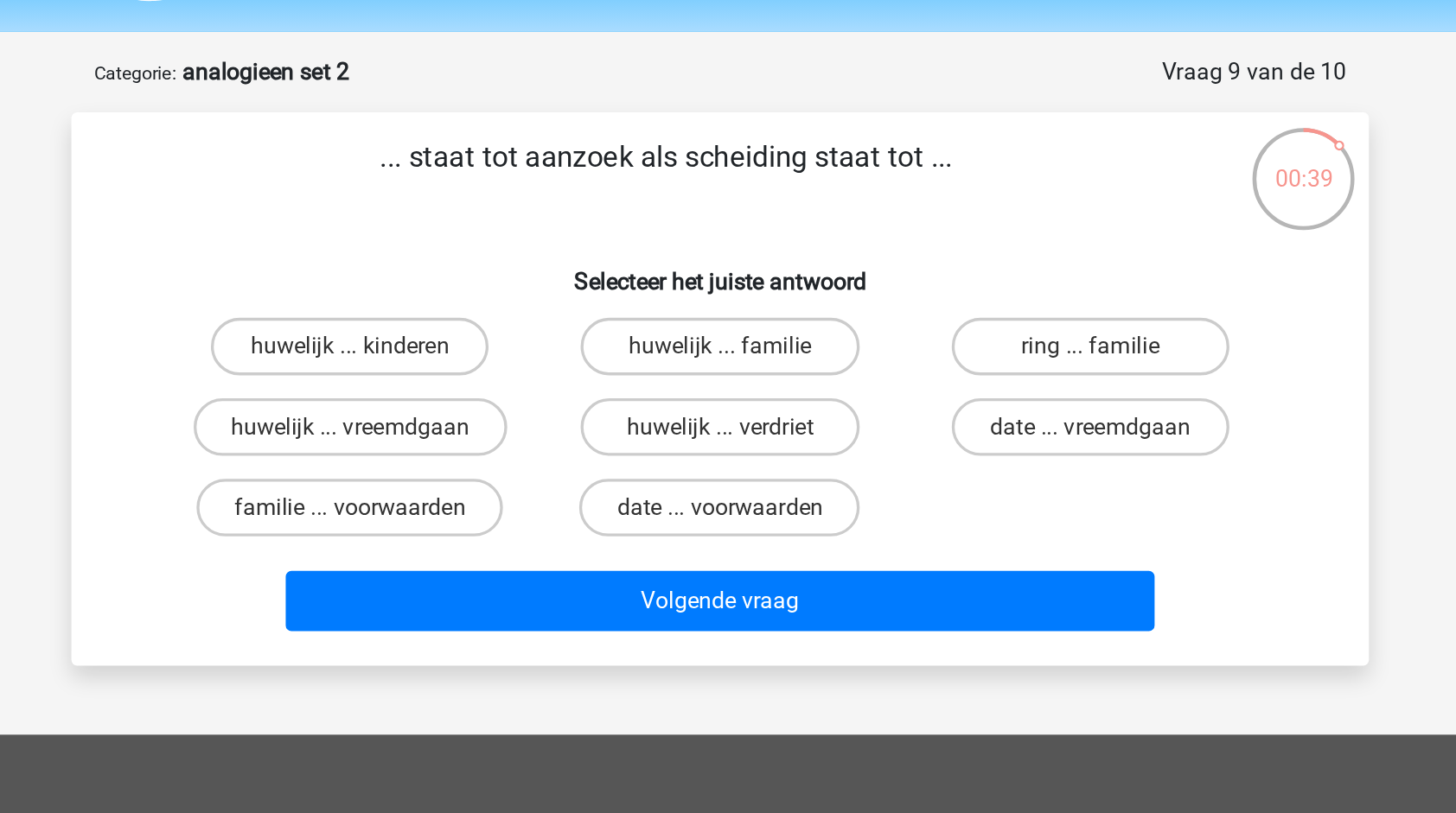
click at [728, 312] on input "huwelijk ... verdriet" at bounding box center [733, 315] width 11 height 11
radio input "true"
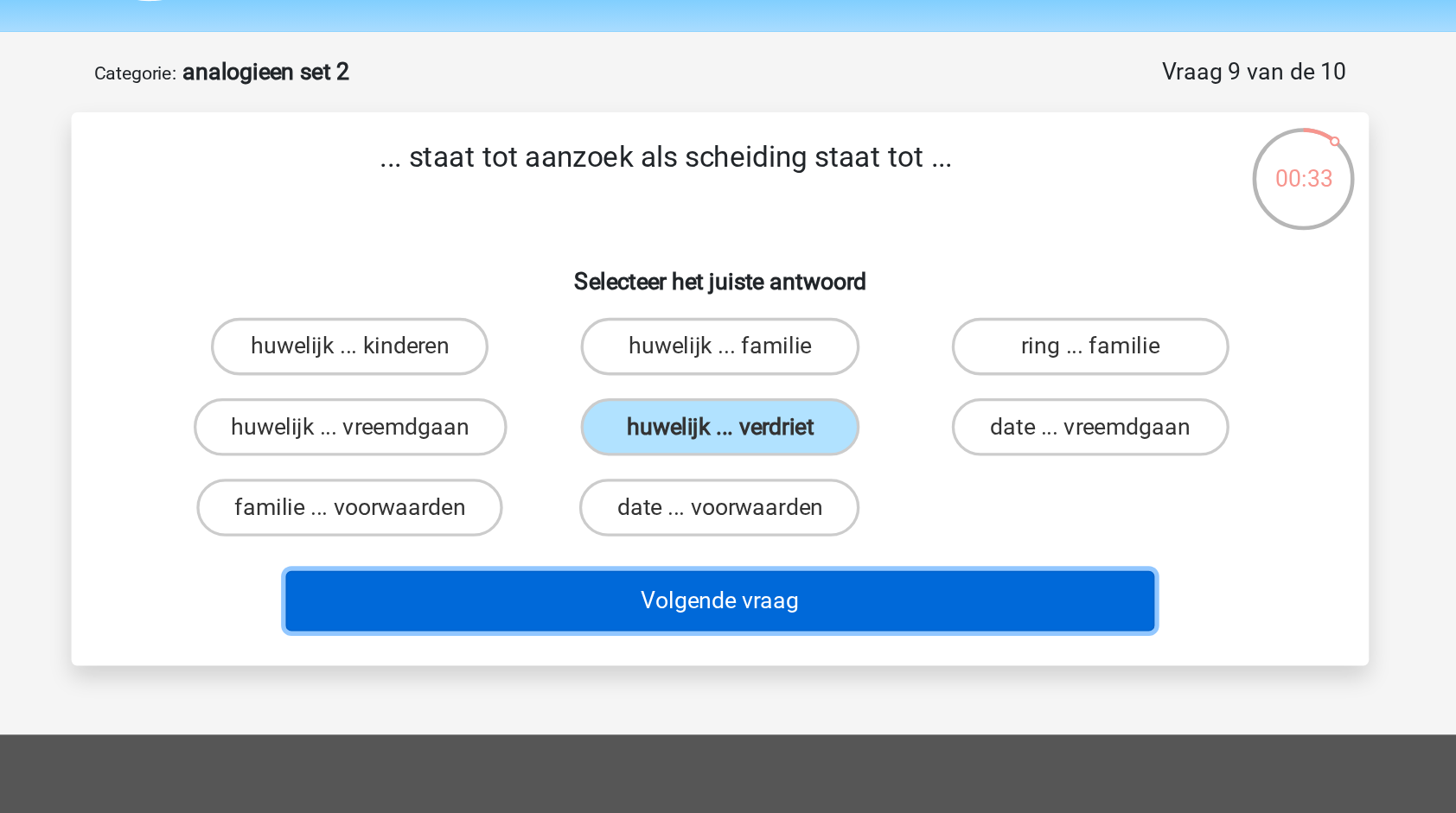
click at [705, 414] on button "Volgende vraag" at bounding box center [728, 414] width 523 height 36
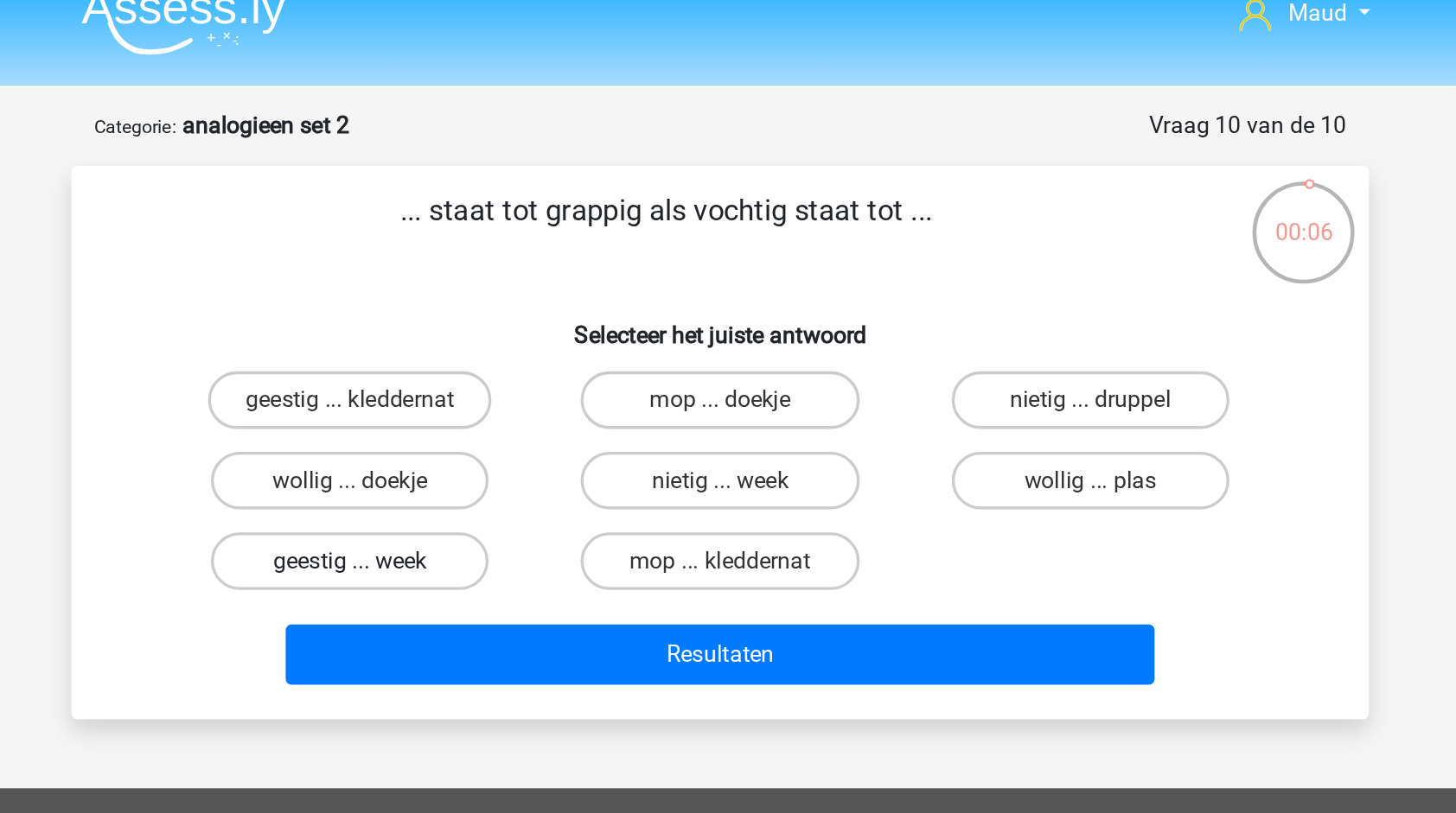
click at [542, 361] on label "geestig ... week" at bounding box center [504, 359] width 166 height 35
click at [517, 361] on input "geestig ... week" at bounding box center [511, 364] width 11 height 11
radio input "true"
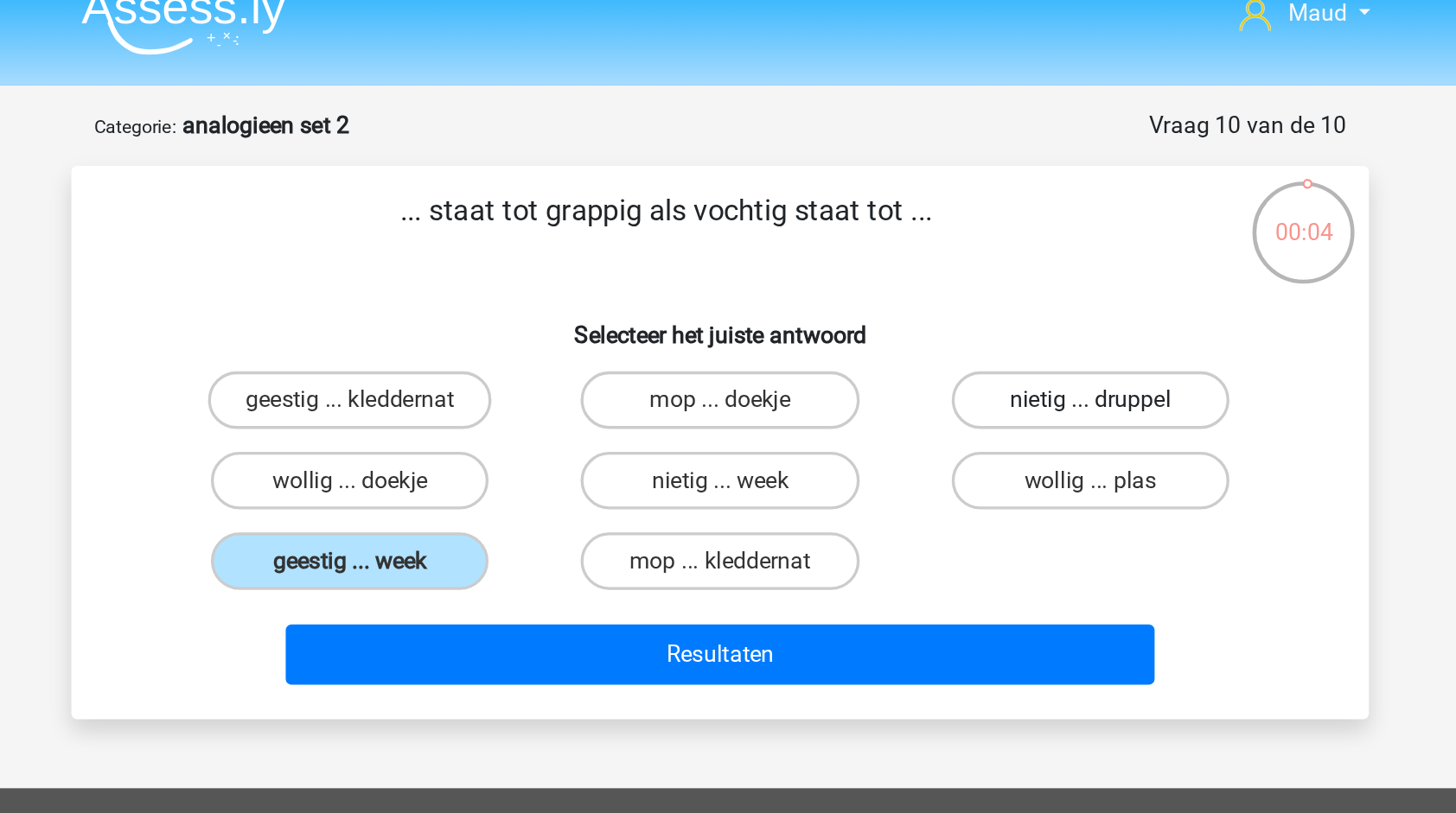
click at [932, 268] on label "nietig ... druppel" at bounding box center [950, 262] width 166 height 35
click at [951, 268] on input "nietig ... druppel" at bounding box center [956, 267] width 11 height 11
radio input "true"
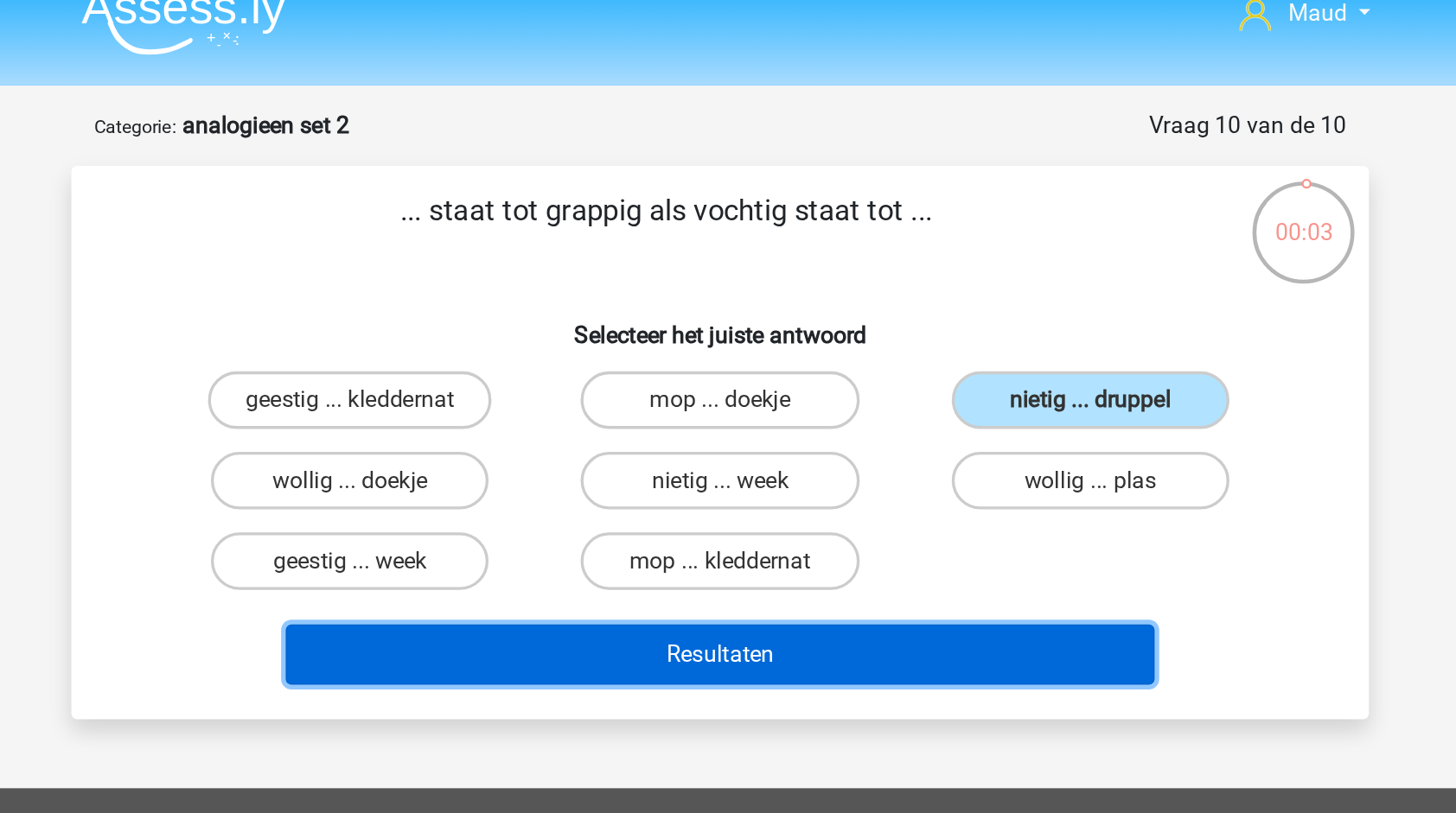
click at [879, 417] on button "Resultaten" at bounding box center [728, 414] width 523 height 36
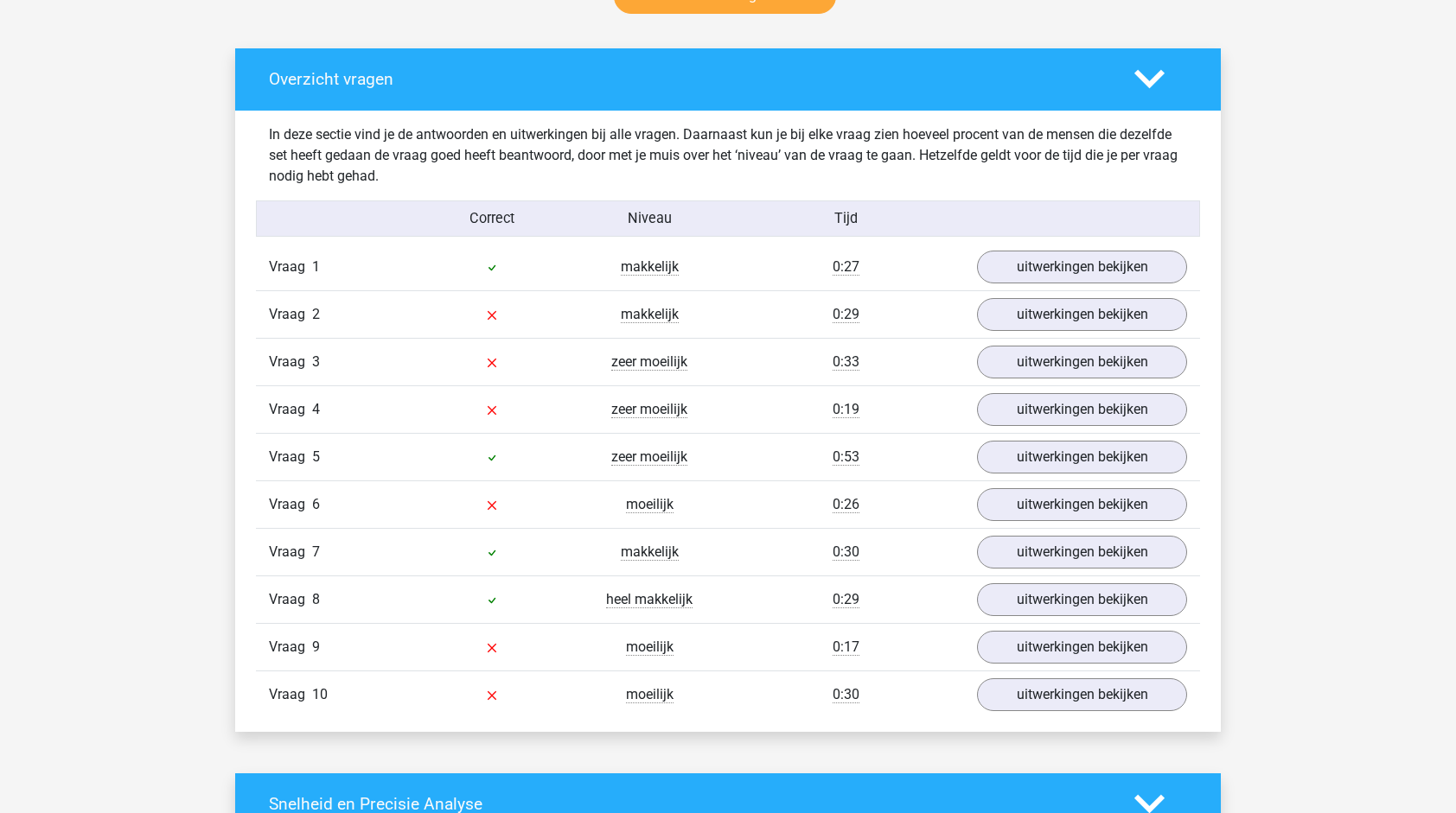
scroll to position [948, 0]
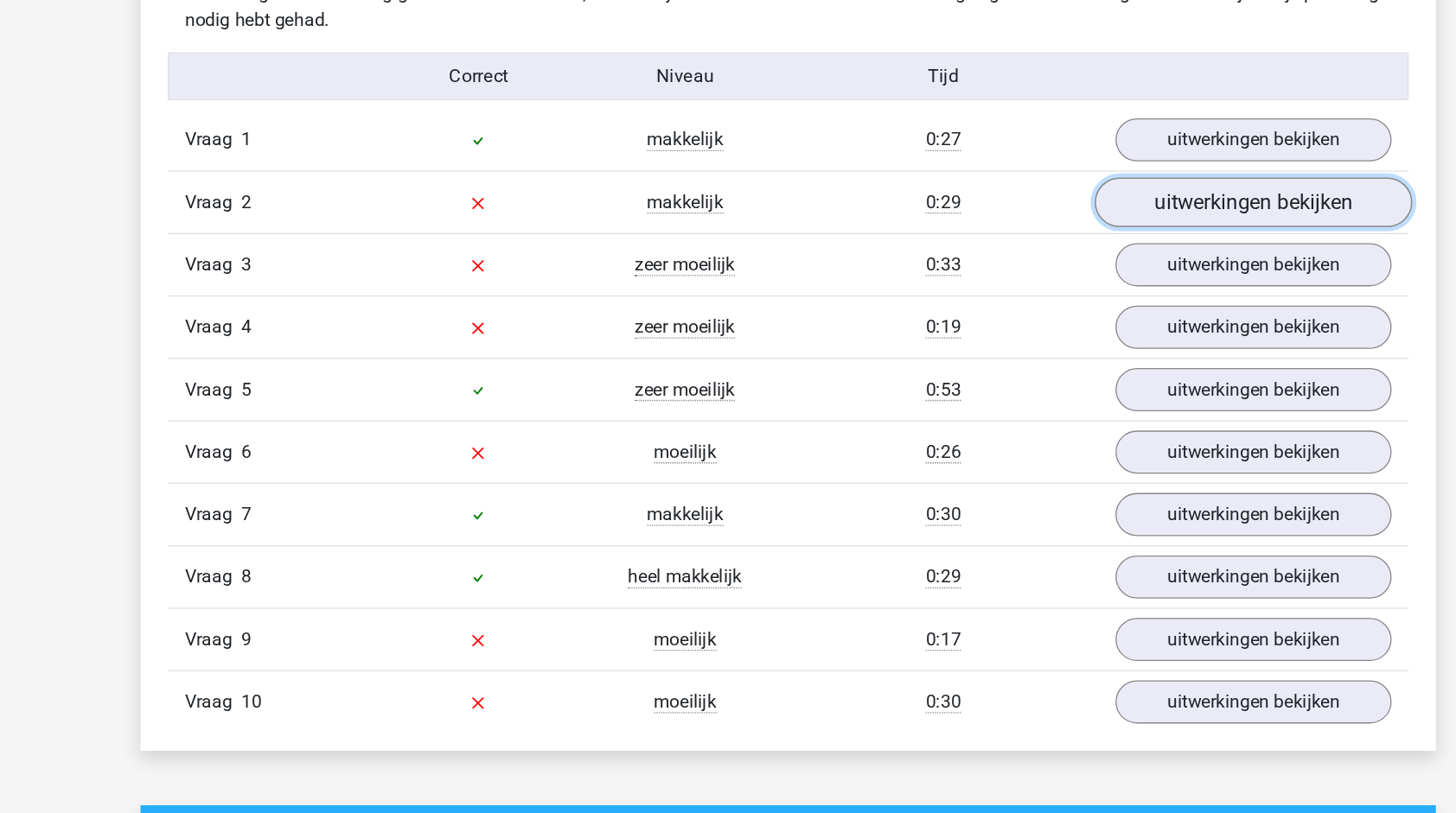
click at [1005, 315] on link "uitwerkingen bekijken" at bounding box center [1082, 315] width 241 height 38
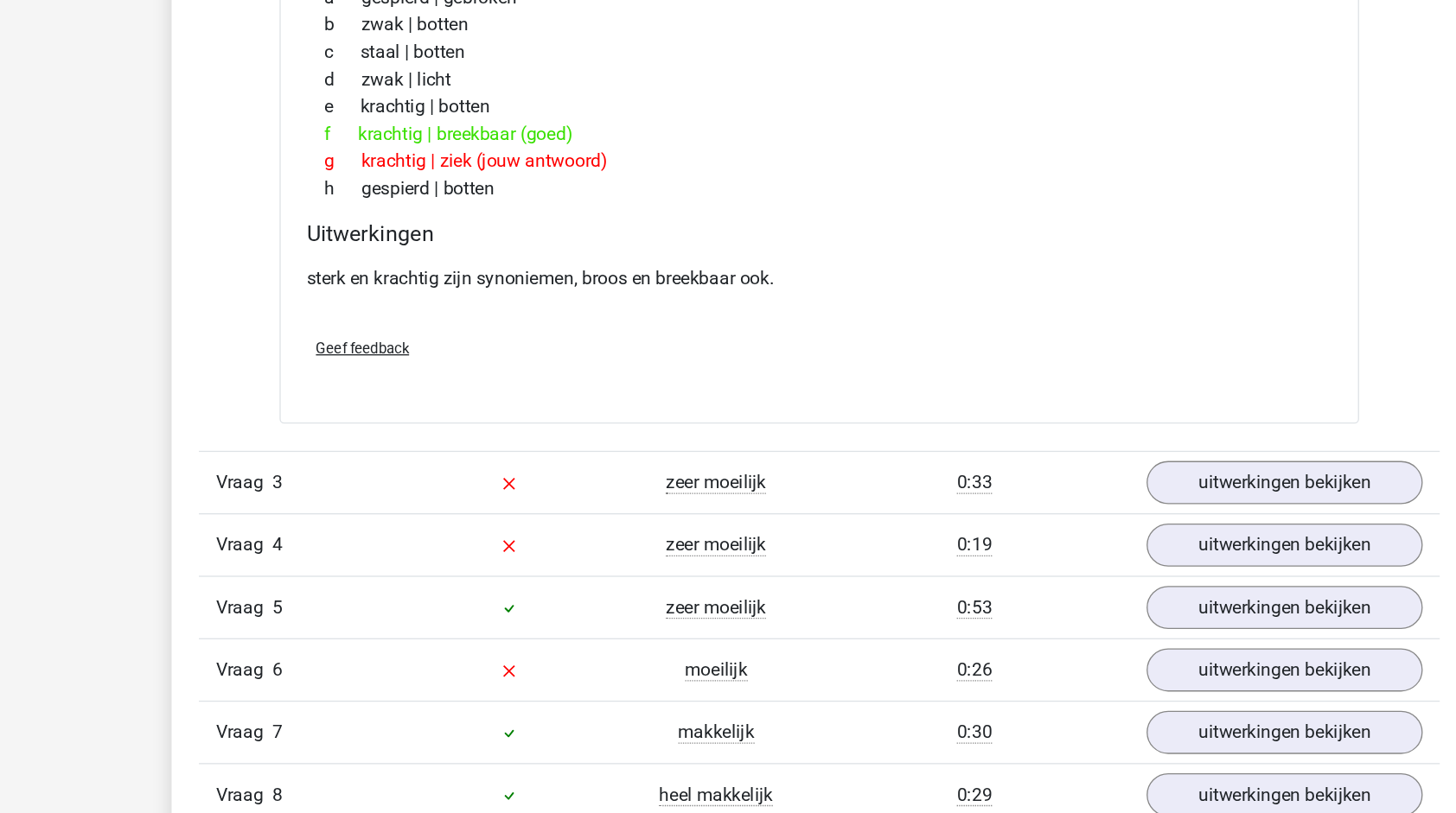
scroll to position [1252, 0]
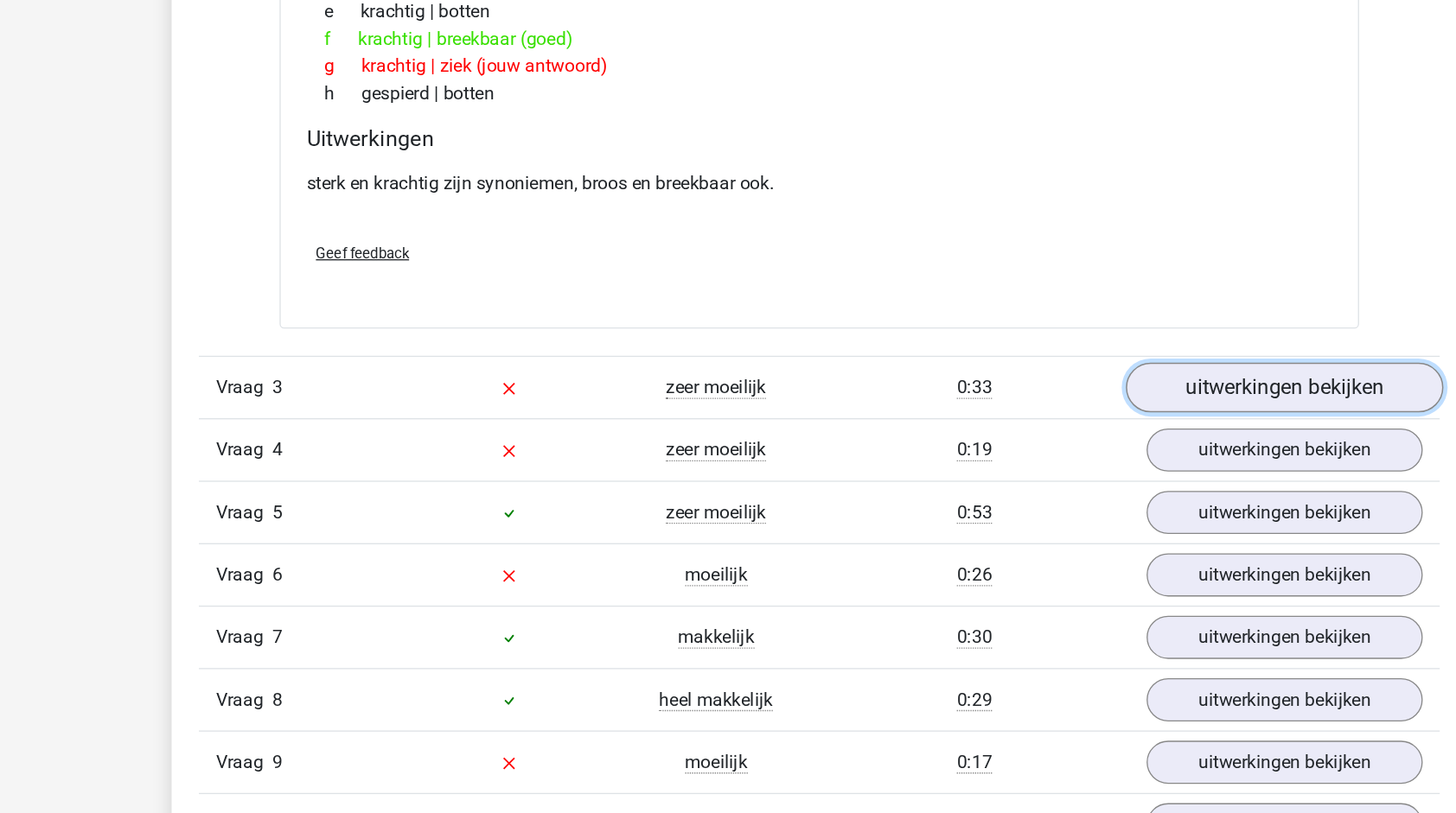
click at [1023, 497] on link "uitwerkingen bekijken" at bounding box center [1082, 489] width 241 height 38
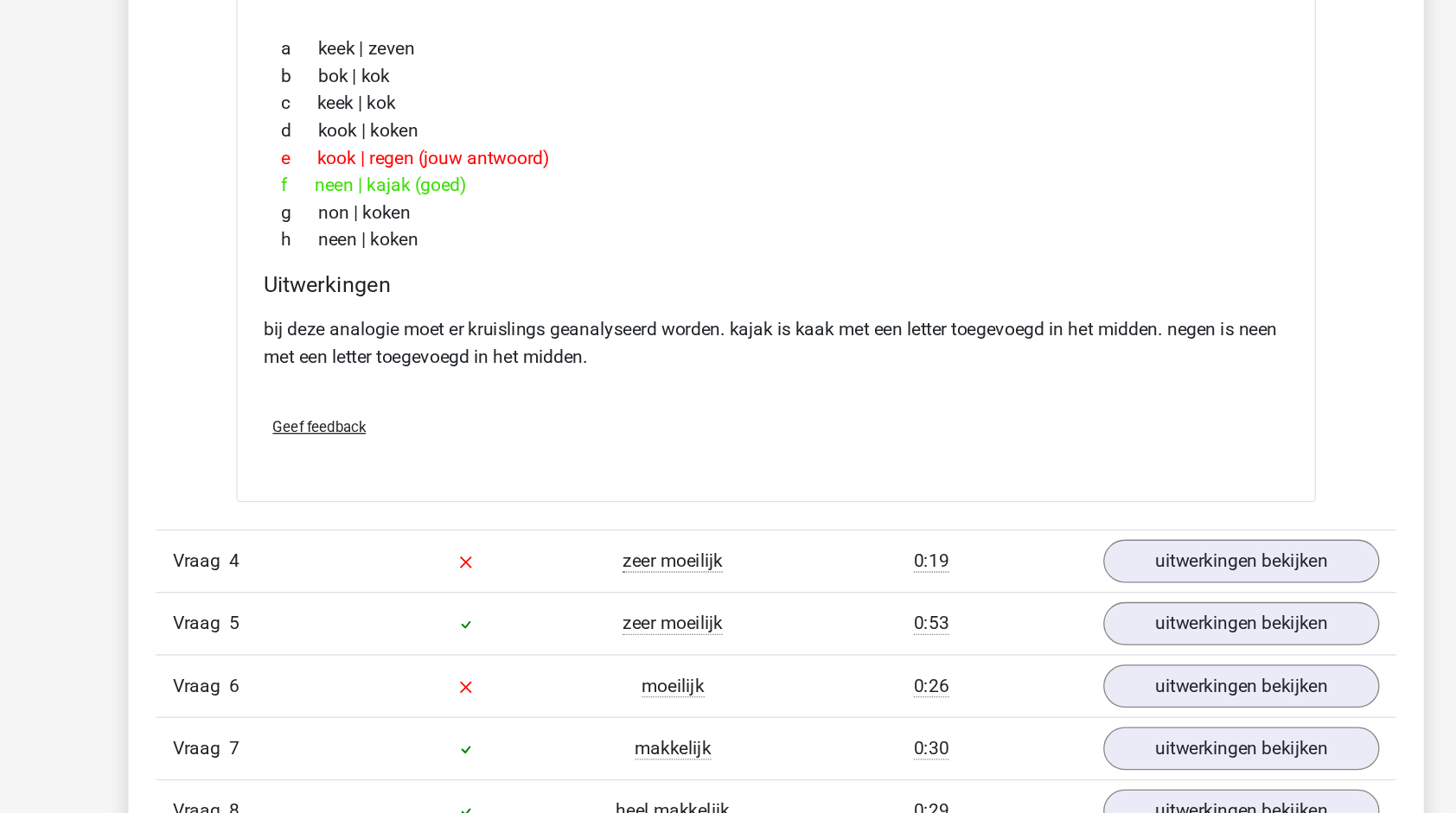
scroll to position [1708, 0]
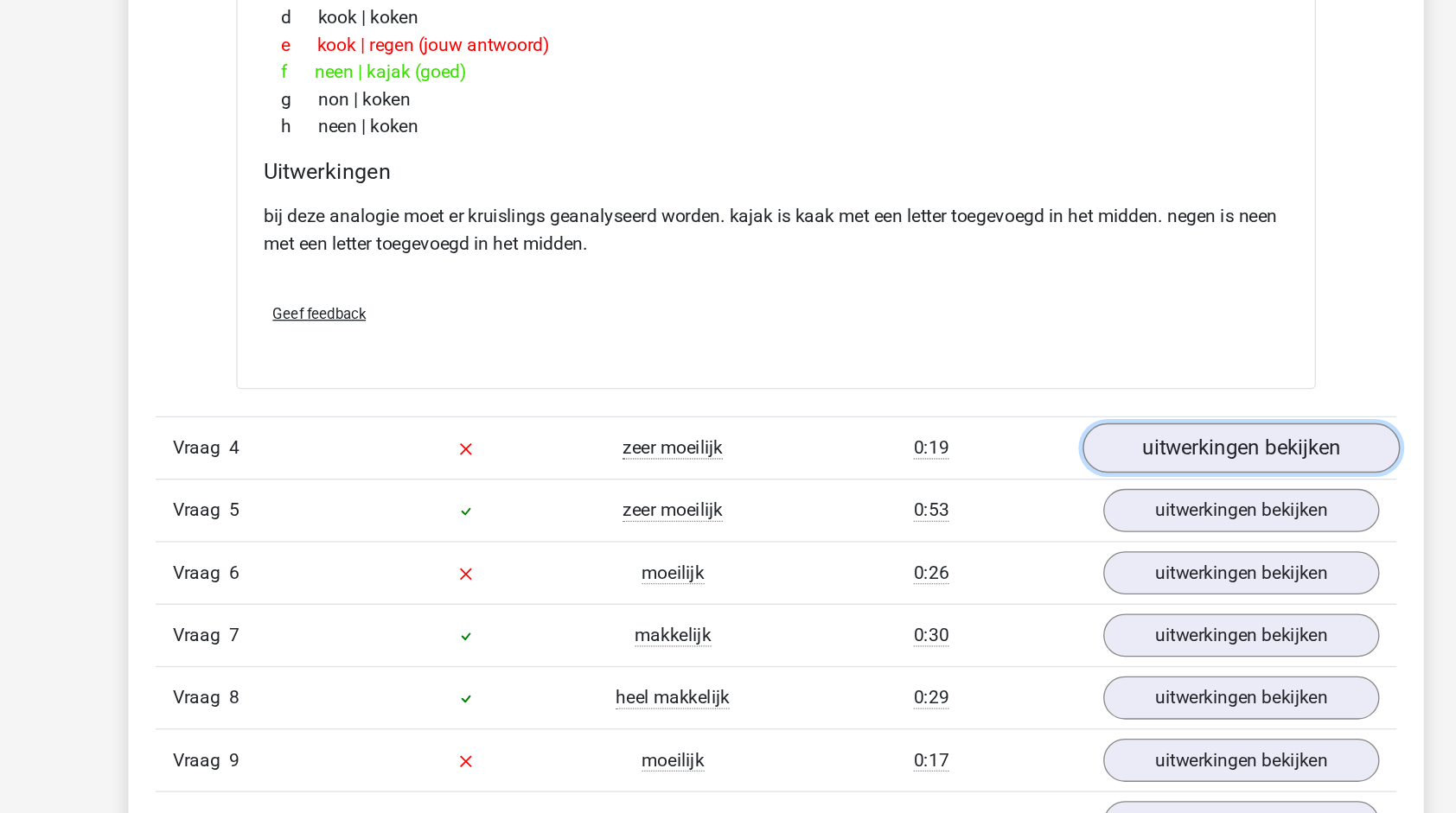
click at [1061, 527] on link "uitwerkingen bekijken" at bounding box center [1082, 536] width 241 height 38
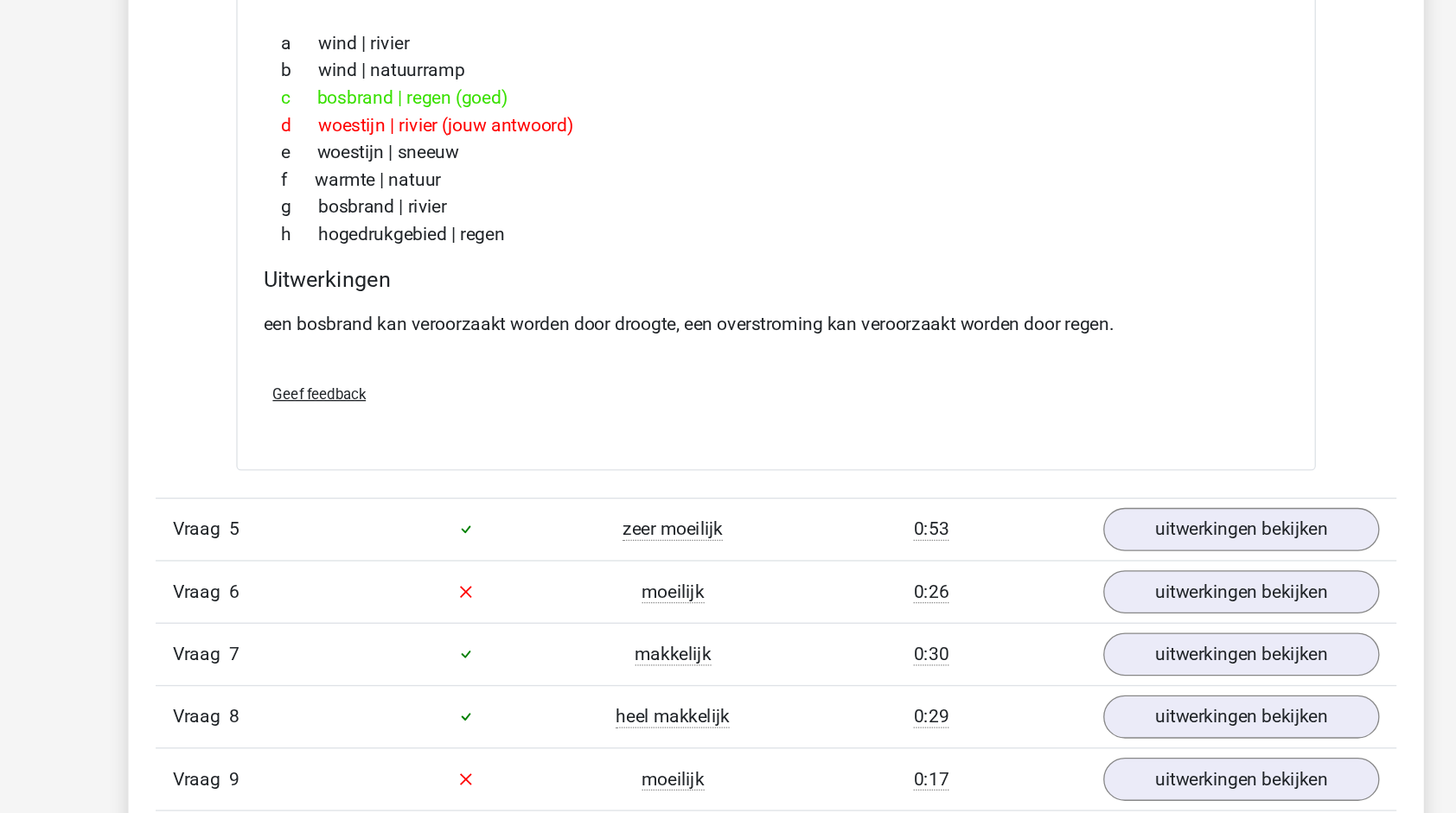
scroll to position [2196, 0]
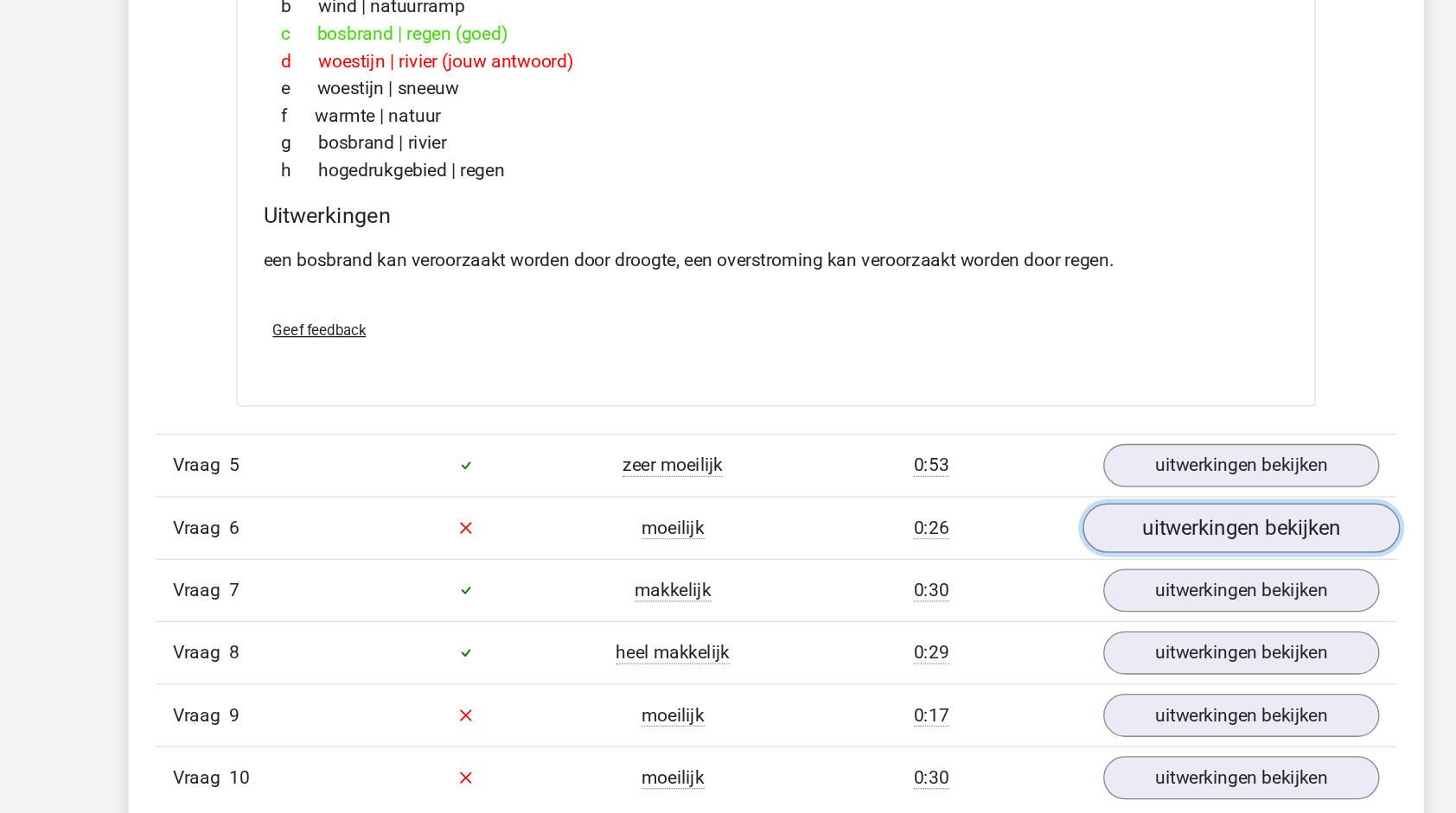
click at [1059, 598] on link "uitwerkingen bekijken" at bounding box center [1082, 597] width 241 height 38
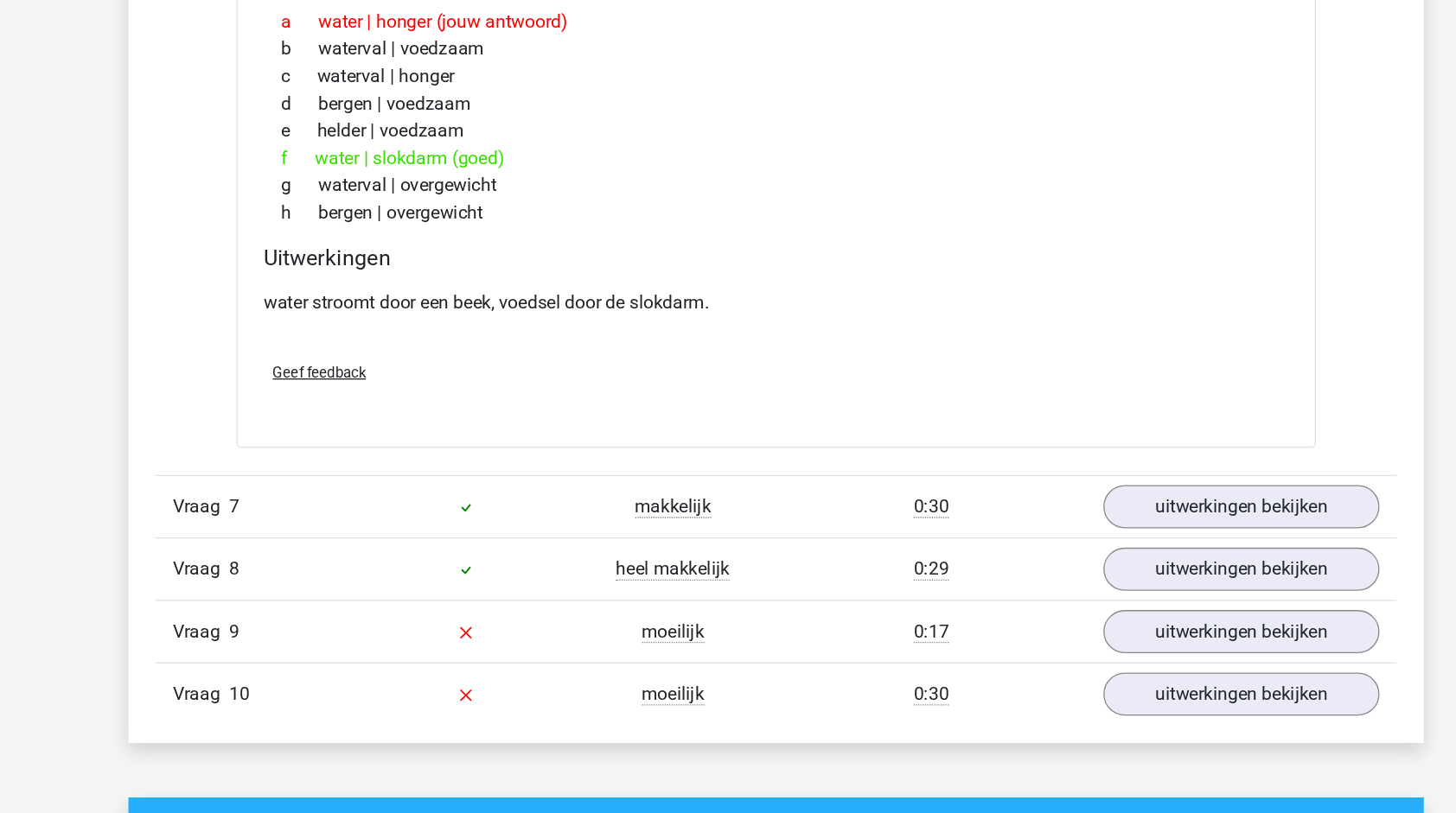
scroll to position [2747, 0]
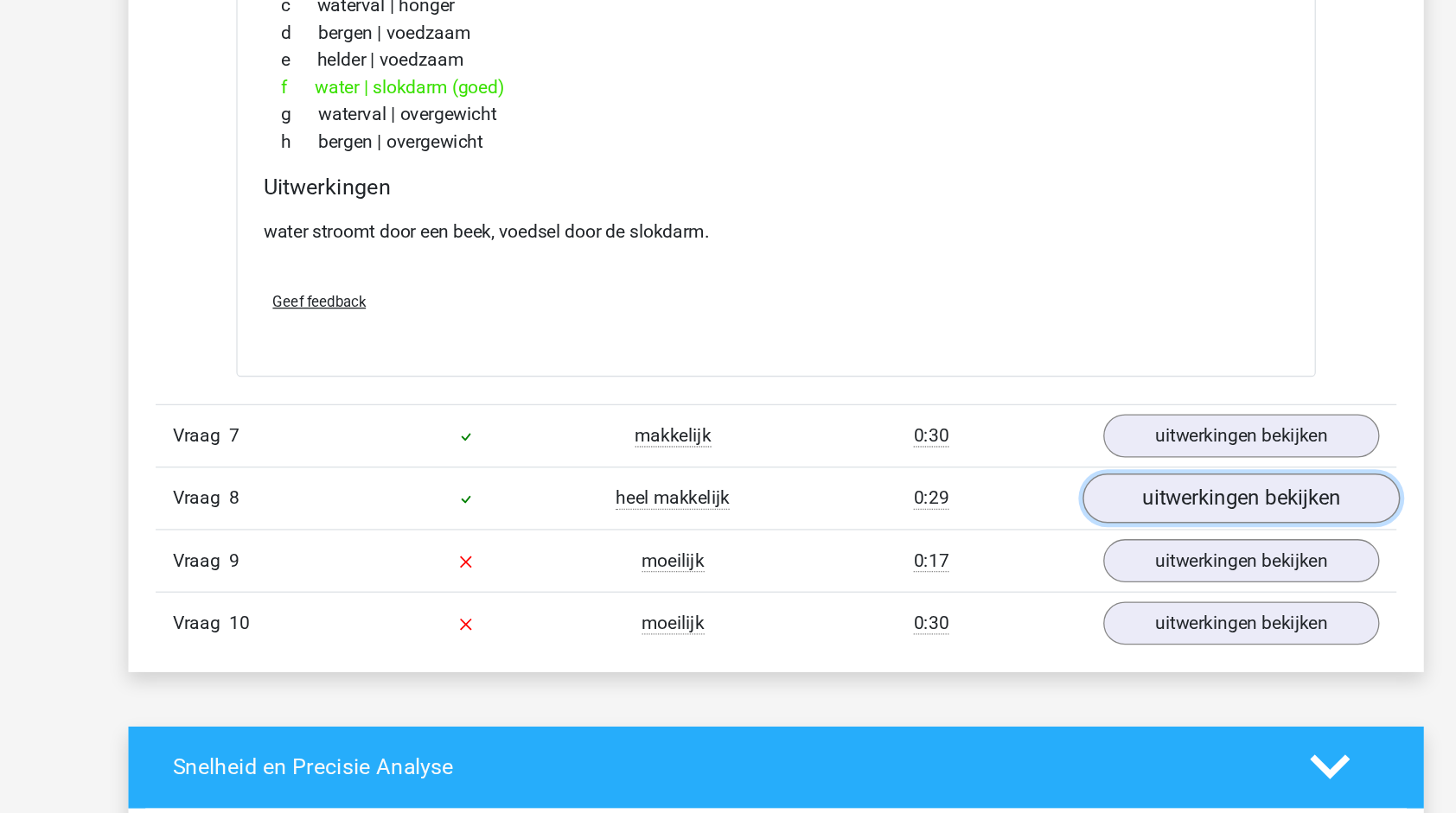
click at [1019, 565] on link "uitwerkingen bekijken" at bounding box center [1082, 573] width 241 height 38
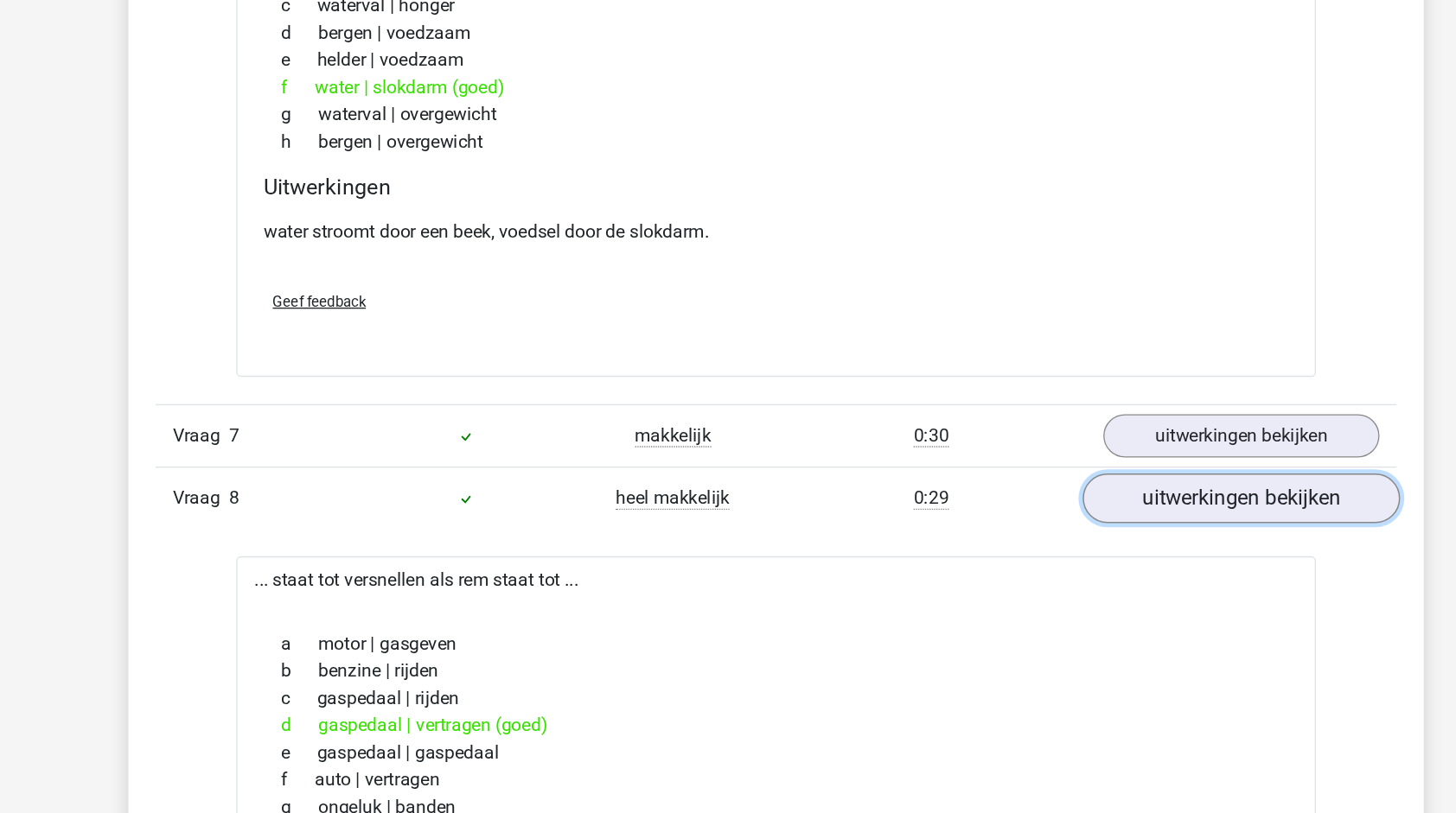
click at [1019, 565] on link "uitwerkingen bekijken" at bounding box center [1082, 573] width 241 height 38
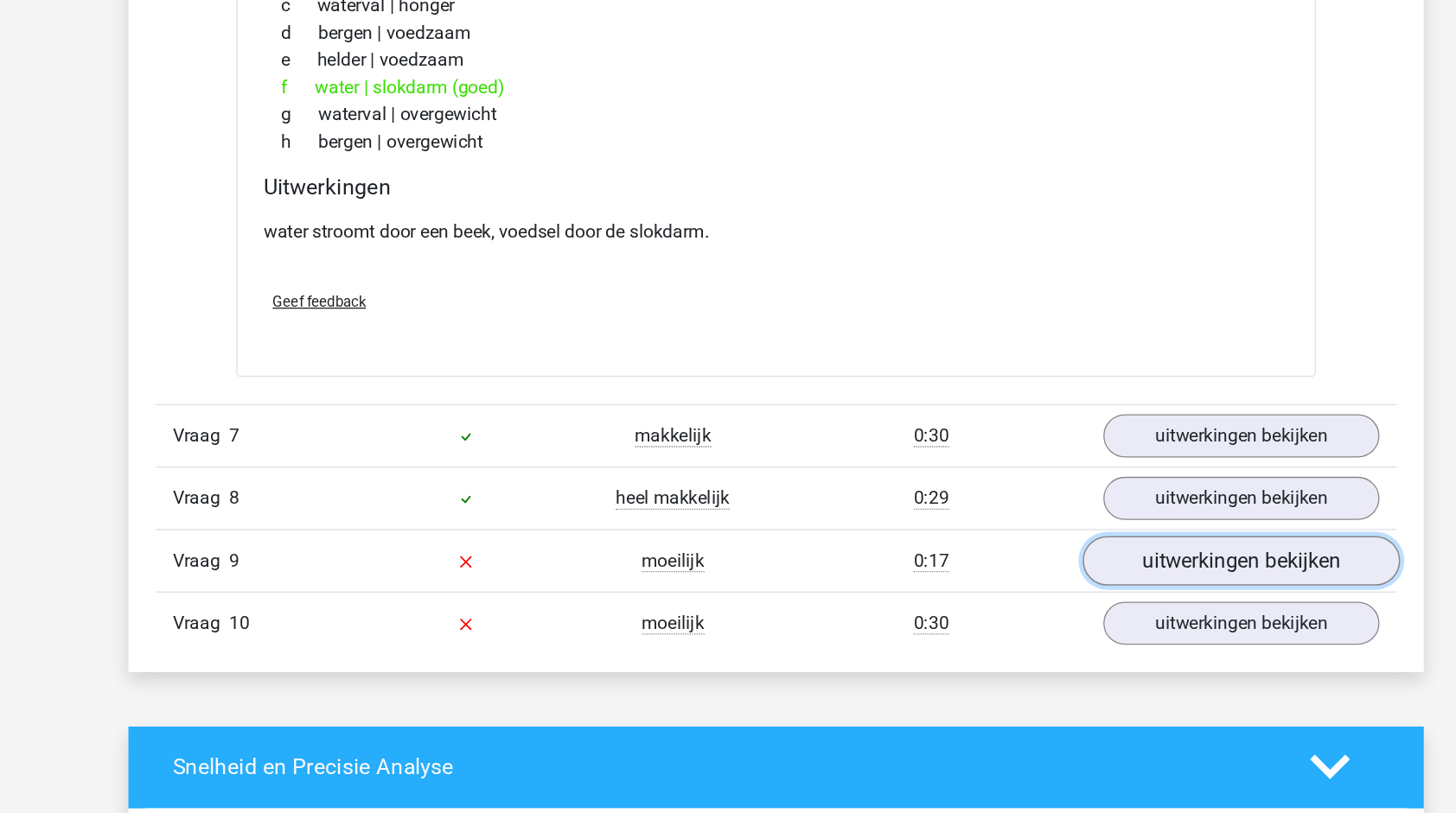
click at [1033, 612] on link "uitwerkingen bekijken" at bounding box center [1082, 621] width 241 height 38
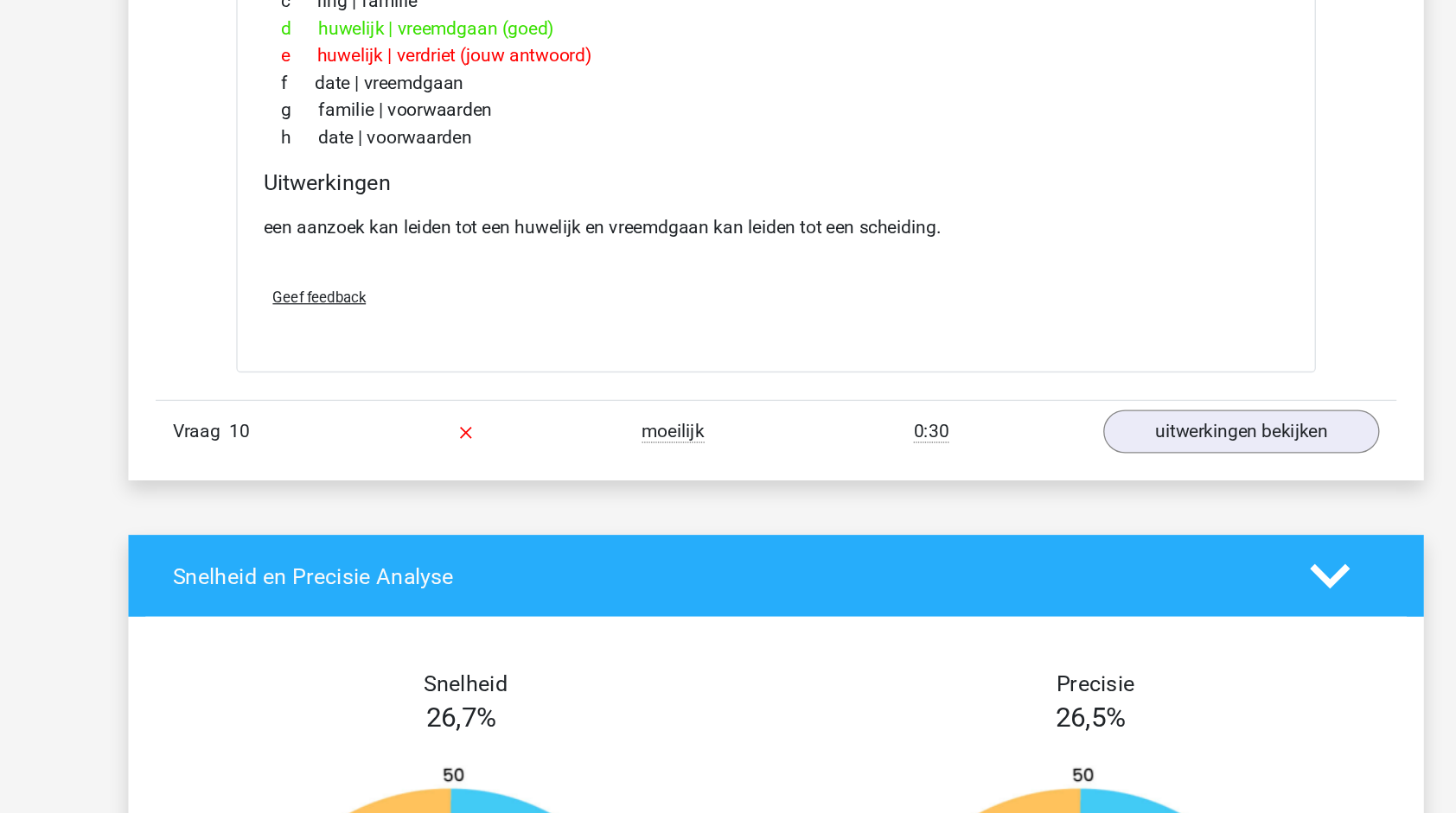
scroll to position [3339, 0]
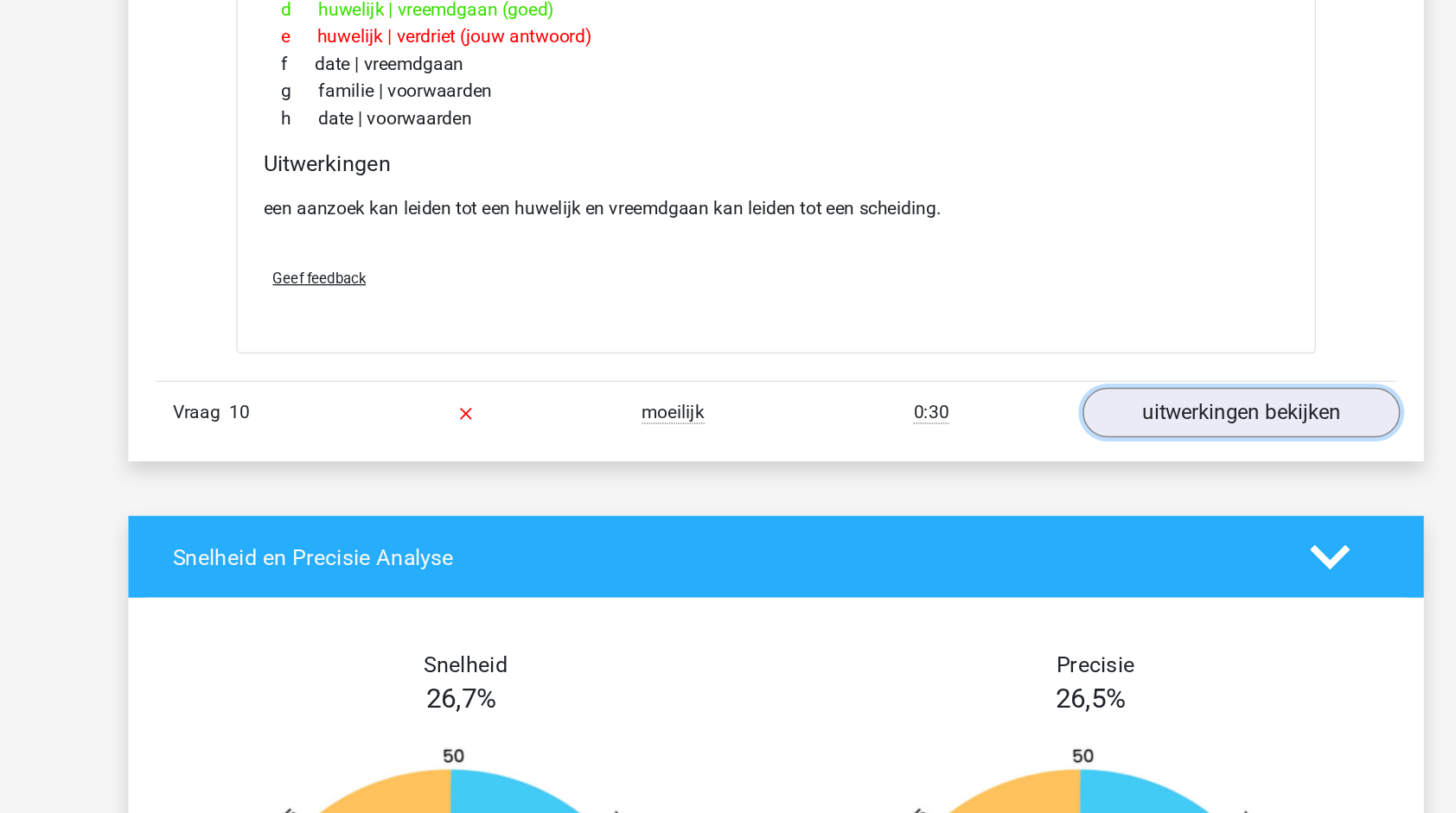
click at [1096, 491] on link "uitwerkingen bekijken" at bounding box center [1082, 508] width 241 height 38
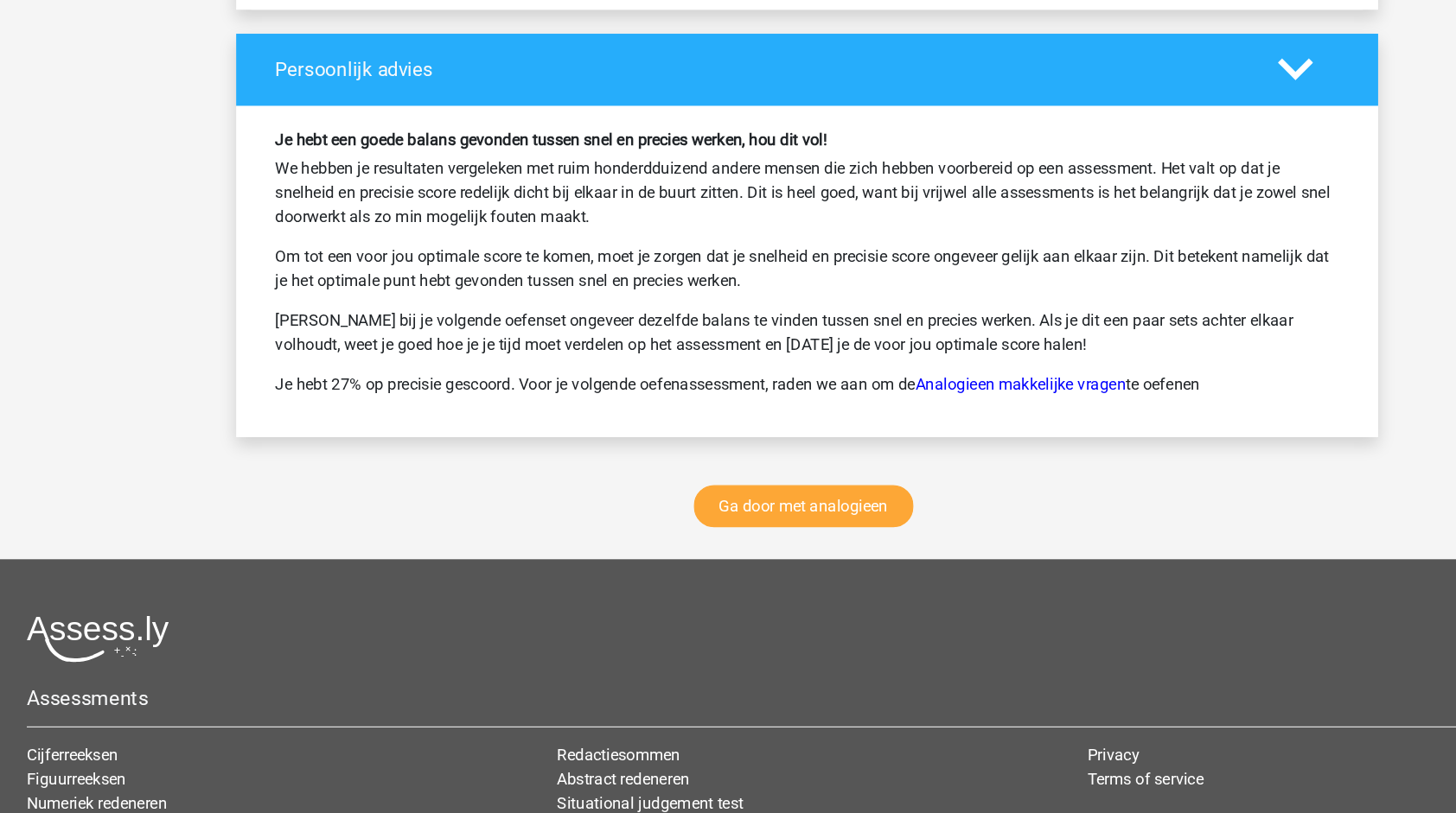
scroll to position [4822, 0]
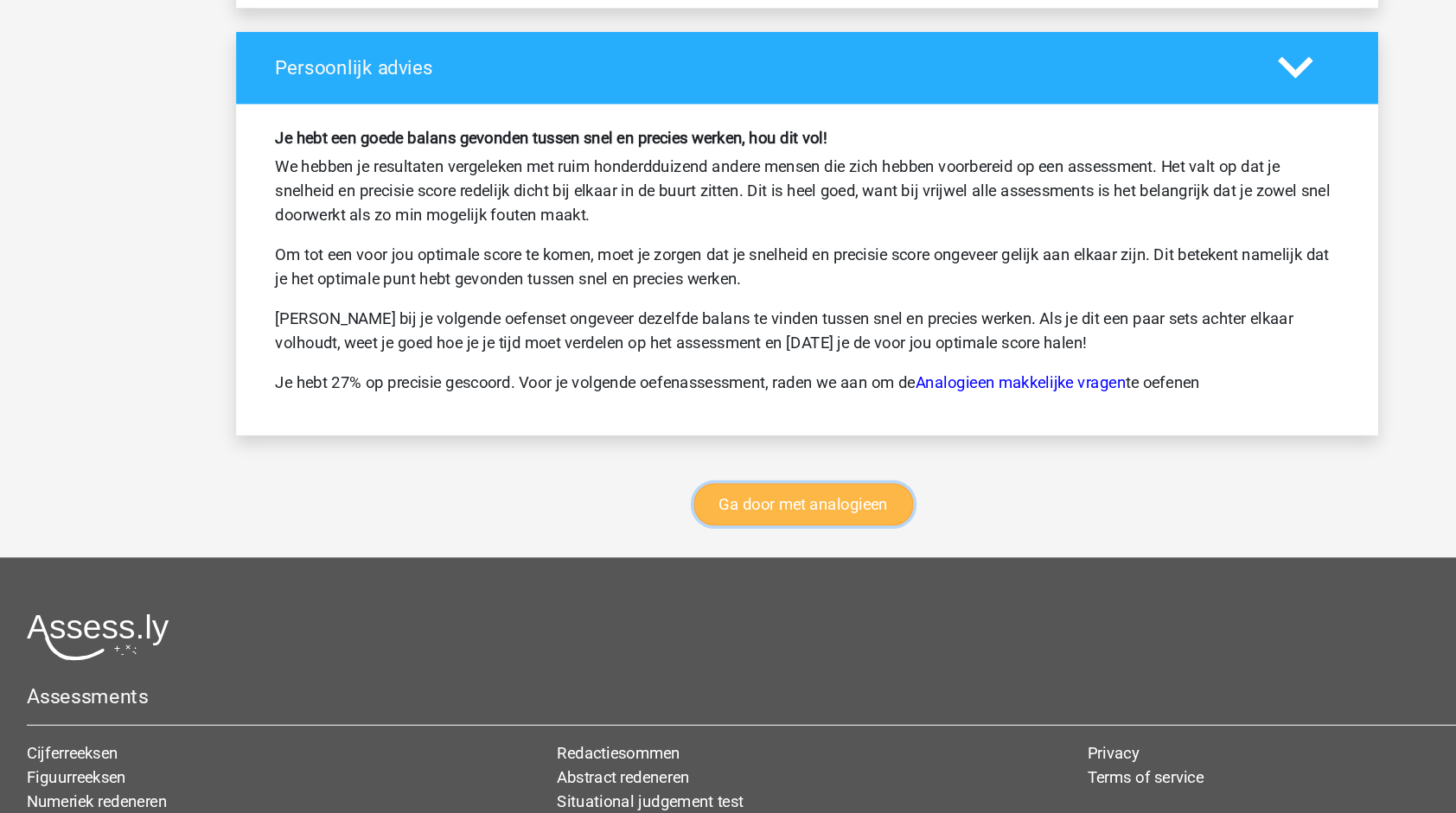
click at [790, 535] on link "Ga door met analogieen" at bounding box center [726, 546] width 189 height 36
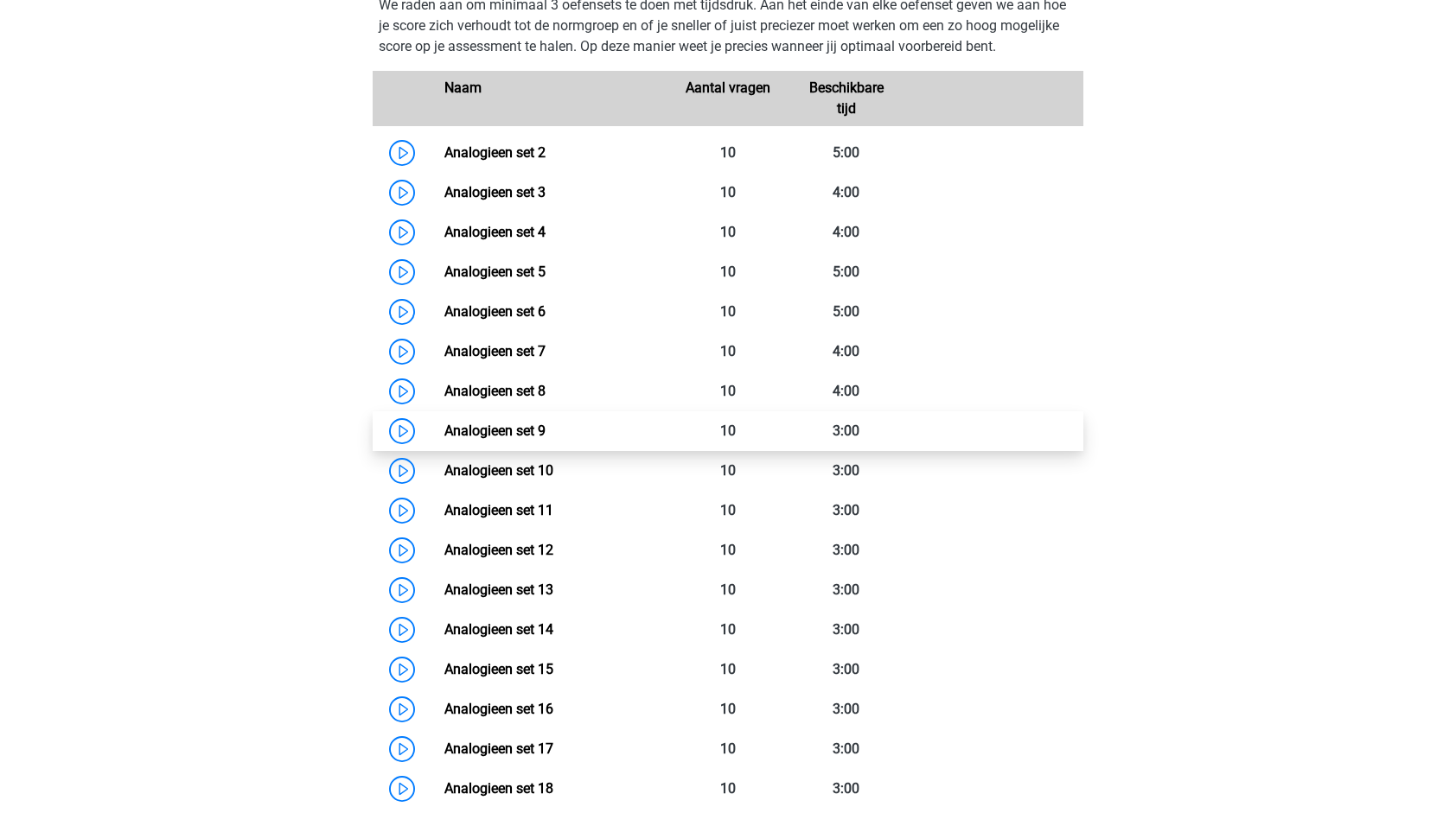
scroll to position [782, 0]
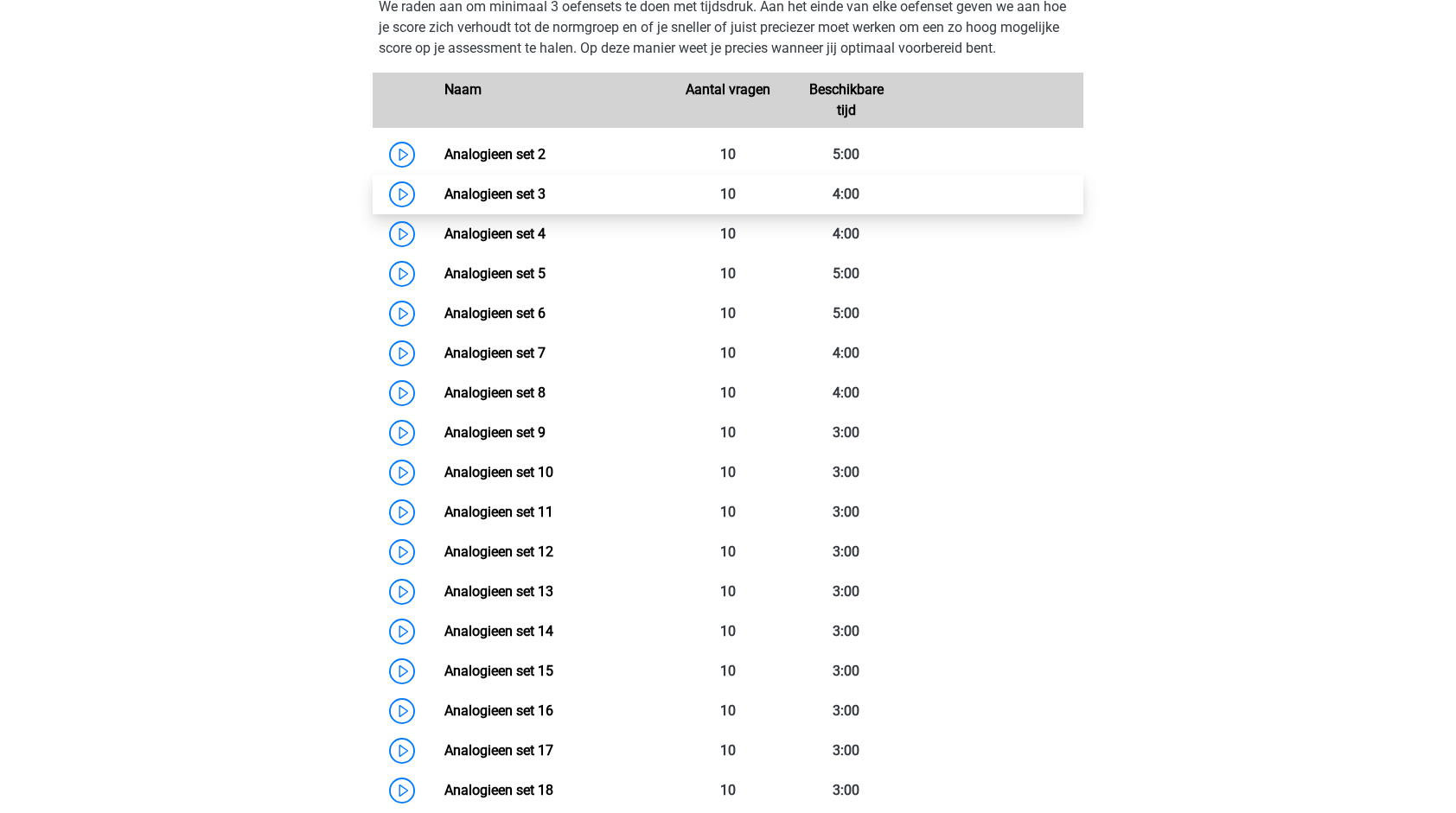
click at [545, 186] on link "Analogieen set 3" at bounding box center [495, 194] width 102 height 16
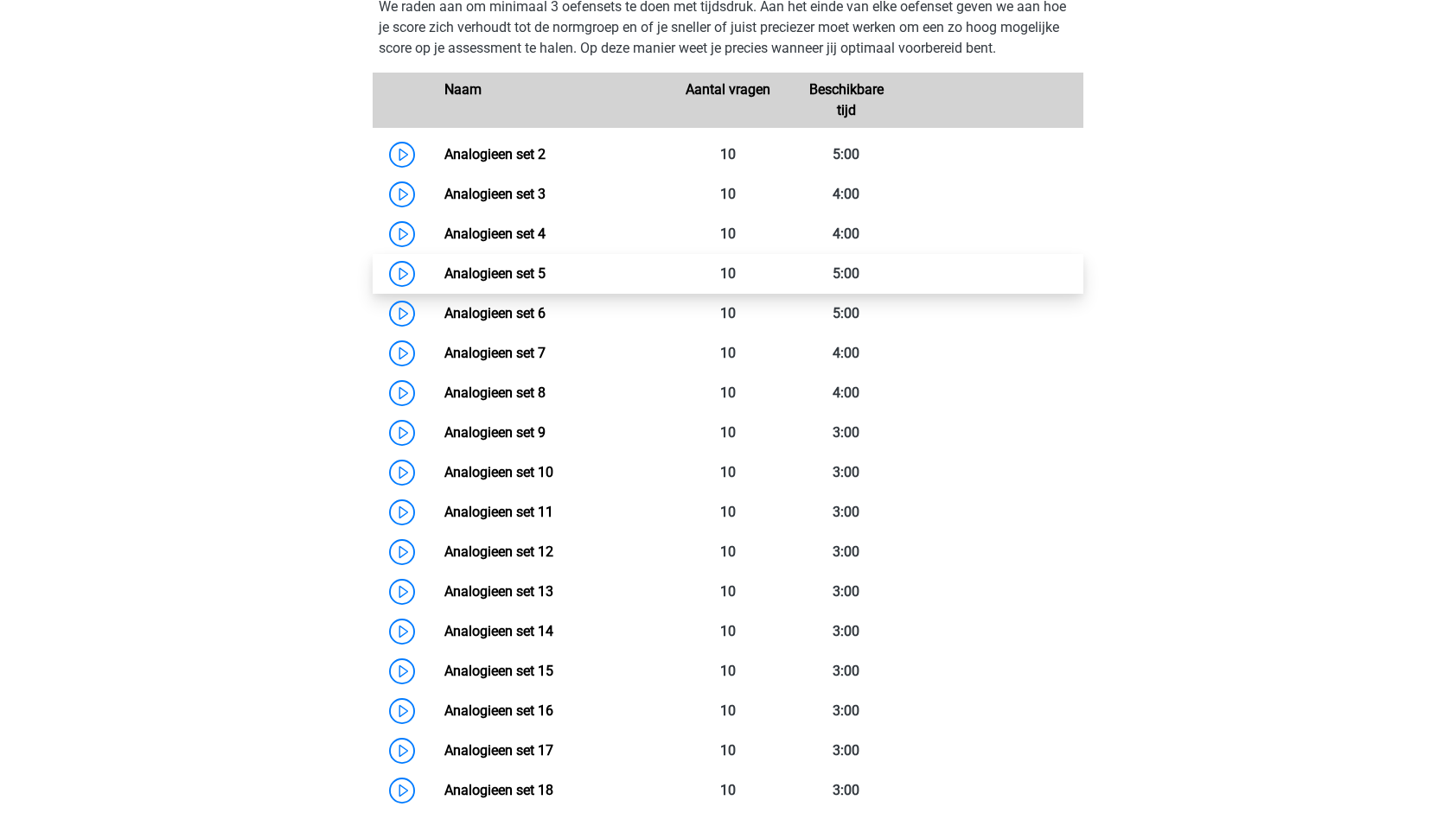
click at [545, 265] on link "Analogieen set 5" at bounding box center [495, 273] width 102 height 16
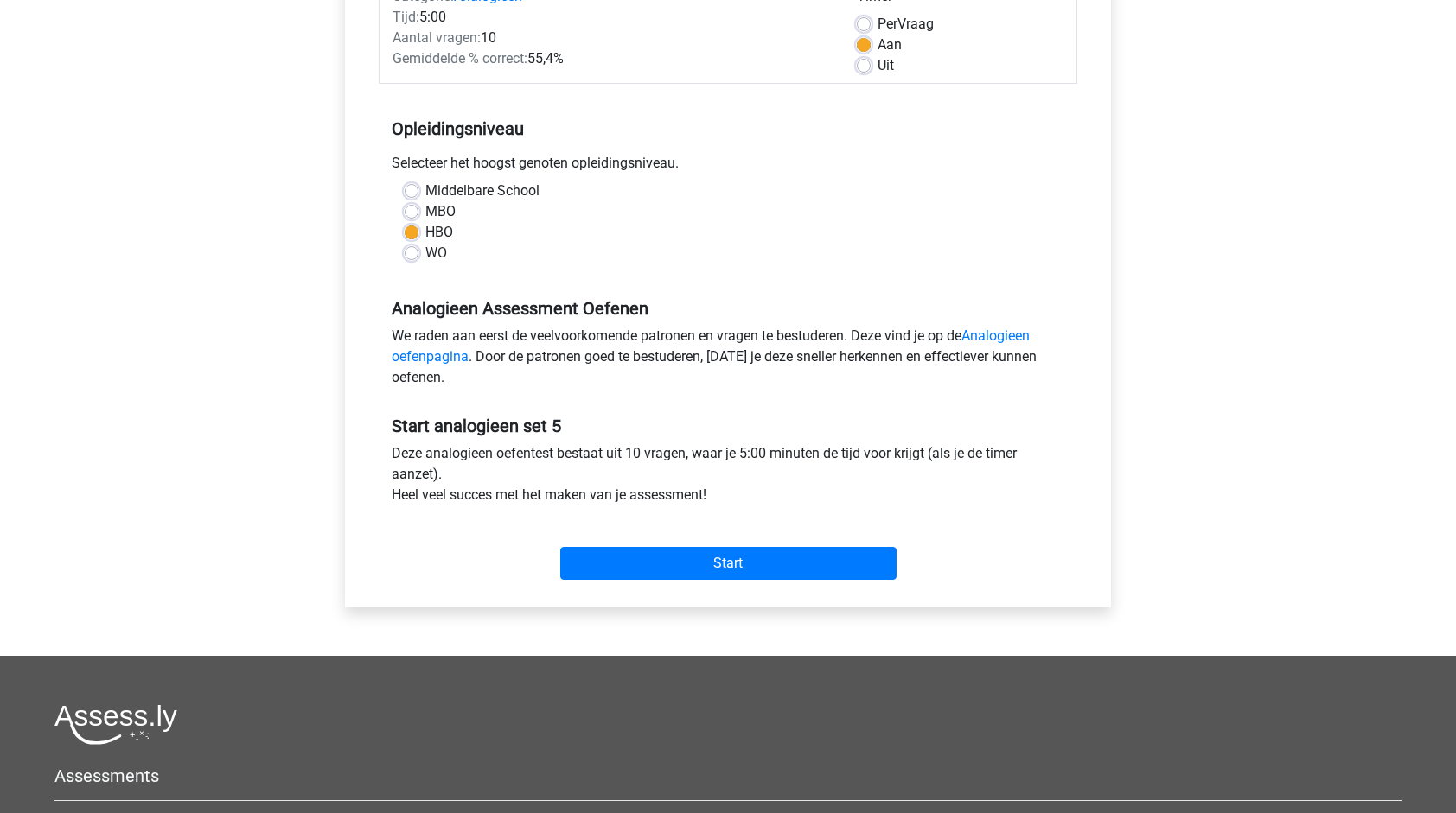
scroll to position [264, 0]
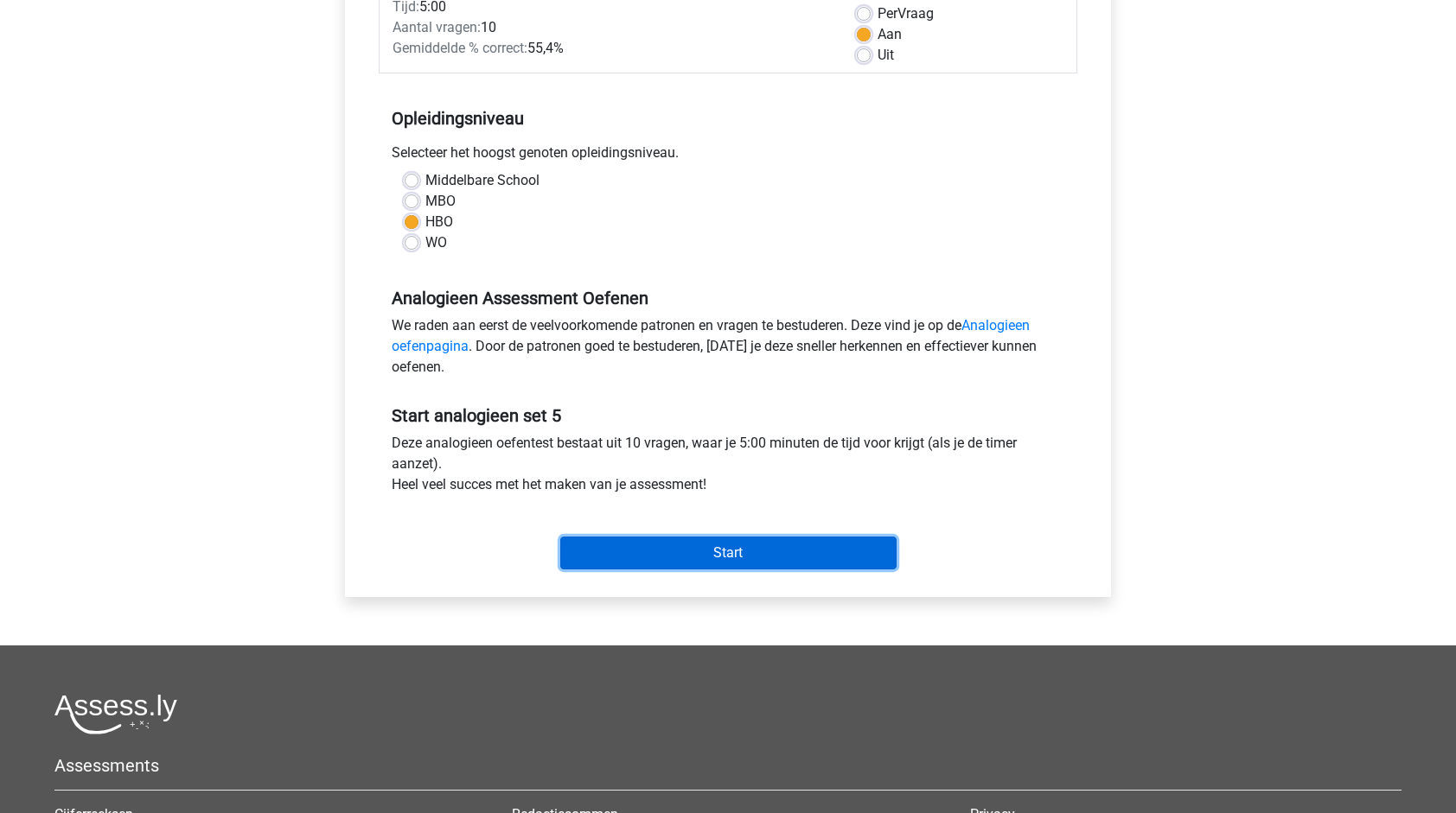
click at [693, 544] on input "Start" at bounding box center [728, 553] width 337 height 33
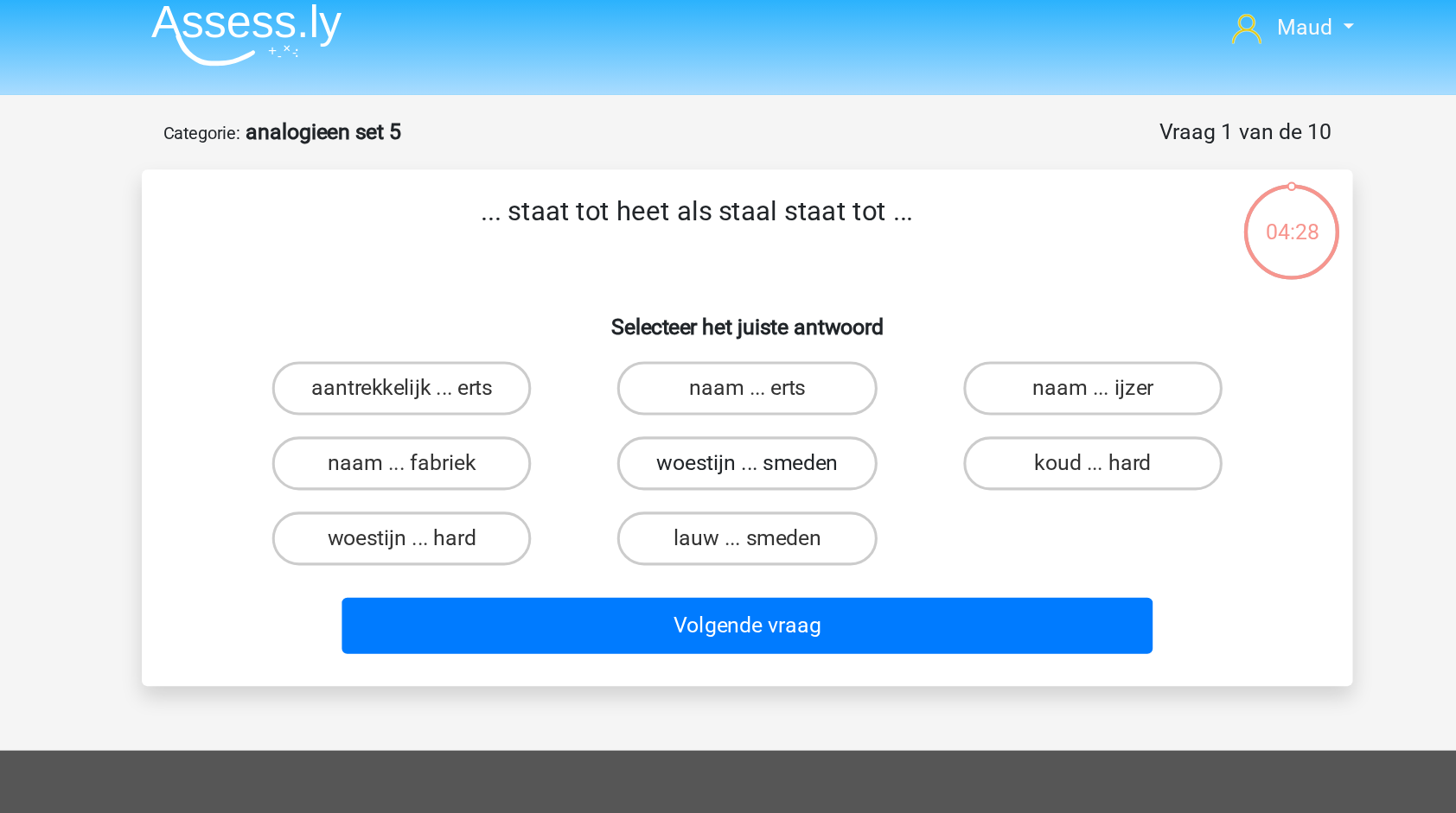
click at [683, 317] on label "woestijn ... smeden" at bounding box center [727, 310] width 166 height 35
click at [728, 317] on input "woestijn ... smeden" at bounding box center [733, 315] width 11 height 11
radio input "true"
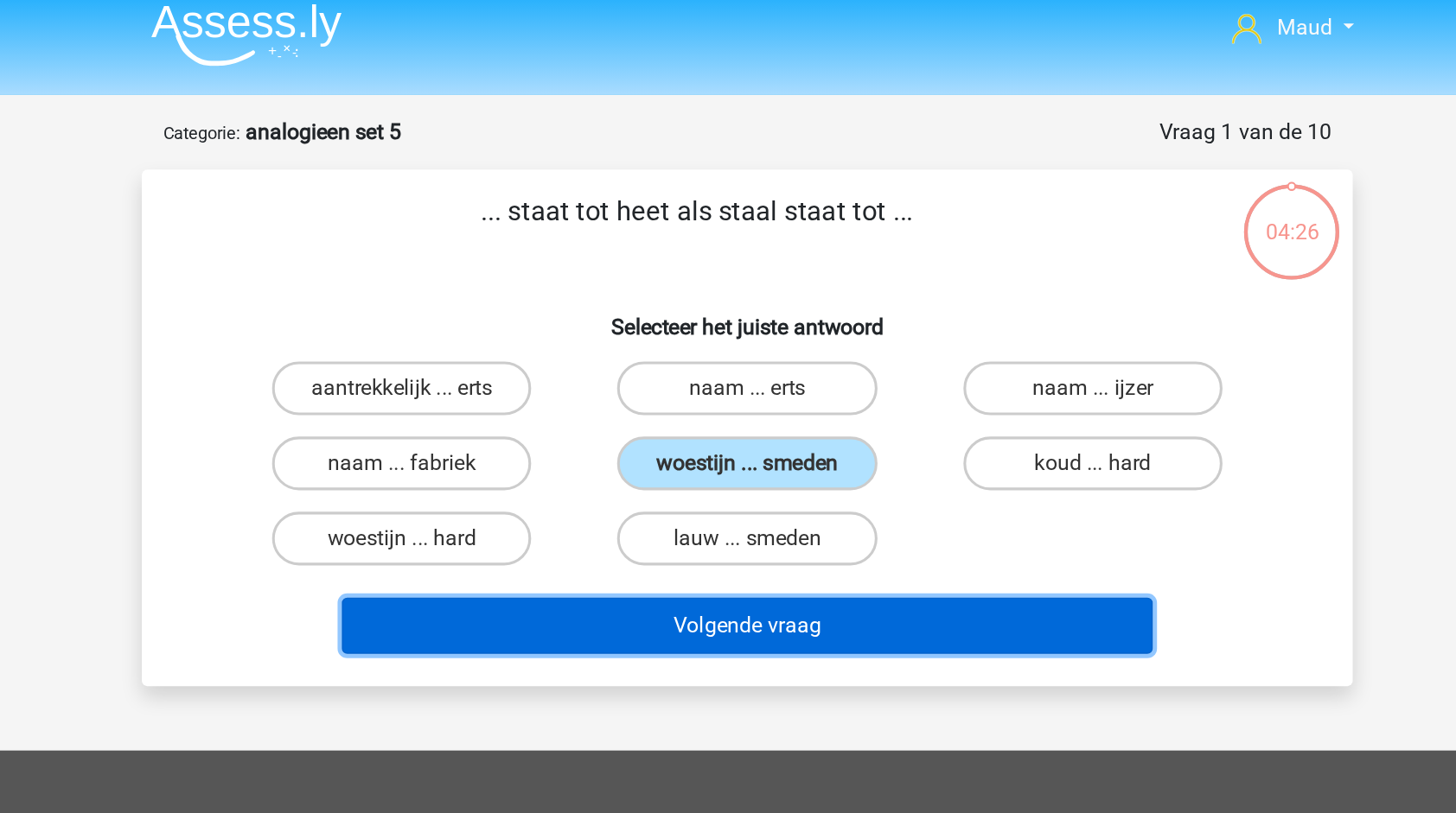
click at [689, 414] on button "Volgende vraag" at bounding box center [728, 414] width 523 height 36
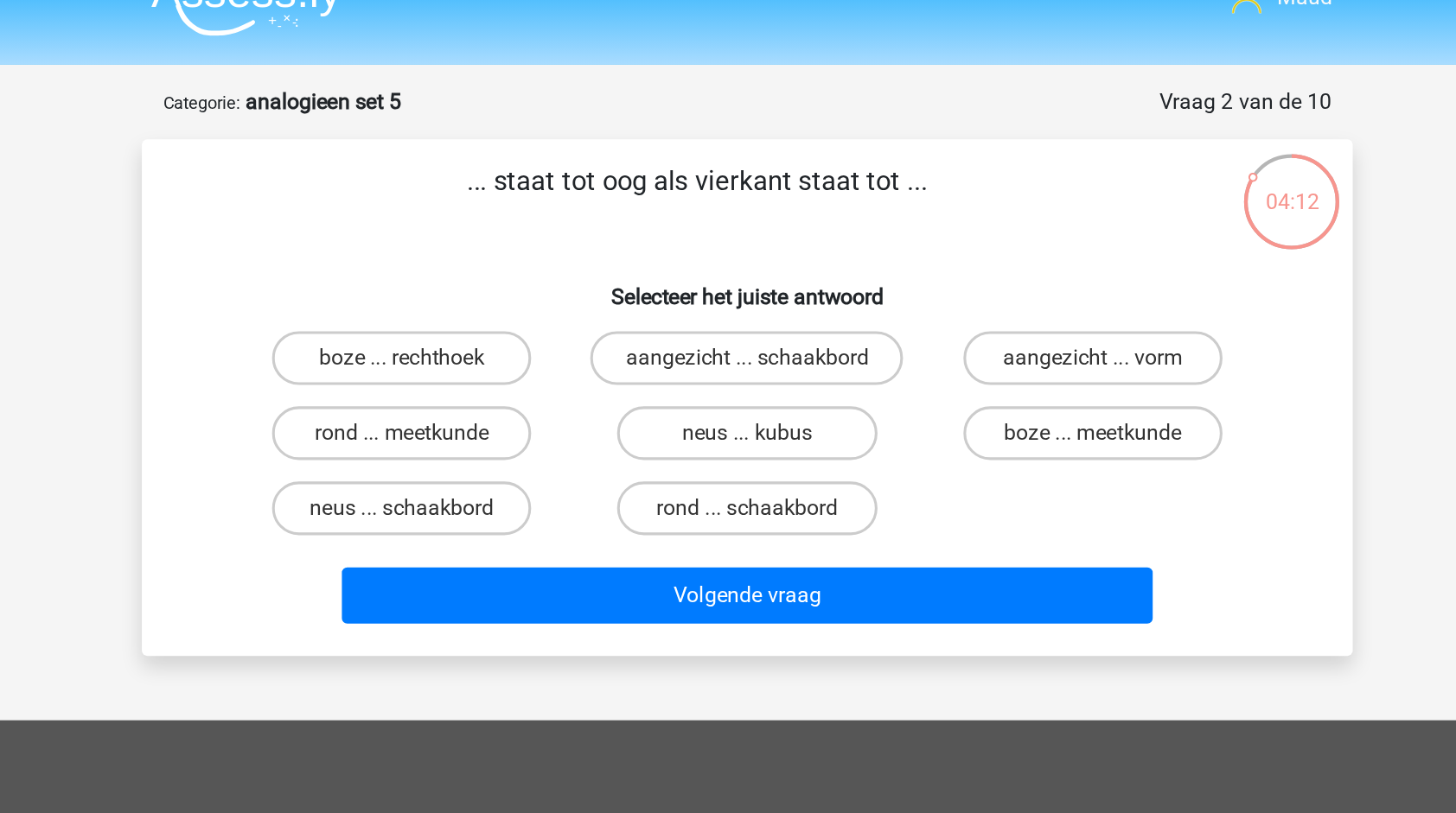
click at [728, 361] on input "rond ... schaakbord" at bounding box center [733, 364] width 11 height 11
radio input "true"
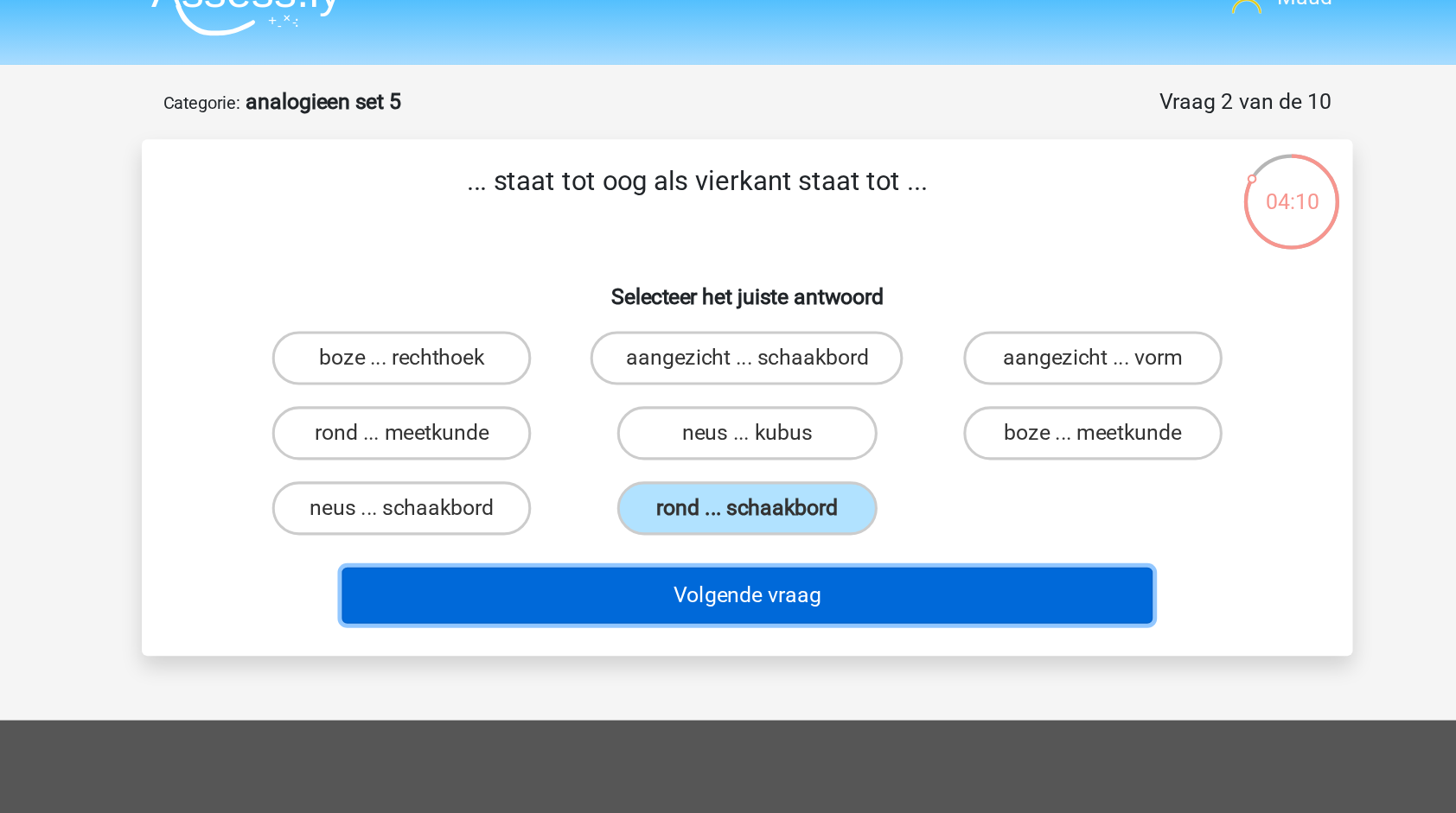
click at [714, 416] on button "Volgende vraag" at bounding box center [728, 414] width 523 height 36
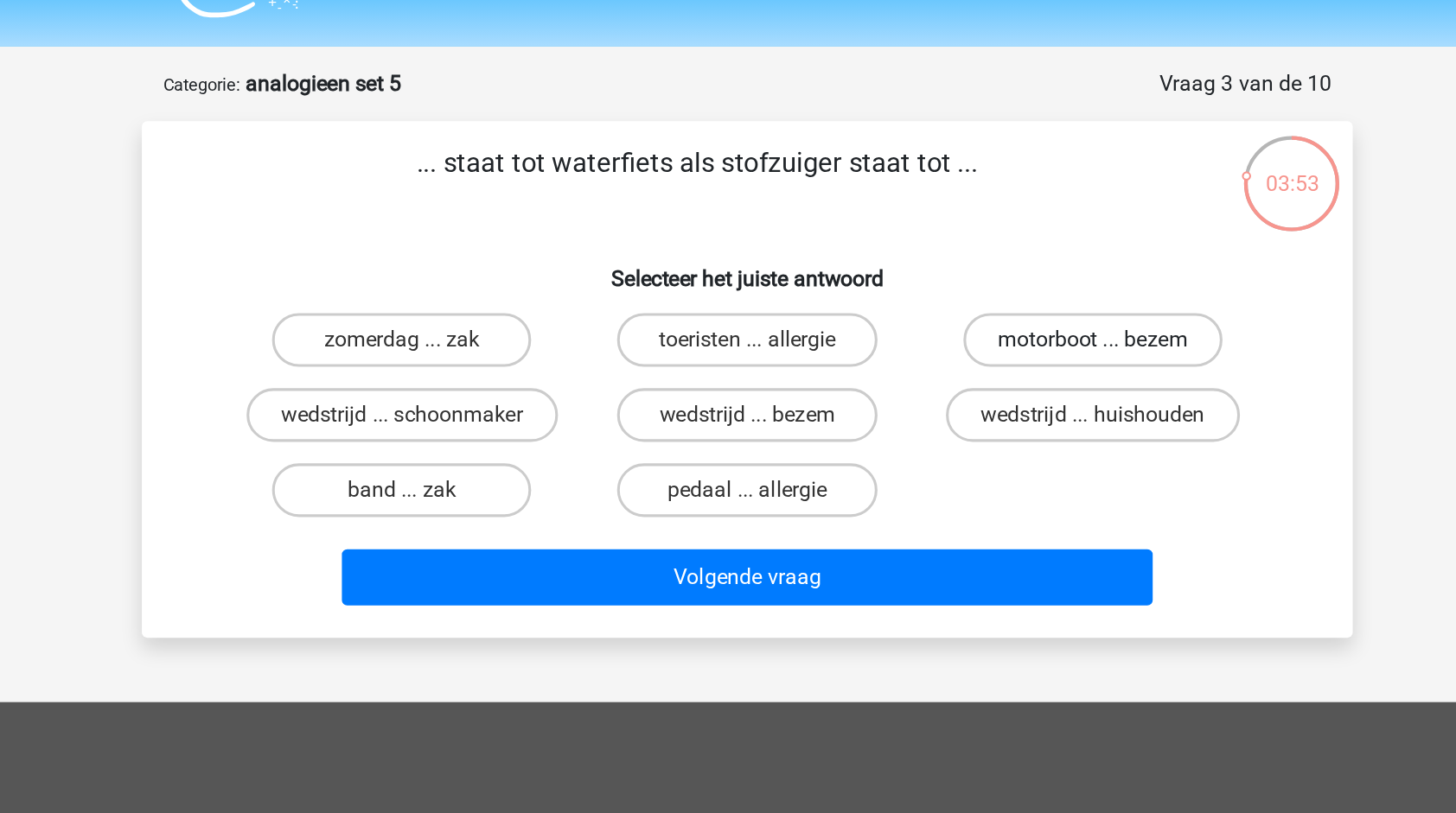
click at [929, 270] on label "motorboot ... bezem" at bounding box center [950, 262] width 166 height 35
click at [951, 270] on input "motorboot ... bezem" at bounding box center [956, 267] width 11 height 11
radio input "true"
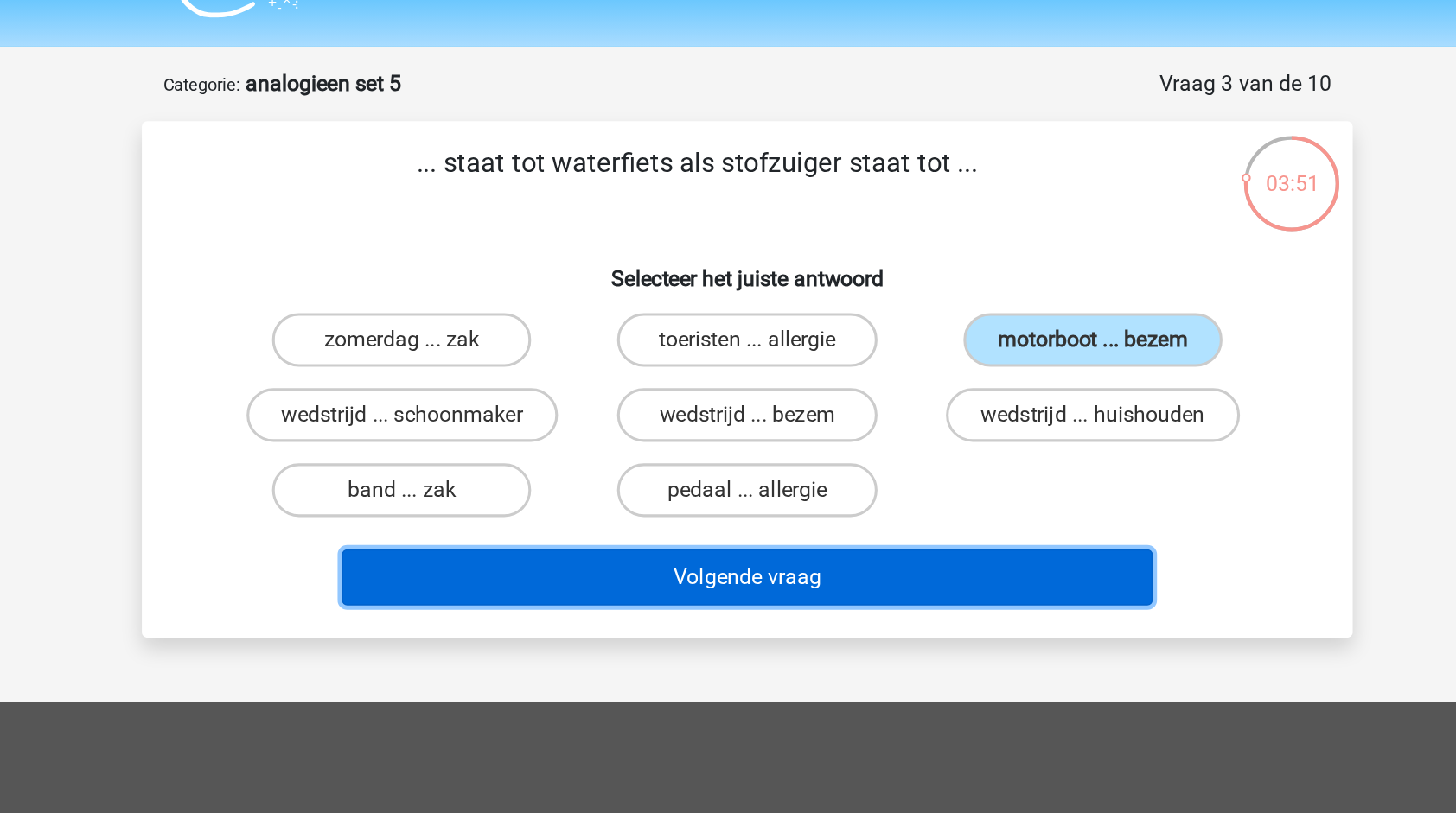
click at [855, 414] on button "Volgende vraag" at bounding box center [728, 414] width 523 height 36
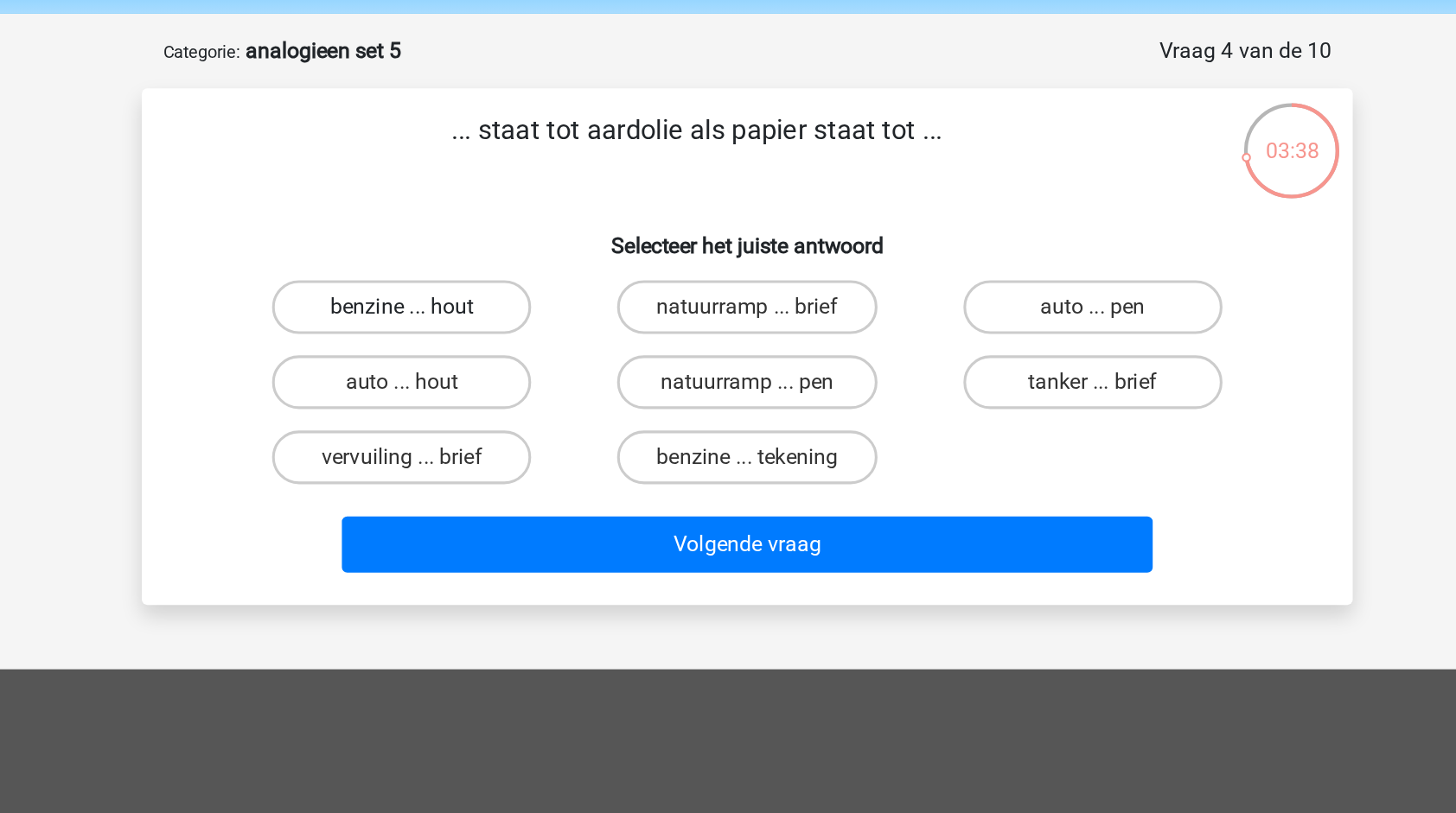
click at [547, 265] on label "benzine ... hout" at bounding box center [504, 262] width 166 height 35
click at [517, 265] on input "benzine ... hout" at bounding box center [511, 267] width 11 height 11
radio input "true"
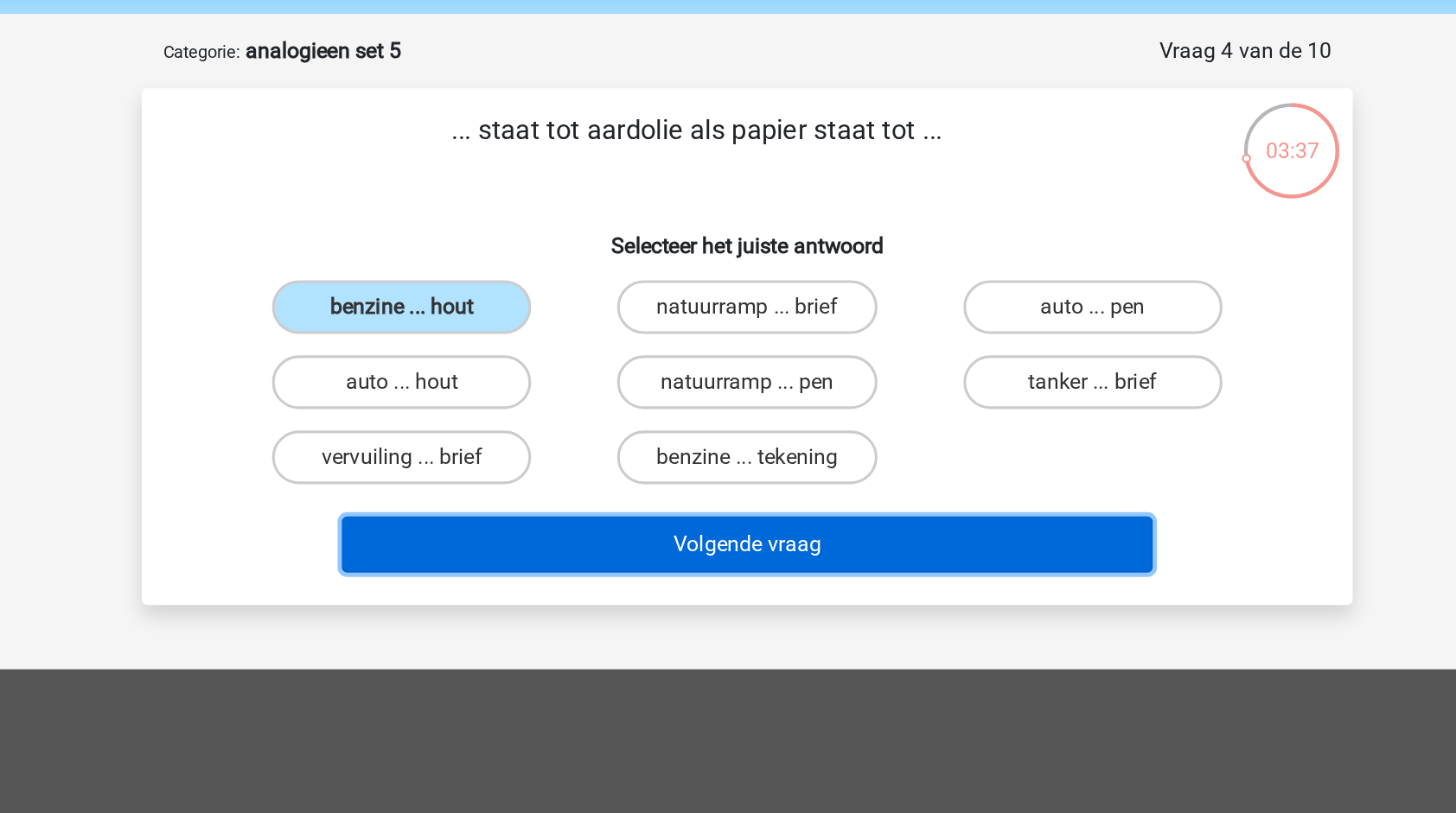
click at [687, 413] on button "Volgende vraag" at bounding box center [728, 414] width 523 height 36
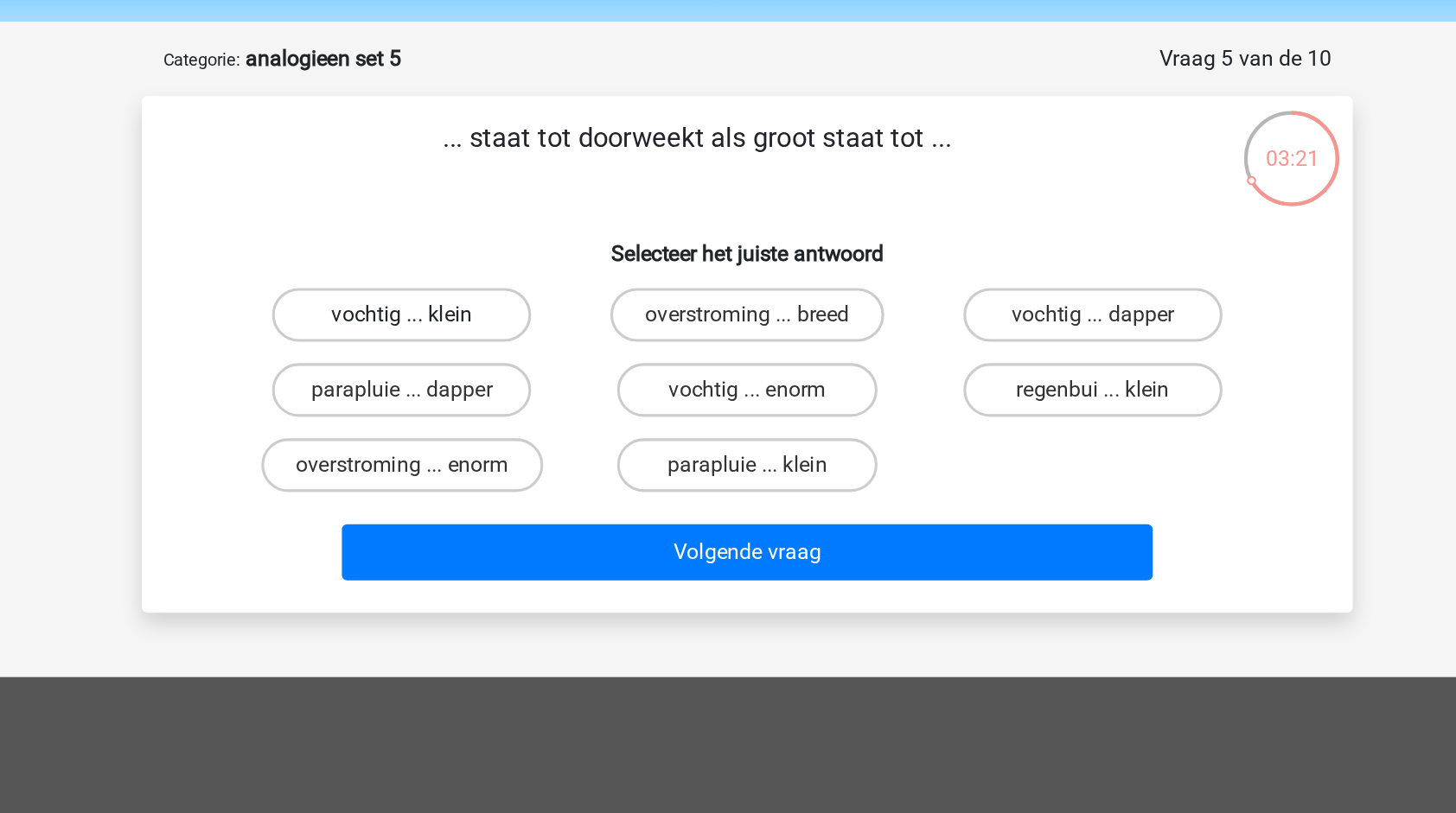
click at [569, 259] on label "vochtig ... klein" at bounding box center [504, 262] width 166 height 35
click at [517, 262] on input "vochtig ... klein" at bounding box center [511, 267] width 11 height 11
radio input "true"
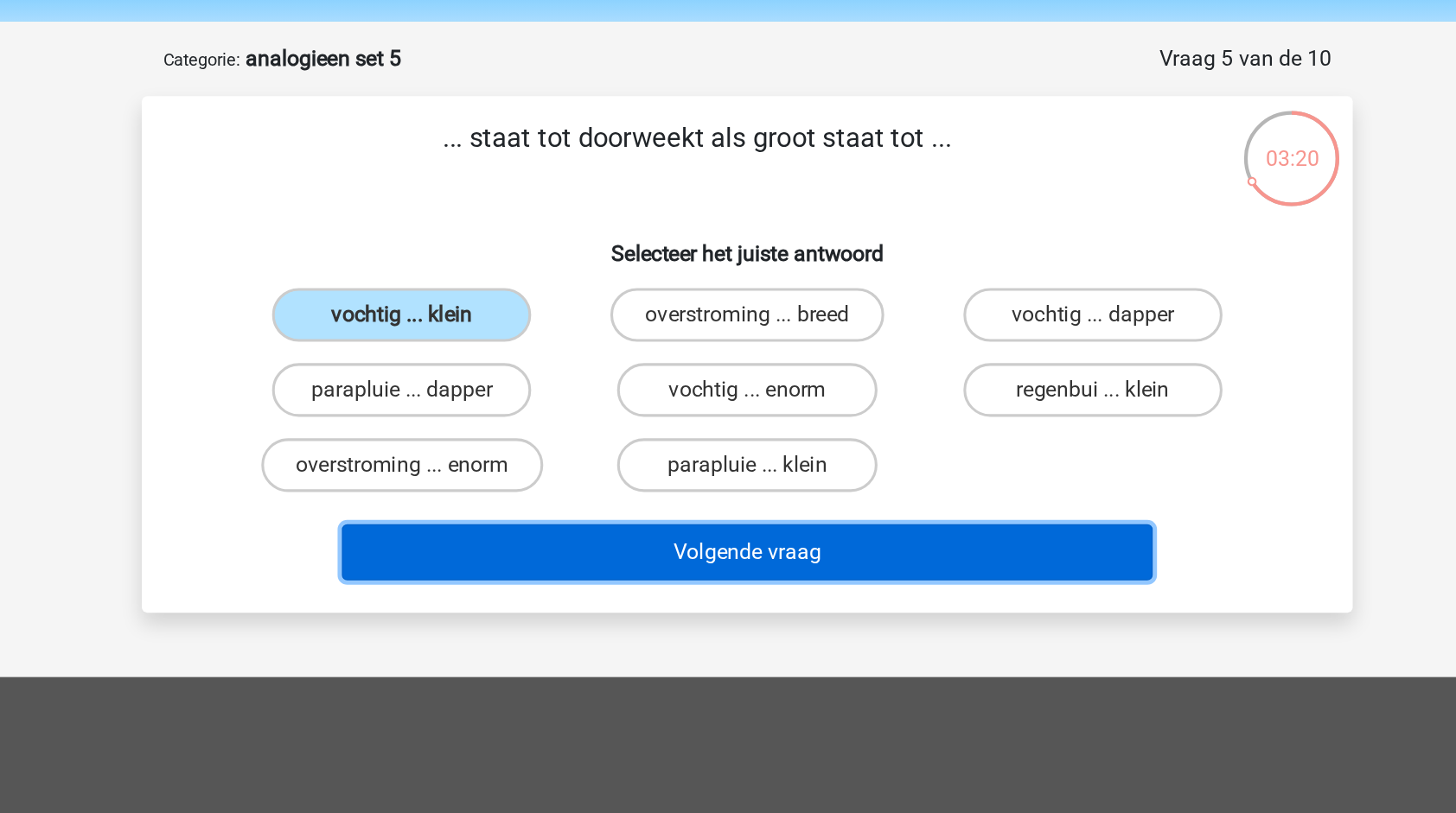
click at [648, 412] on button "Volgende vraag" at bounding box center [728, 414] width 523 height 36
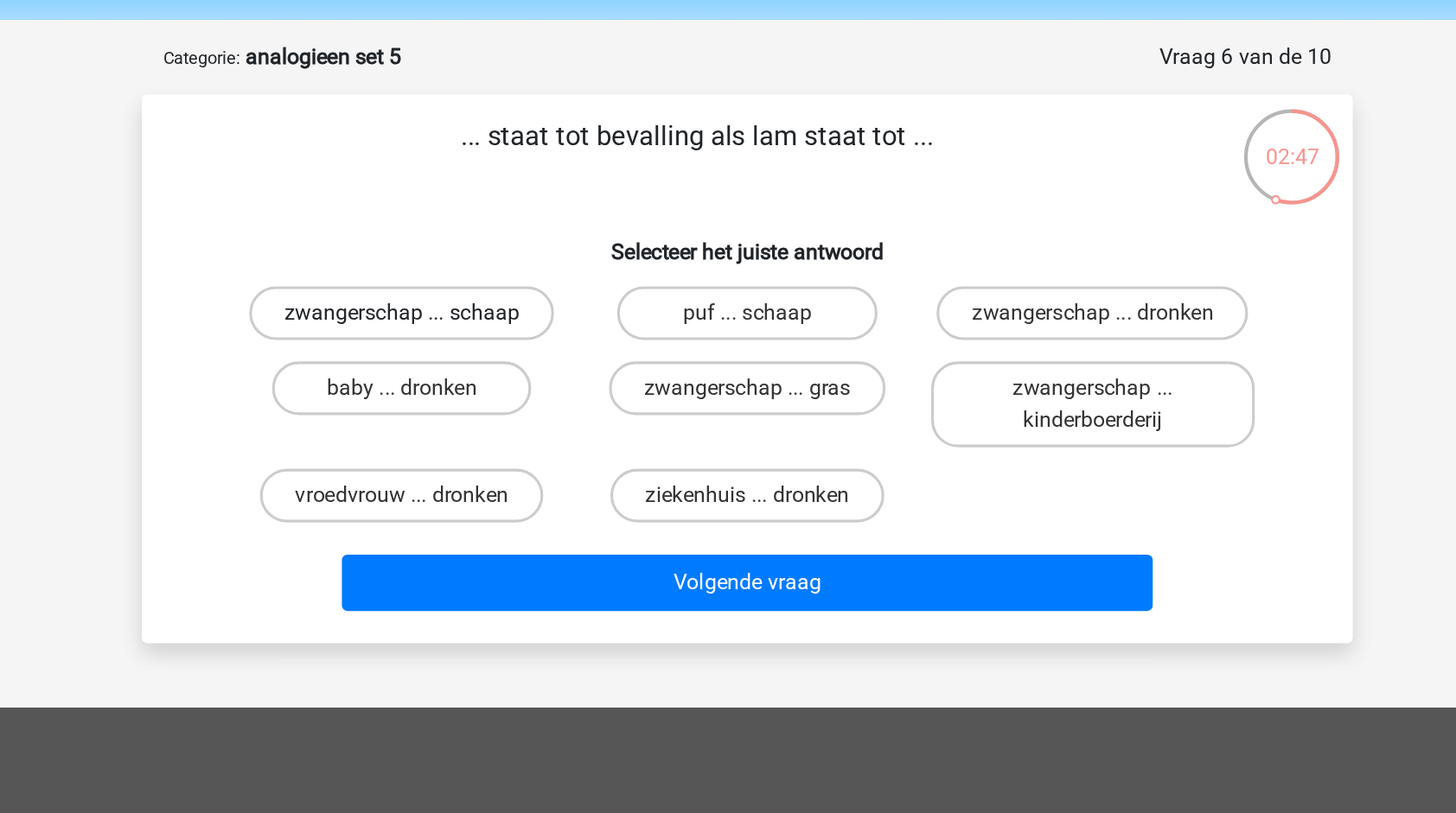
click at [531, 273] on label "zwangerschap ... schaap" at bounding box center [505, 262] width 196 height 35
click at [517, 273] on input "zwangerschap ... schaap" at bounding box center [511, 267] width 11 height 11
radio input "true"
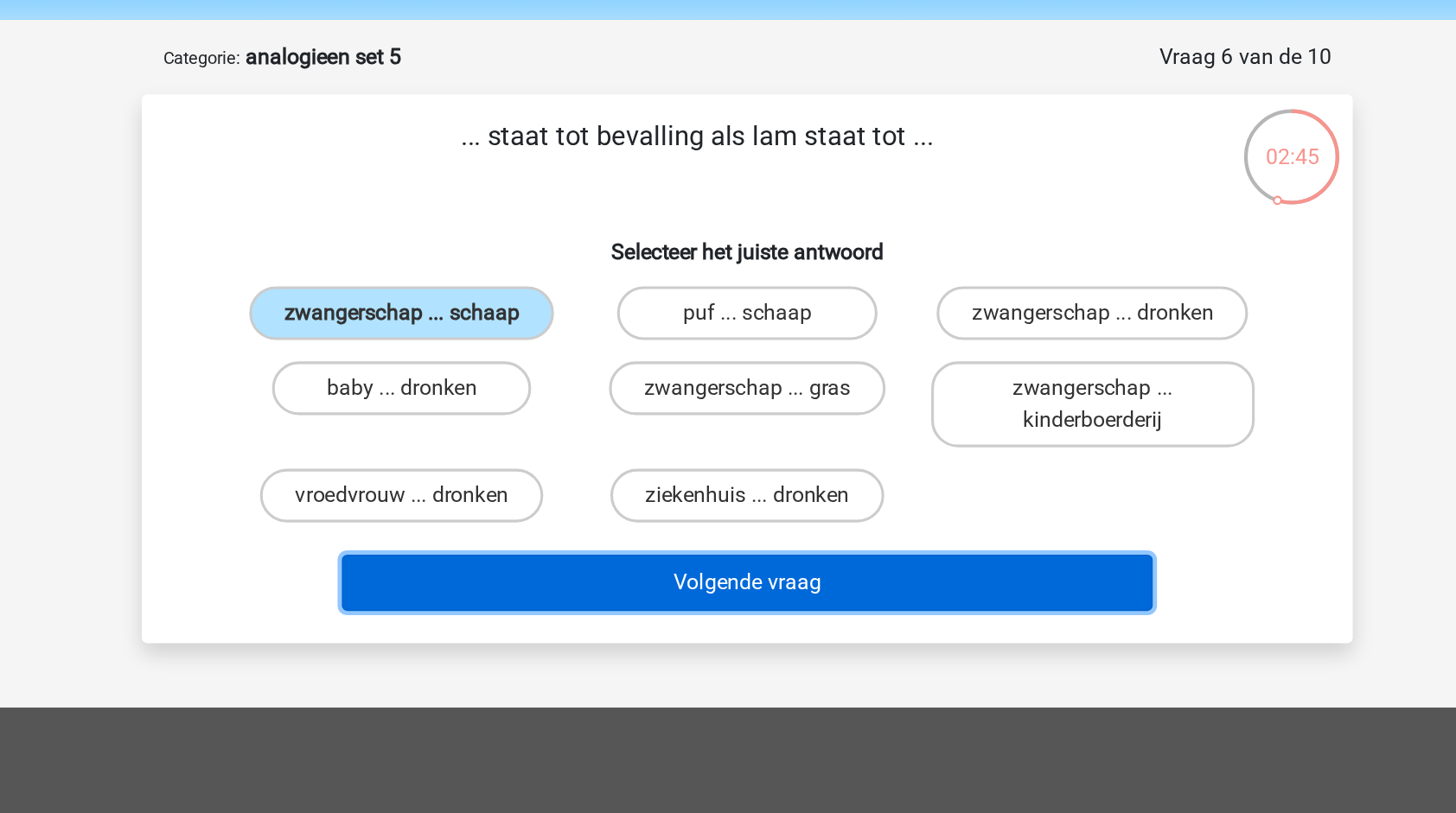
click at [640, 440] on button "Volgende vraag" at bounding box center [728, 435] width 523 height 36
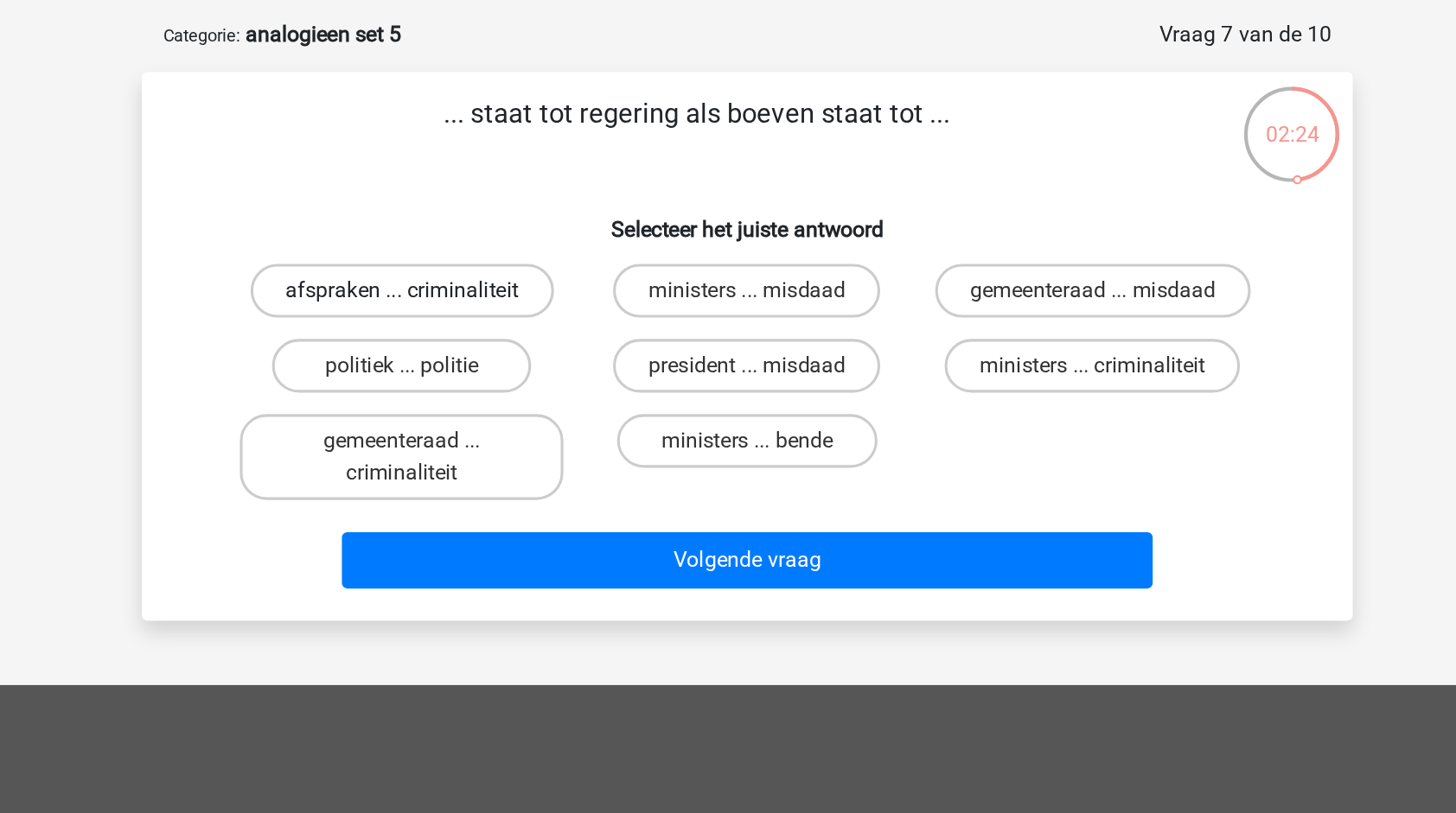
click at [579, 270] on label "afspraken ... criminaliteit" at bounding box center [506, 262] width 195 height 35
click at [517, 270] on input "afspraken ... criminaliteit" at bounding box center [511, 267] width 11 height 11
radio input "true"
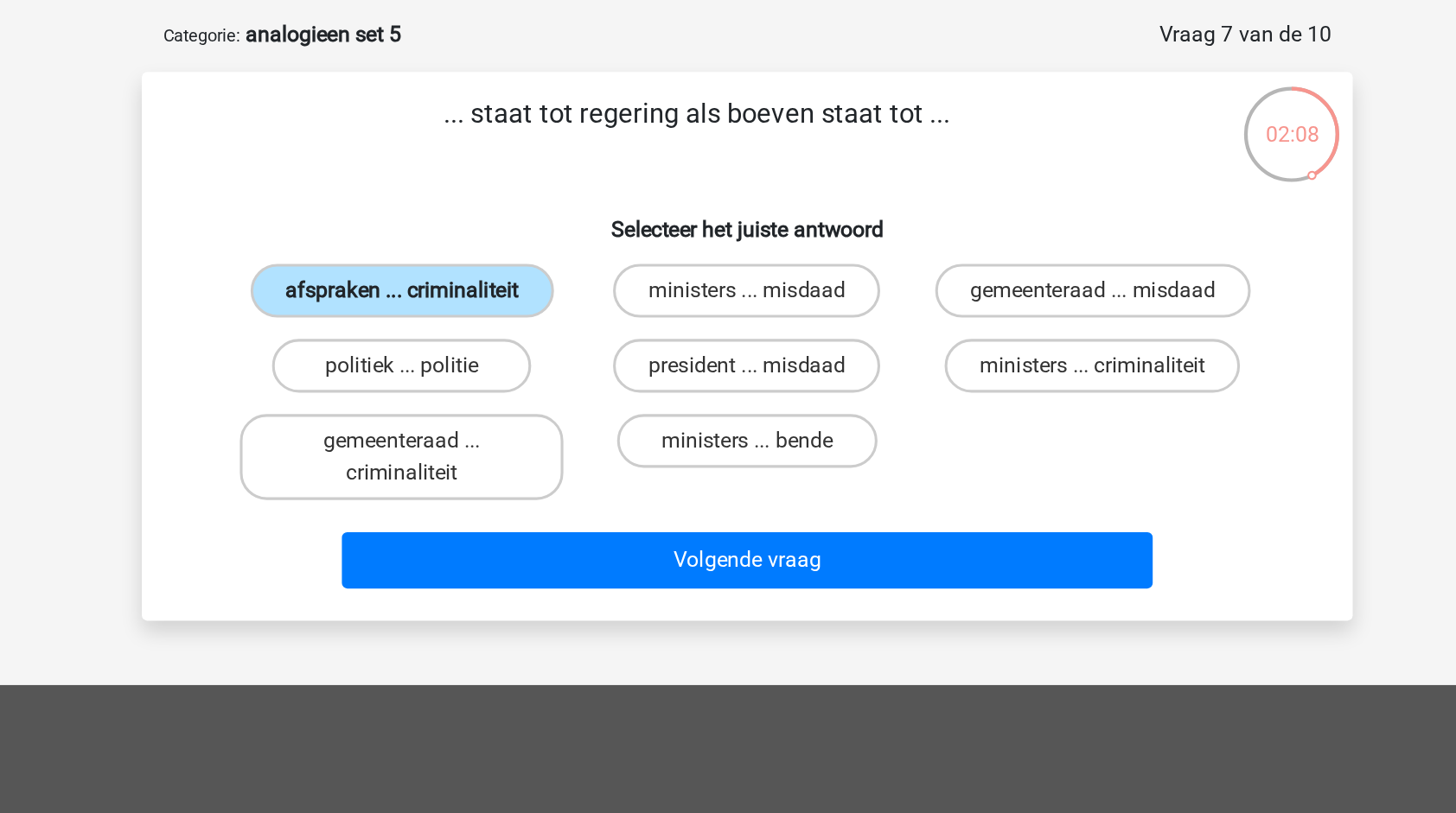
click at [579, 270] on label "afspraken ... criminaliteit" at bounding box center [506, 262] width 195 height 35
click at [517, 270] on input "afspraken ... criminaliteit" at bounding box center [511, 267] width 11 height 11
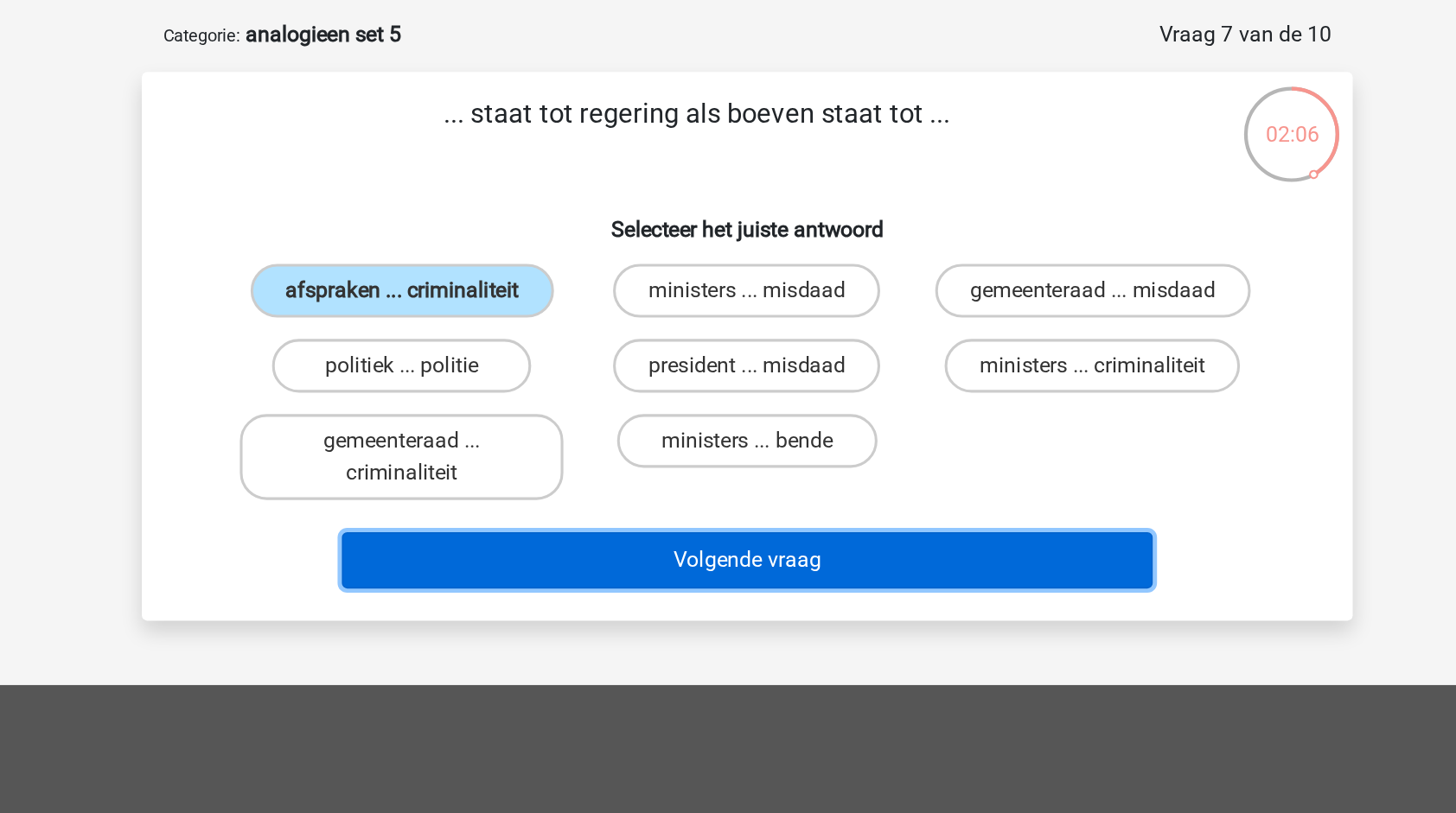
click at [737, 441] on button "Volgende vraag" at bounding box center [728, 435] width 523 height 36
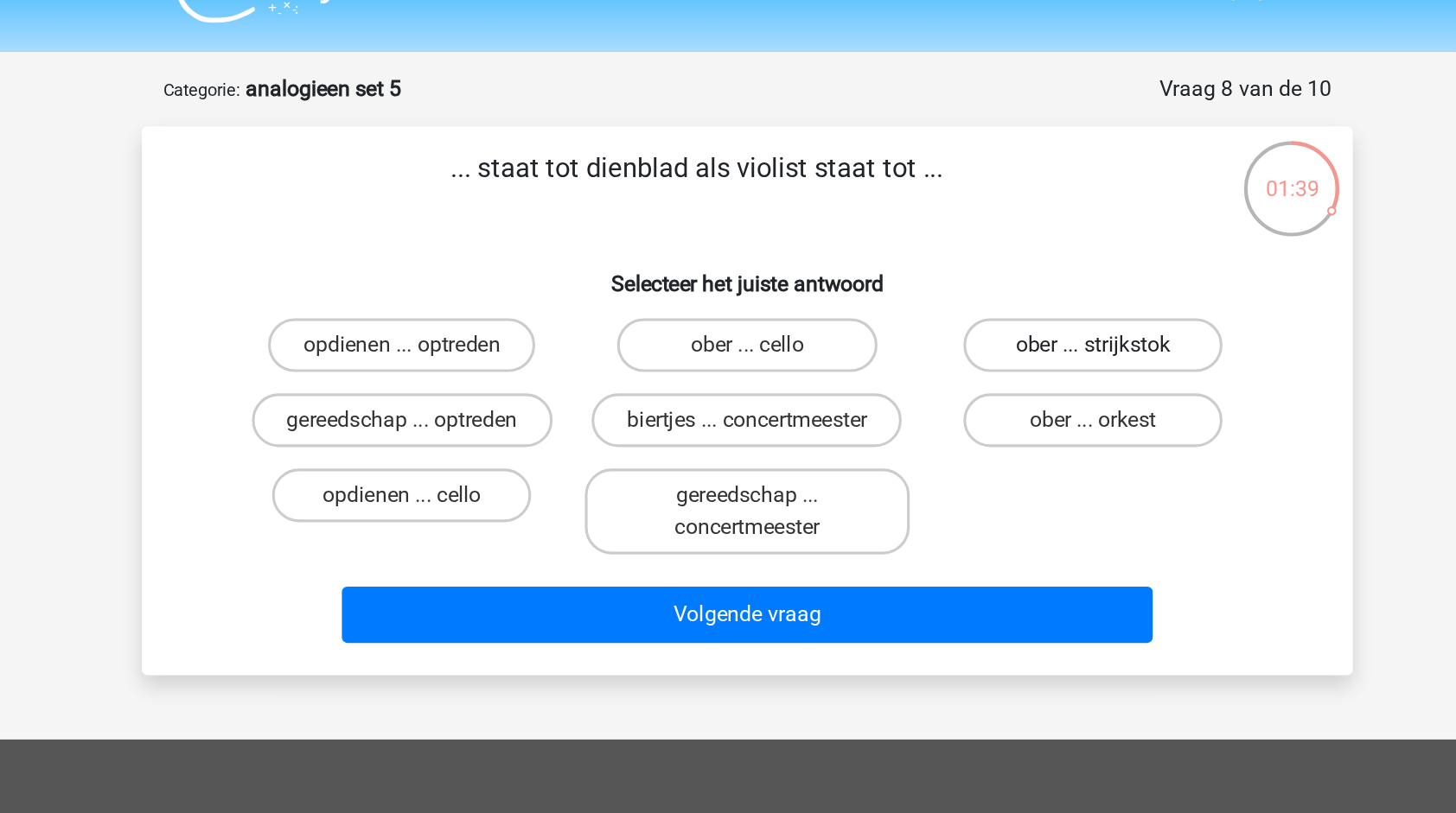
click at [978, 266] on label "ober ... strijkstok" at bounding box center [950, 262] width 166 height 35
click at [962, 266] on input "ober ... strijkstok" at bounding box center [956, 267] width 11 height 11
radio input "true"
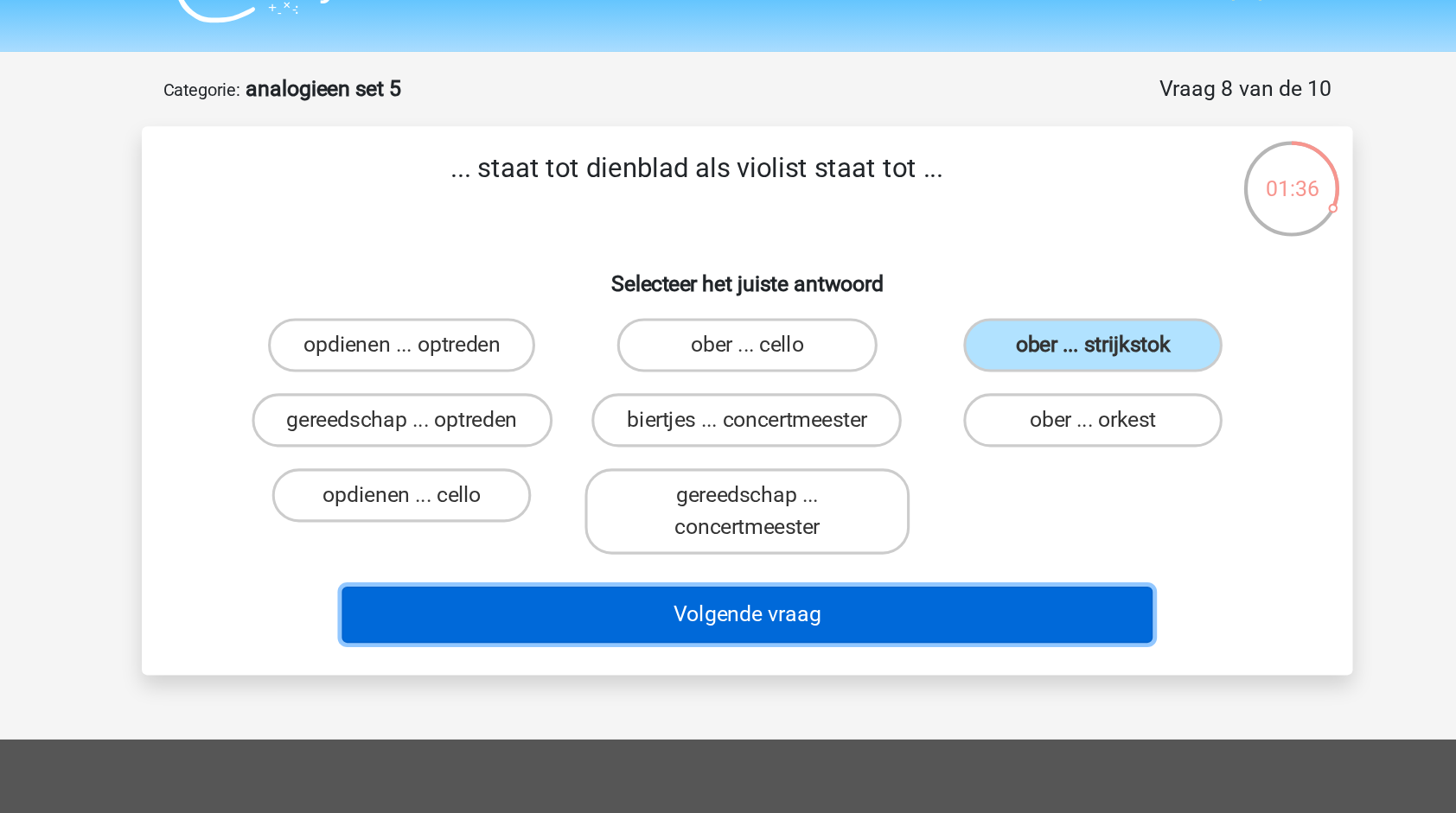
click at [789, 445] on button "Volgende vraag" at bounding box center [728, 435] width 523 height 36
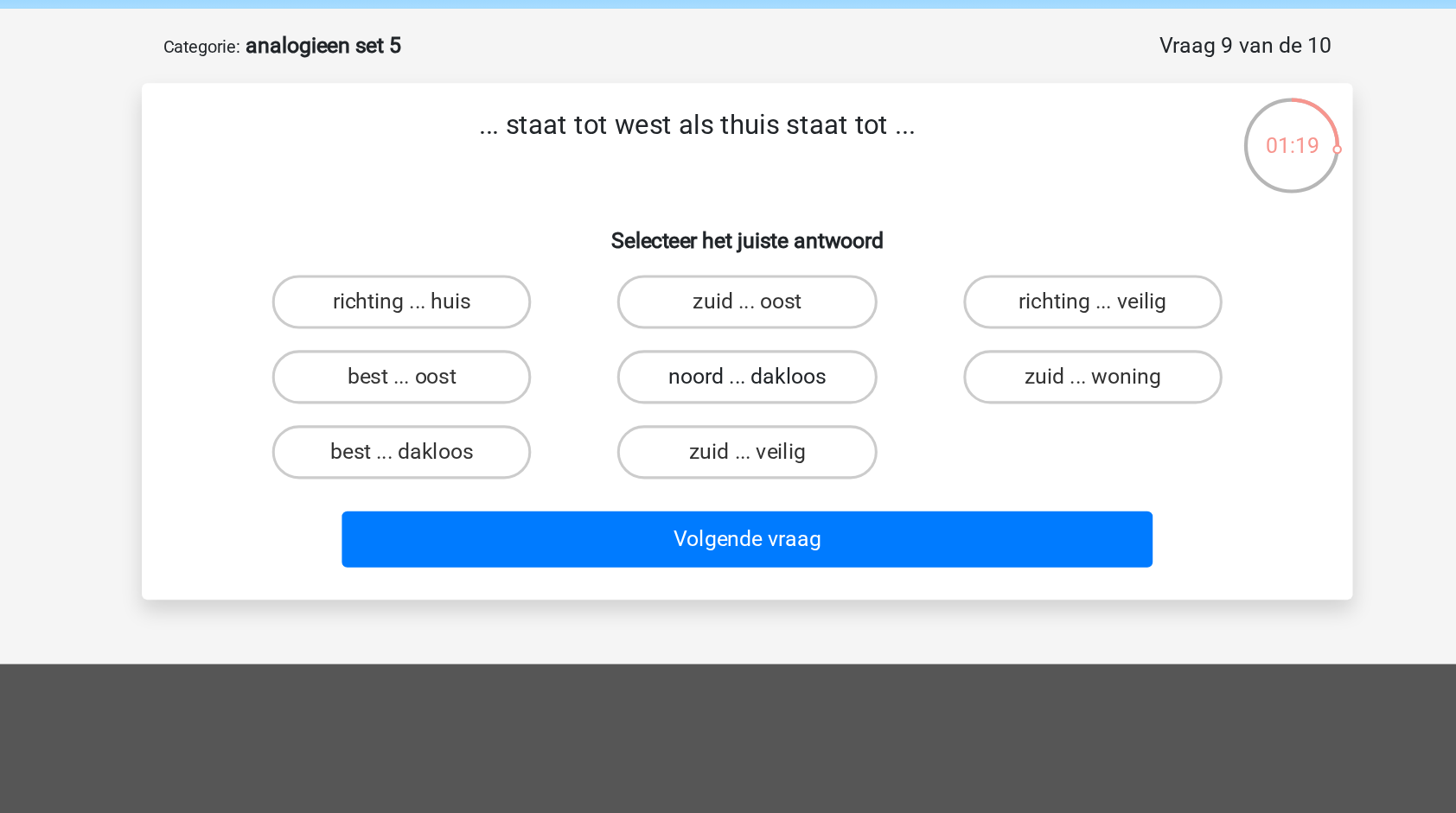
click at [692, 313] on label "noord ... dakloos" at bounding box center [727, 310] width 166 height 35
click at [728, 313] on input "noord ... dakloos" at bounding box center [733, 315] width 11 height 11
radio input "true"
drag, startPoint x: 905, startPoint y: 315, endPoint x: 848, endPoint y: 435, distance: 132.8
click at [848, 435] on div "... staat tot west als thuis staat tot ... Selecteer het juiste antwoord richti…" at bounding box center [728, 287] width 766 height 305
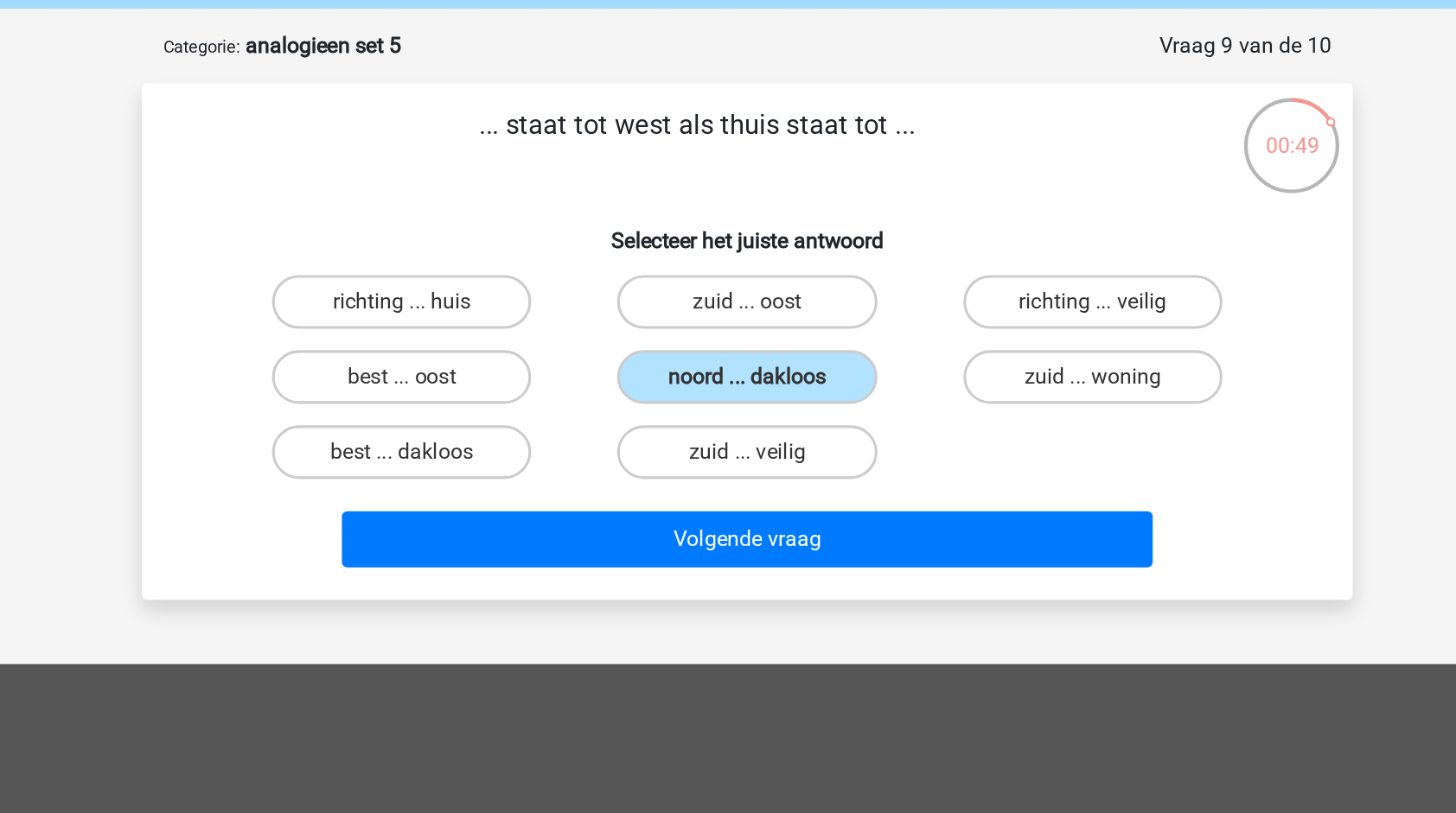
click at [848, 435] on div "Volgende vraag" at bounding box center [728, 417] width 668 height 43
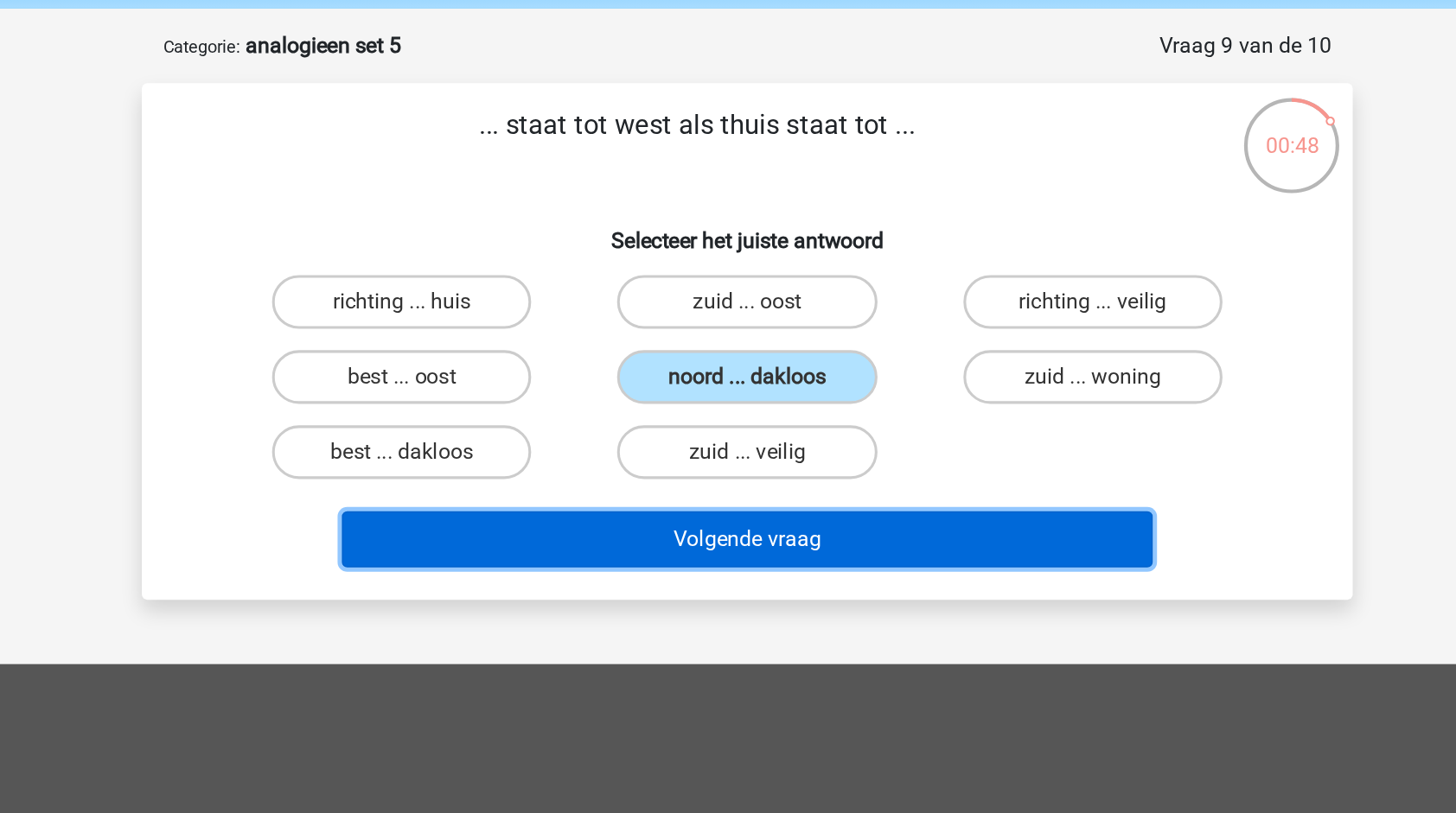
click at [840, 414] on button "Volgende vraag" at bounding box center [728, 414] width 523 height 36
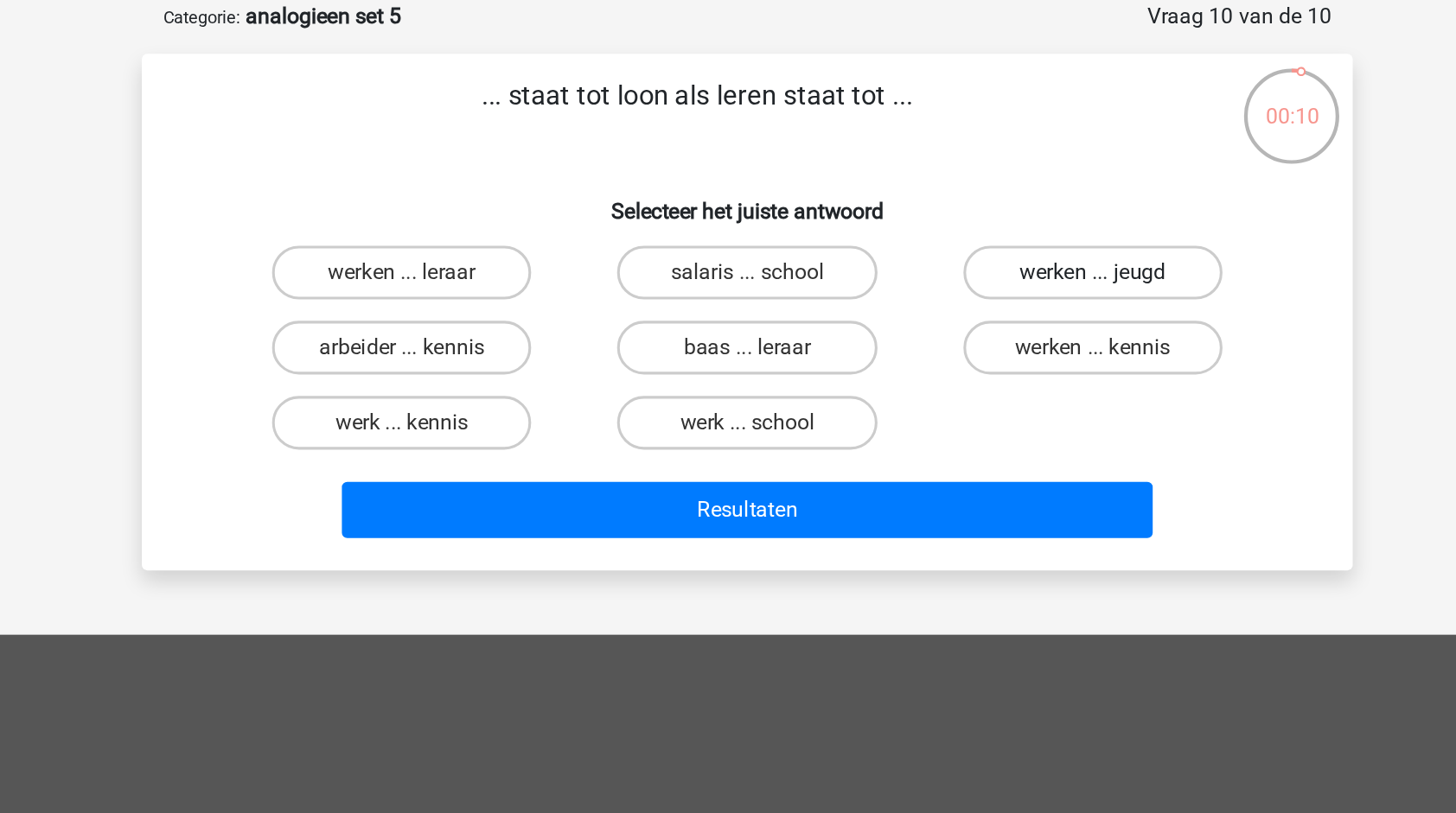
click at [1003, 265] on label "werken ... jeugd" at bounding box center [950, 262] width 166 height 35
click at [962, 265] on input "werken ... jeugd" at bounding box center [956, 267] width 11 height 11
radio input "true"
click at [971, 304] on label "werken ... kennis" at bounding box center [950, 310] width 166 height 35
click at [962, 310] on input "werken ... kennis" at bounding box center [956, 315] width 11 height 11
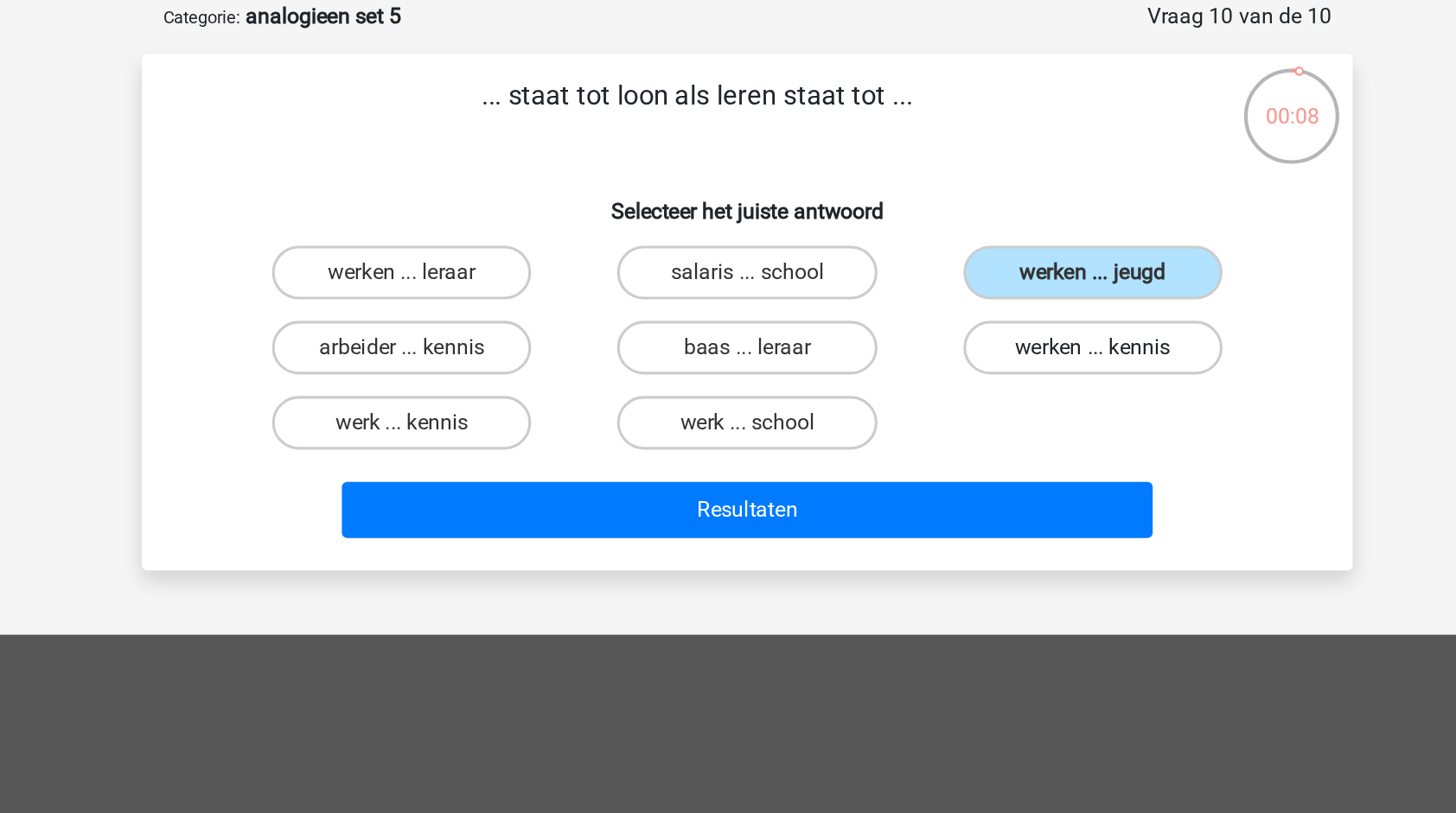
radio input "true"
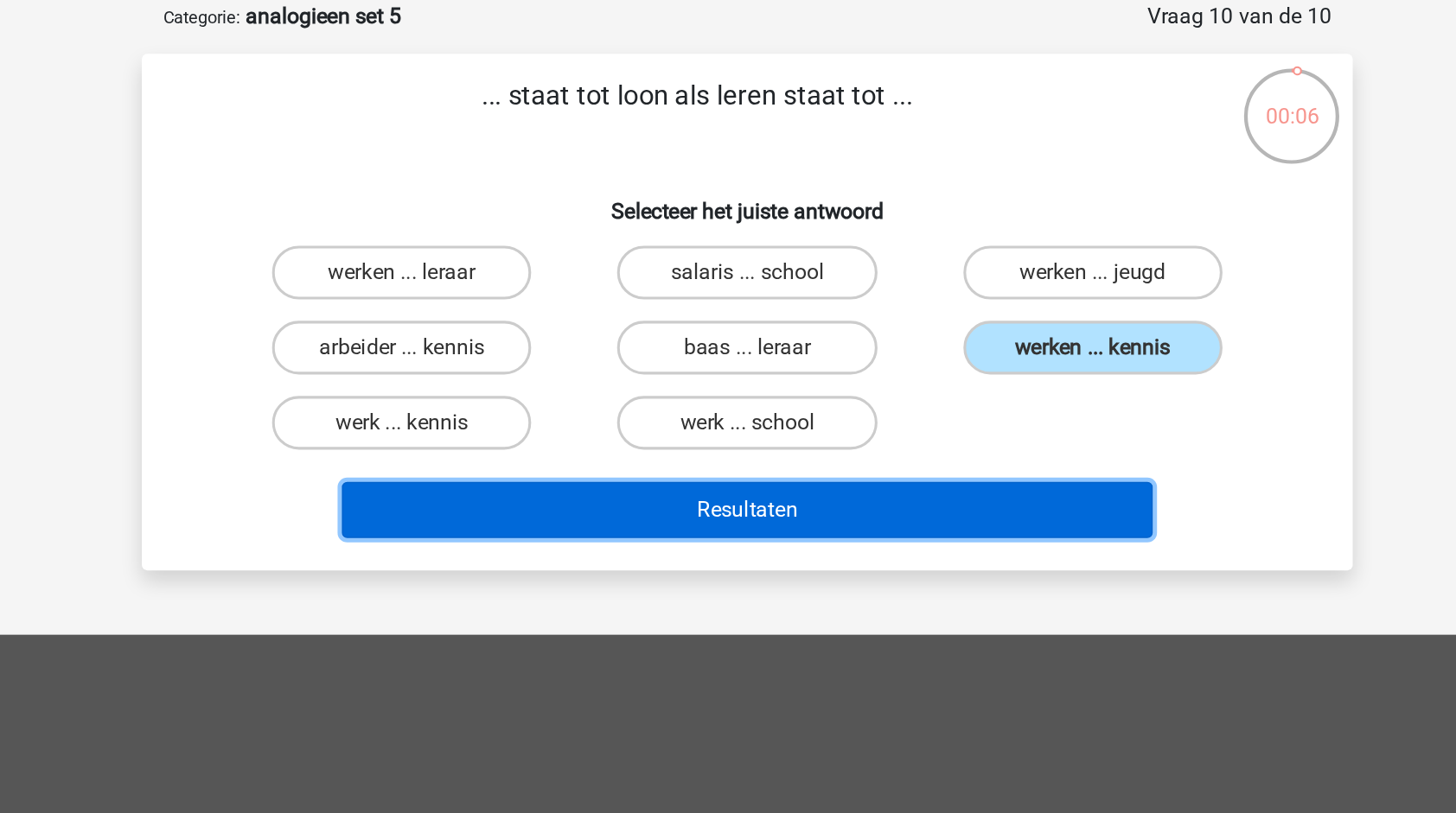
click at [830, 409] on button "Resultaten" at bounding box center [728, 414] width 523 height 36
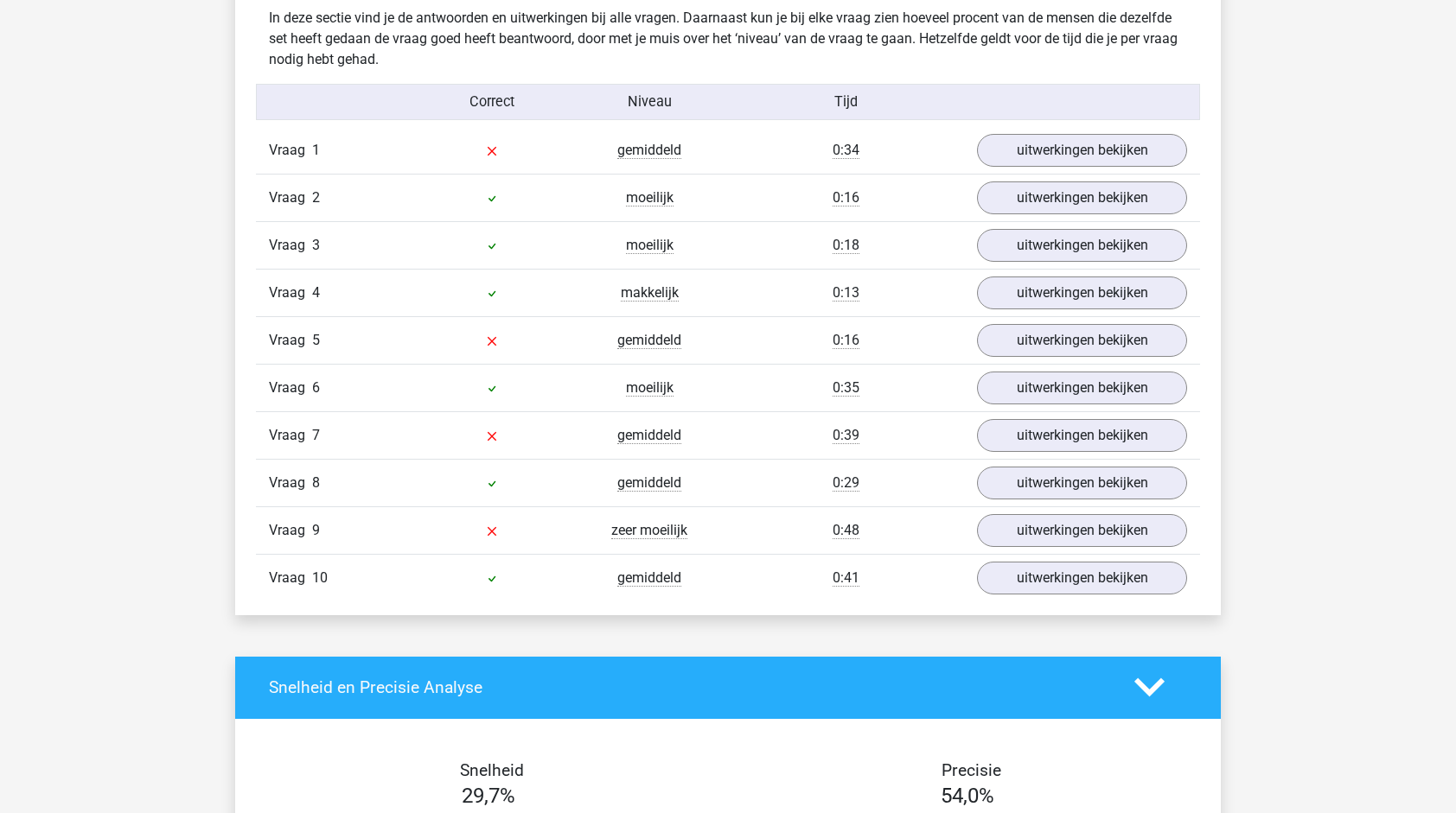
scroll to position [1064, 0]
click at [1064, 534] on link "uitwerkingen bekijken" at bounding box center [1082, 532] width 241 height 38
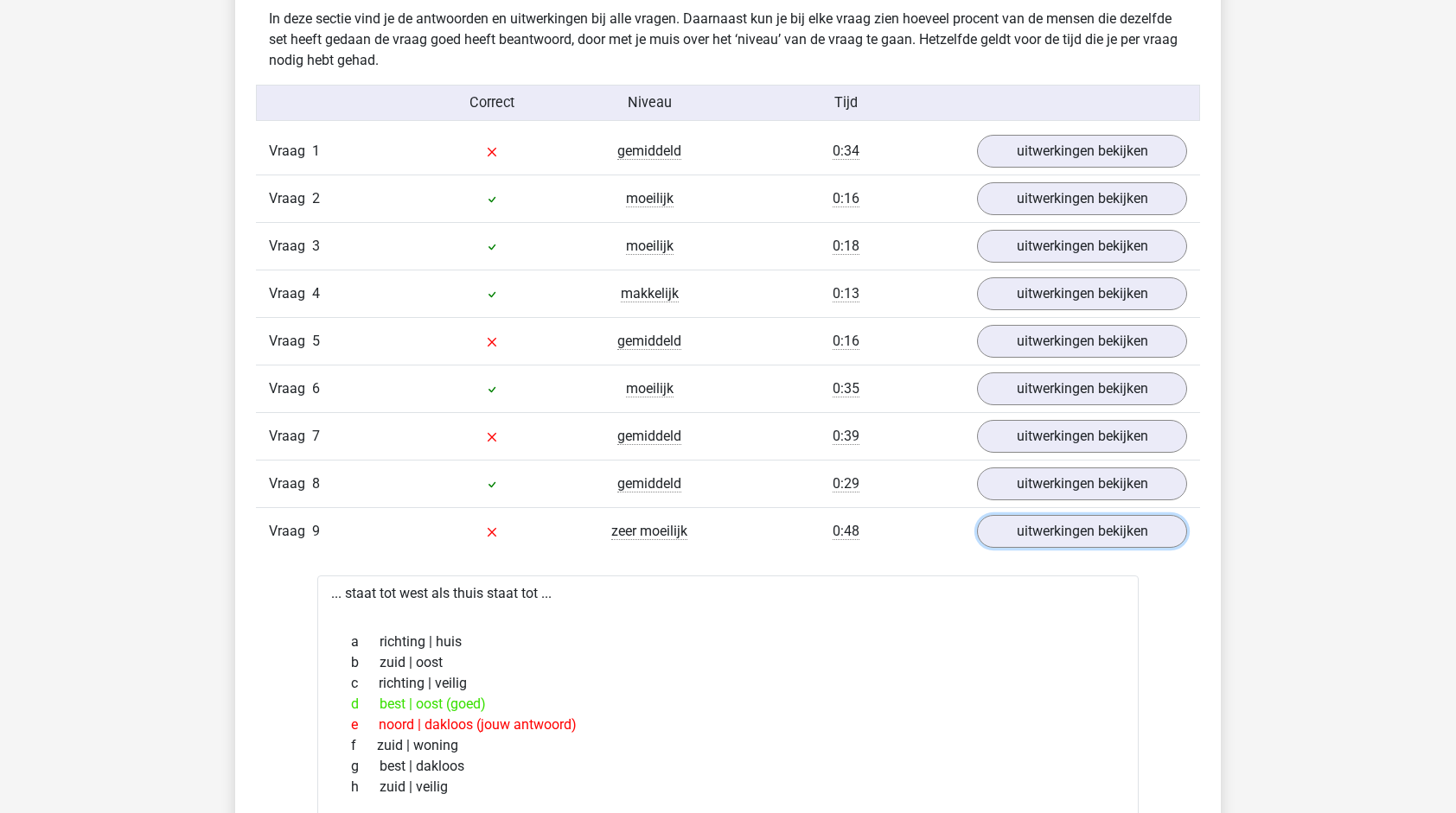
scroll to position [1158, 0]
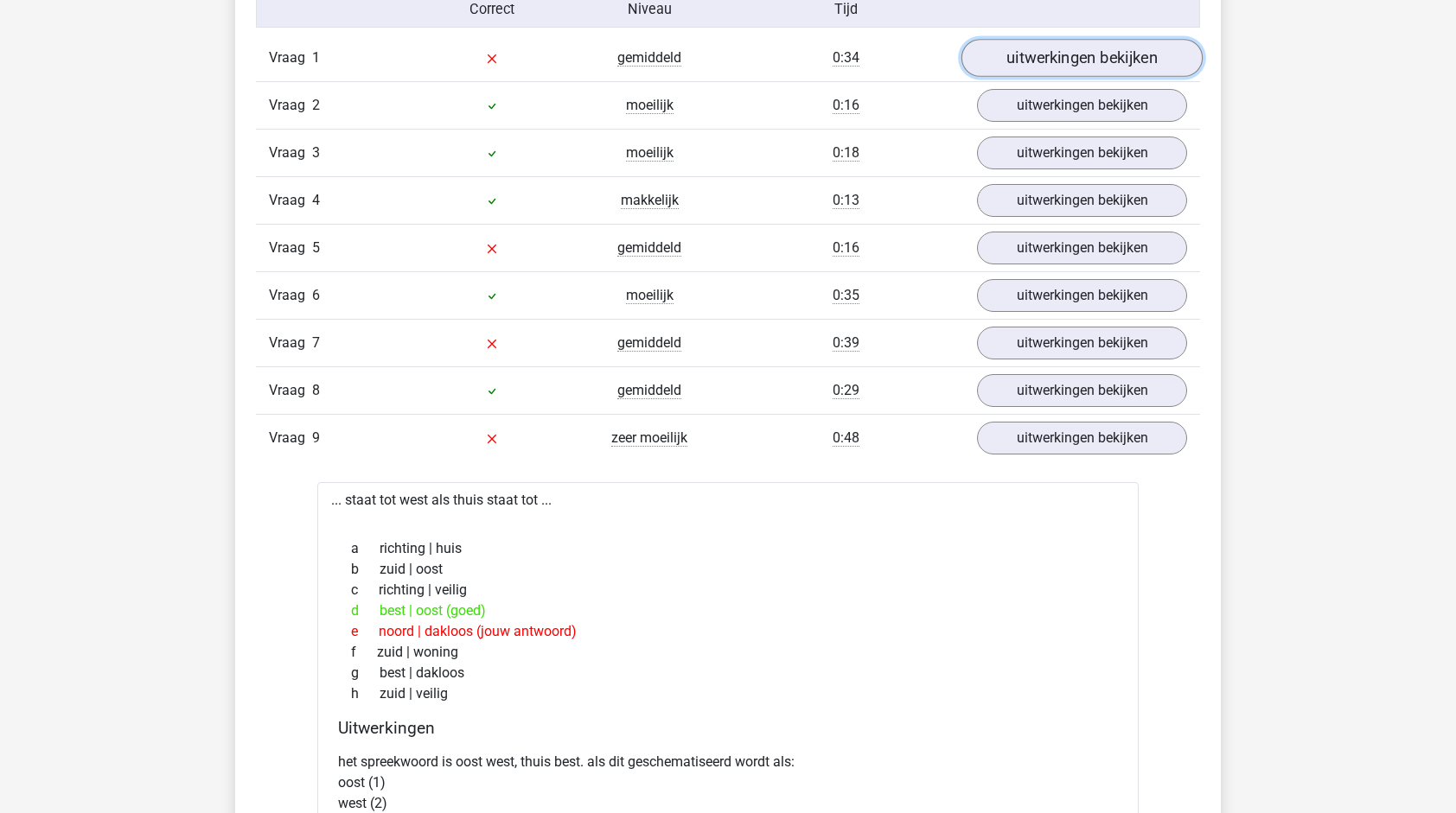
click at [1077, 61] on link "uitwerkingen bekijken" at bounding box center [1082, 58] width 241 height 38
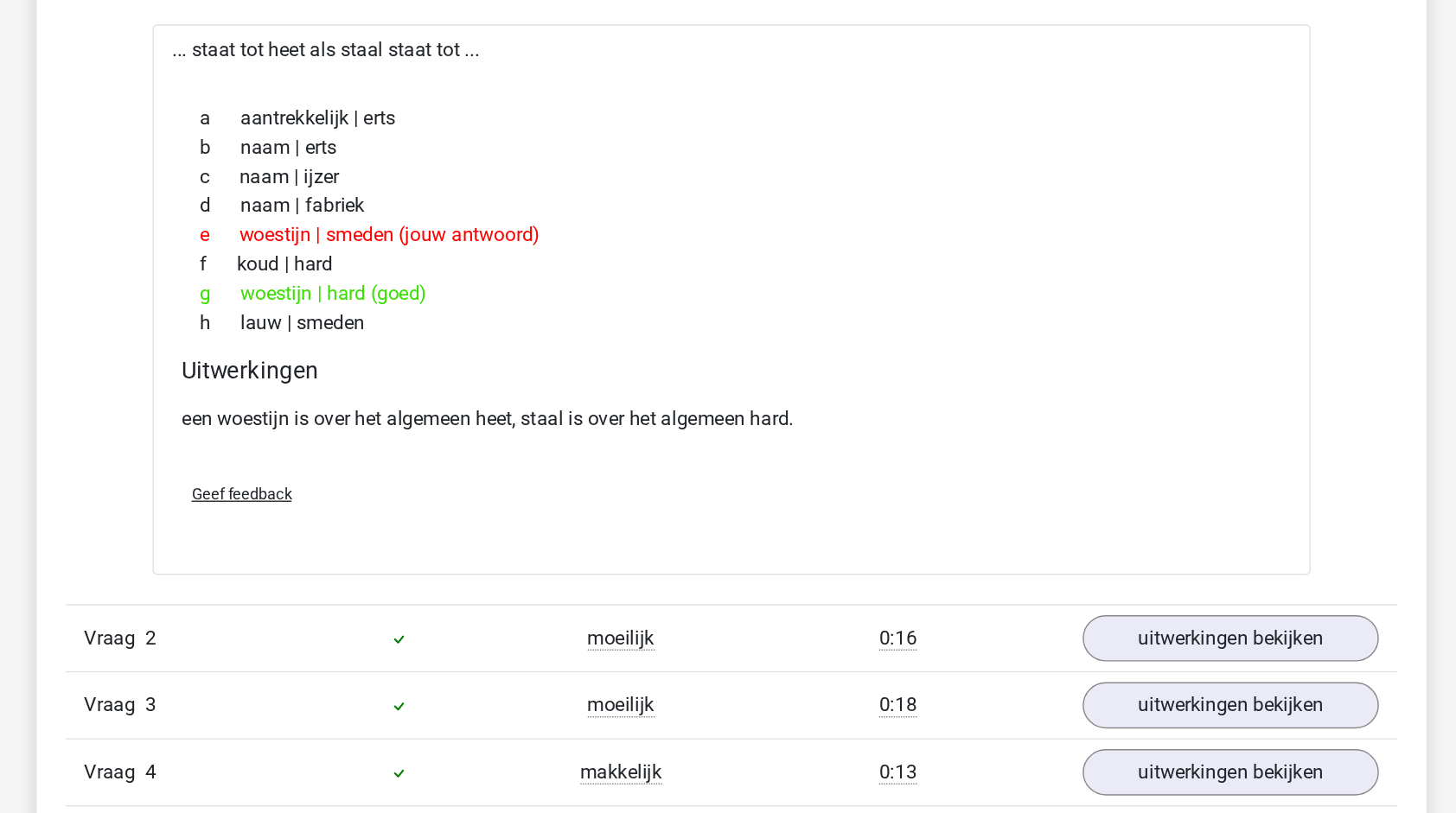
scroll to position [1135, 0]
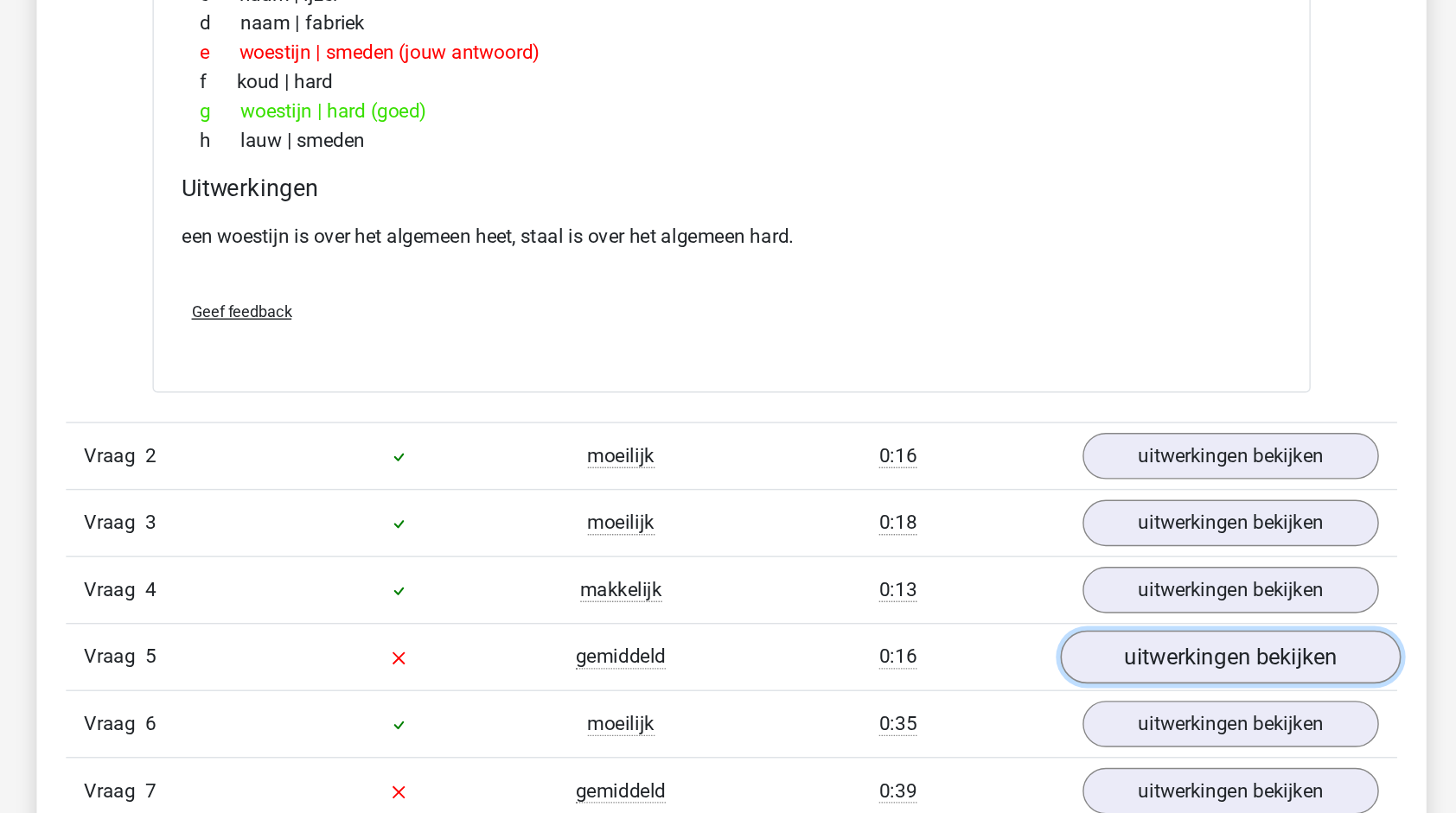
click at [1046, 704] on link "uitwerkingen bekijken" at bounding box center [1082, 702] width 241 height 38
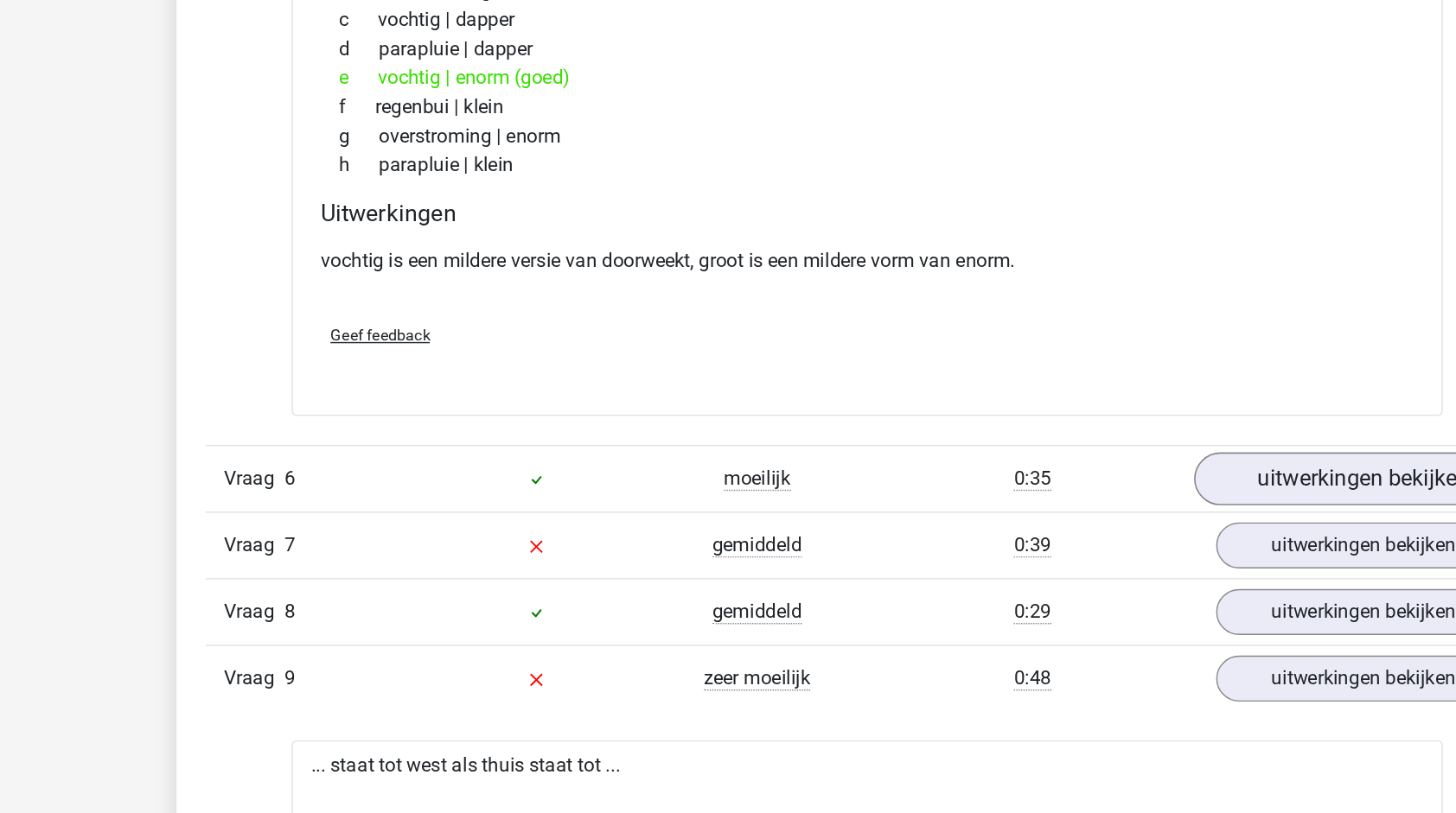
scroll to position [1742, 0]
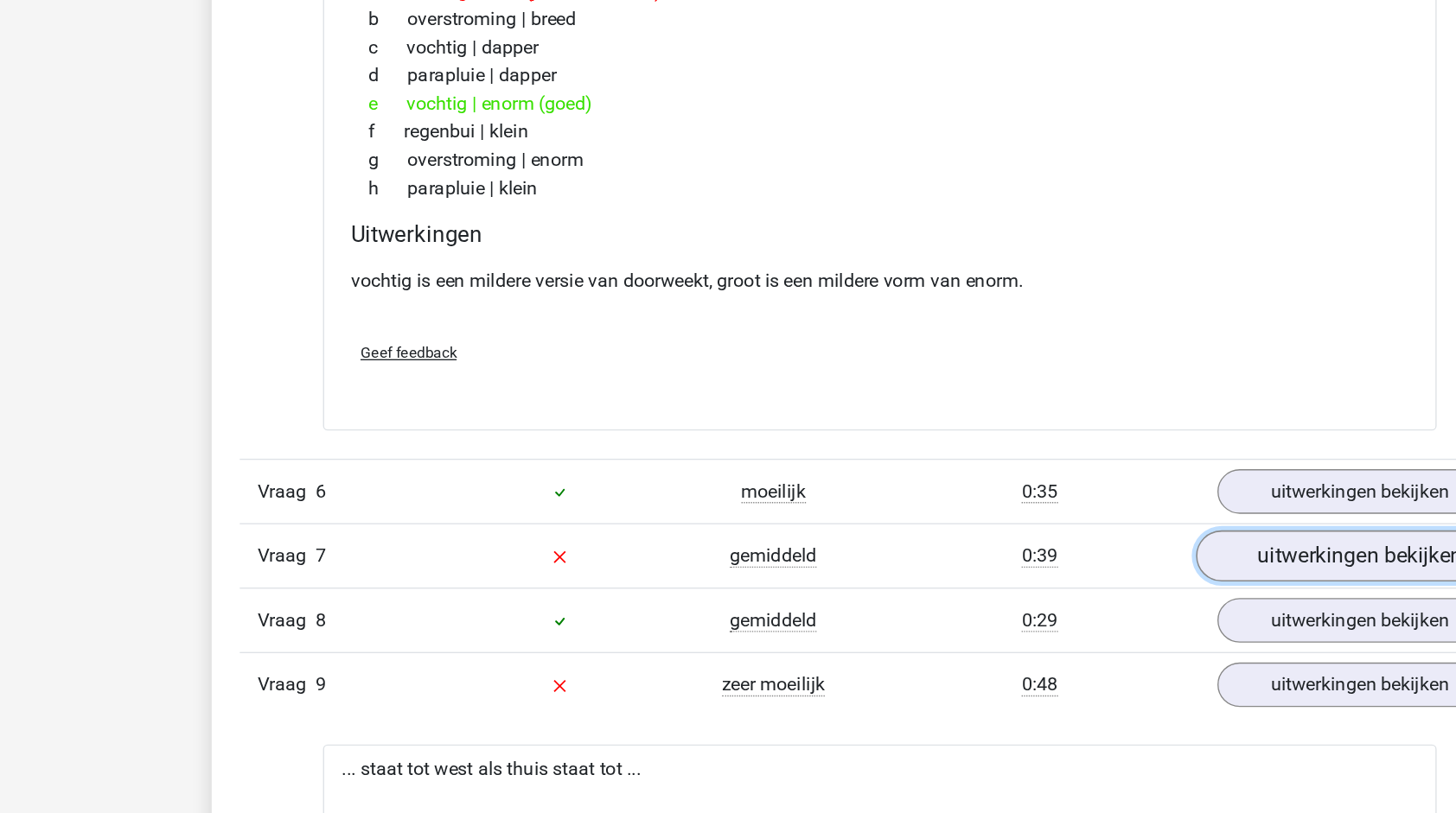
click at [1028, 618] on link "uitwerkingen bekijken" at bounding box center [1082, 624] width 241 height 38
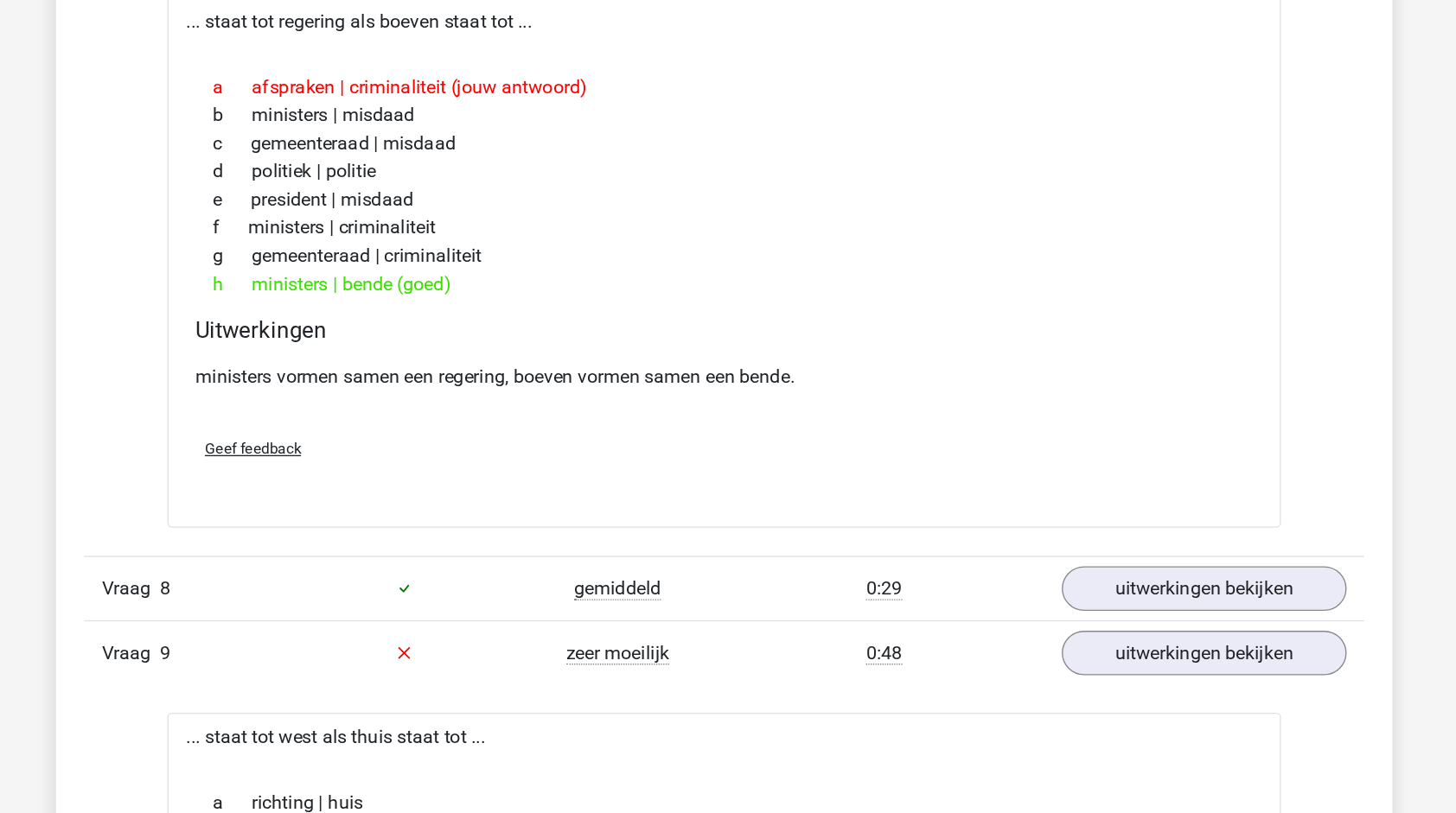
scroll to position [2198, 0]
click at [1071, 689] on link "uitwerkingen bekijken" at bounding box center [1082, 695] width 241 height 38
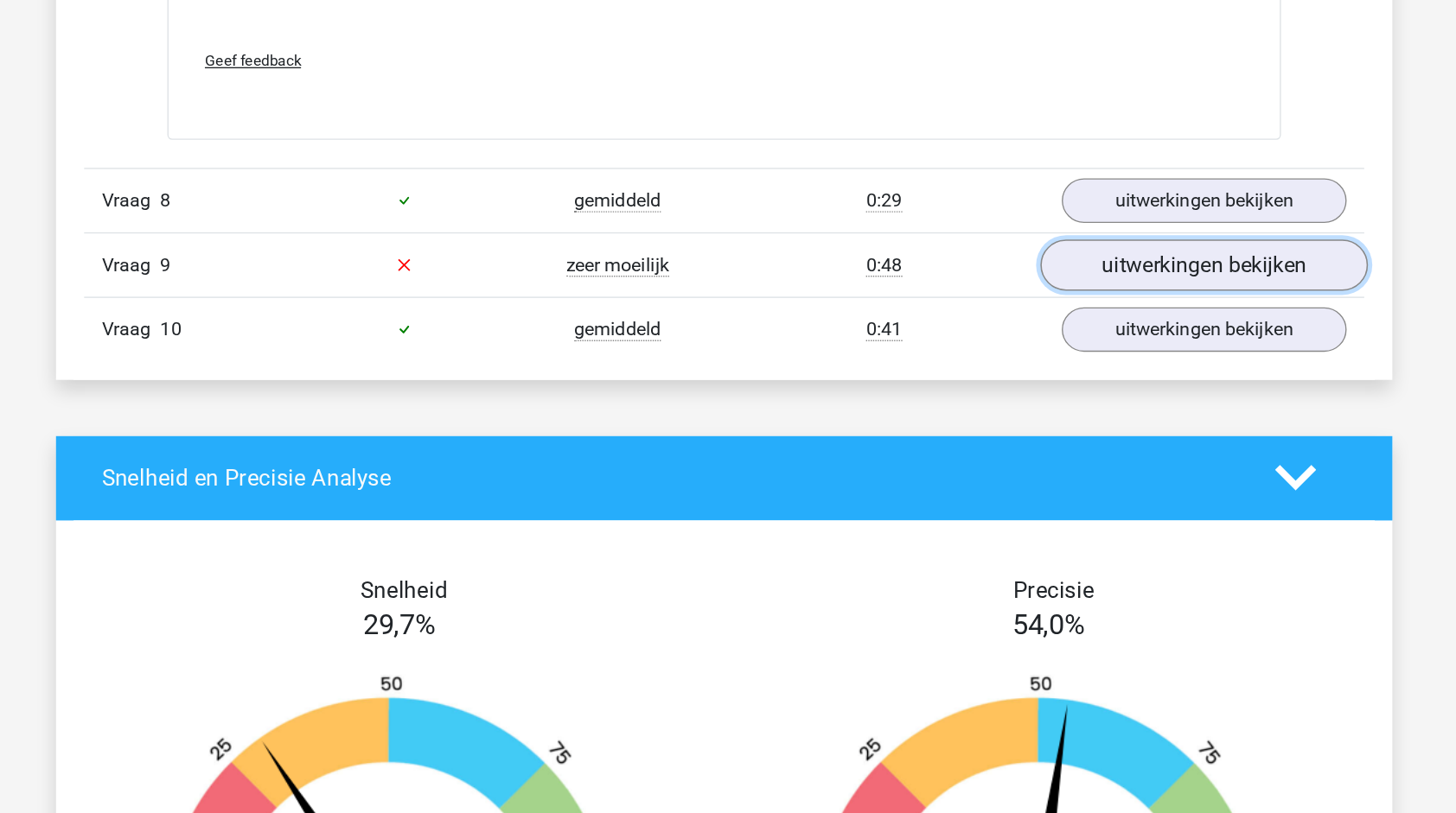
scroll to position [2487, 0]
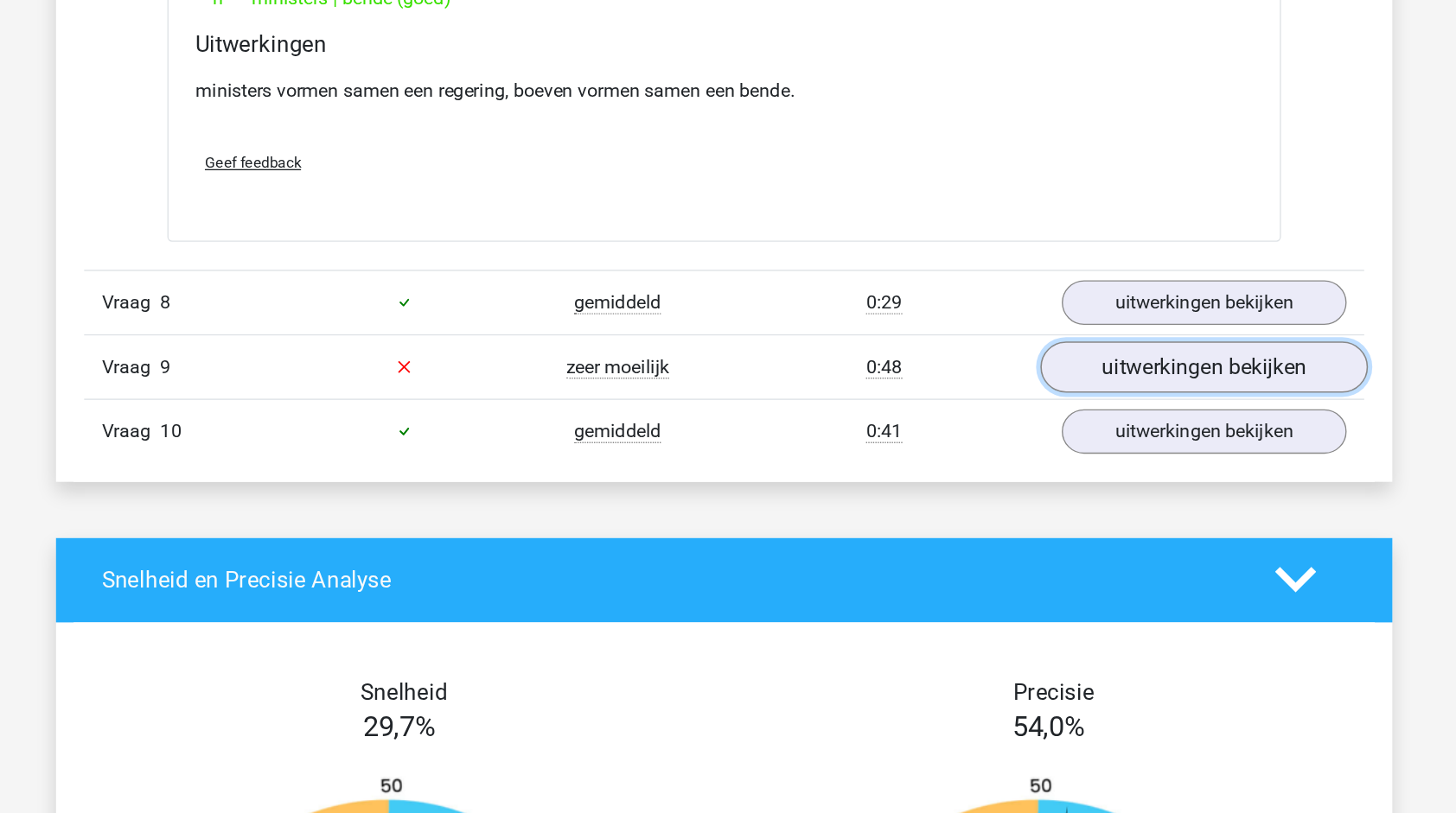
click at [1085, 399] on link "uitwerkingen bekijken" at bounding box center [1082, 406] width 241 height 38
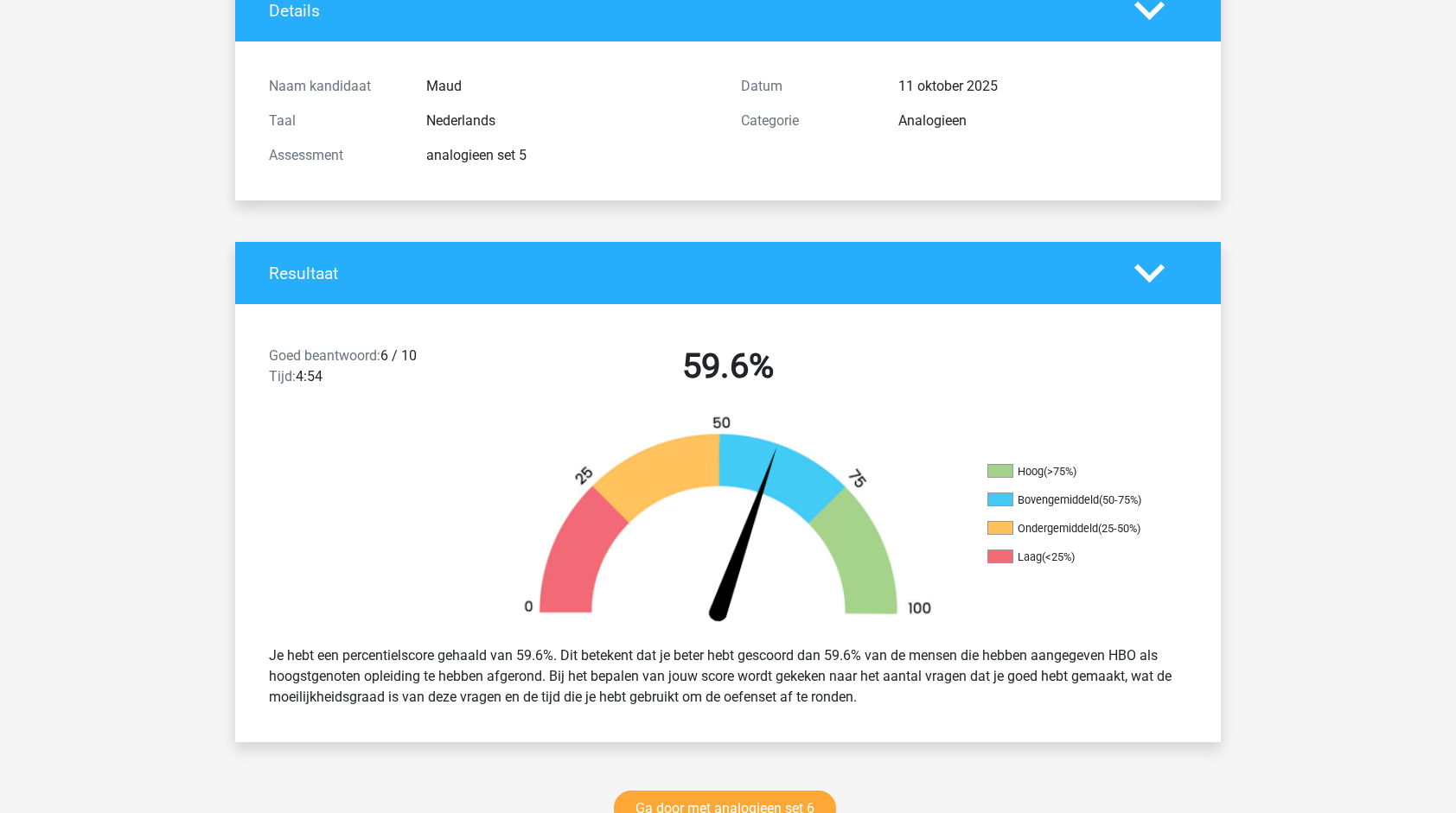
scroll to position [0, 0]
